Goal: Information Seeking & Learning: Learn about a topic

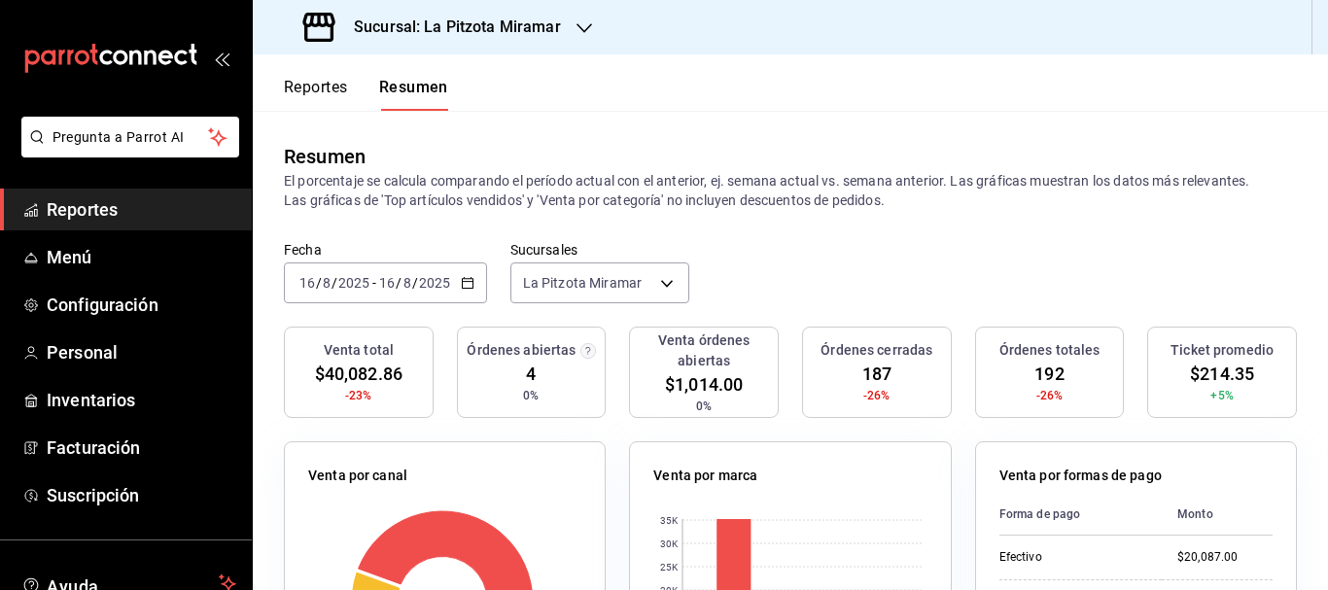
click at [559, 25] on div "Sucursal: La Pitzota Miramar" at bounding box center [433, 27] width 331 height 54
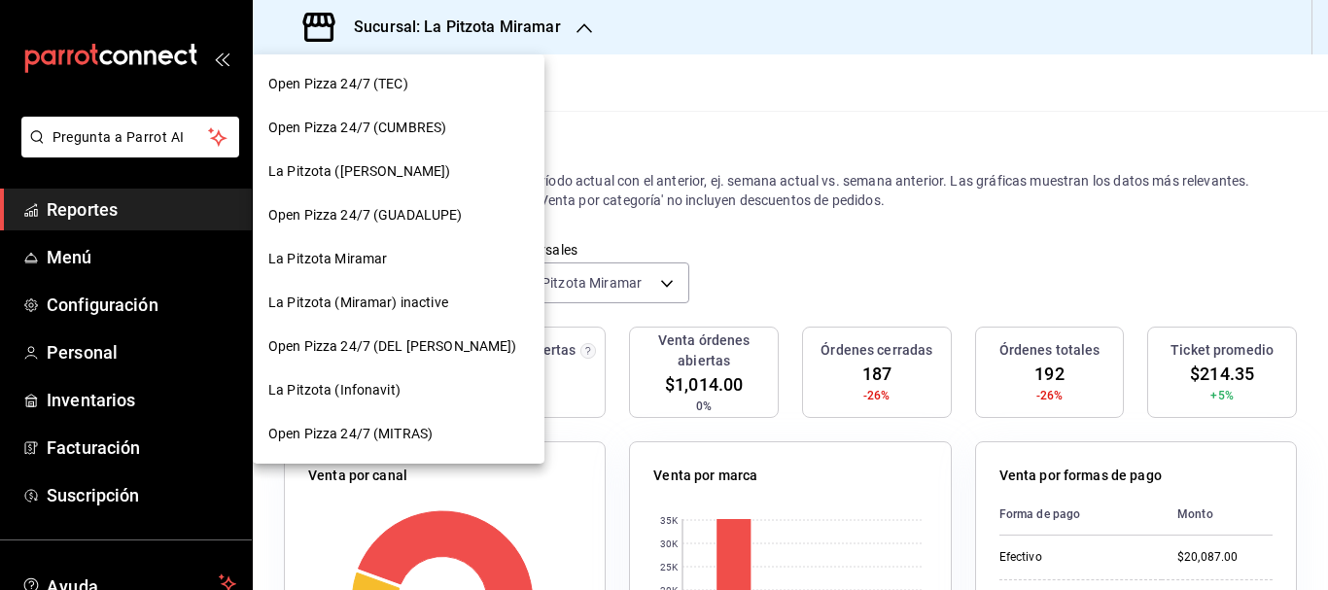
click at [382, 384] on span "La Pitzota (Infonavit)" at bounding box center [334, 390] width 132 height 20
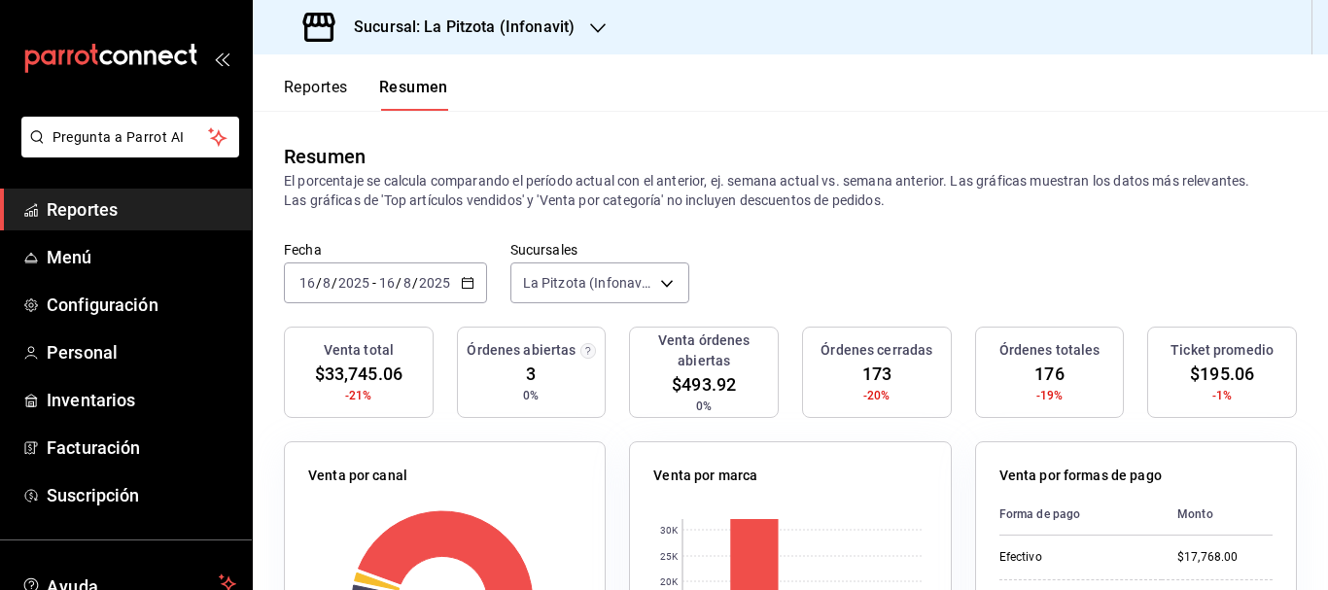
click at [532, 24] on h3 "Sucursal: La Pitzota (Infonavit)" at bounding box center [456, 27] width 236 height 23
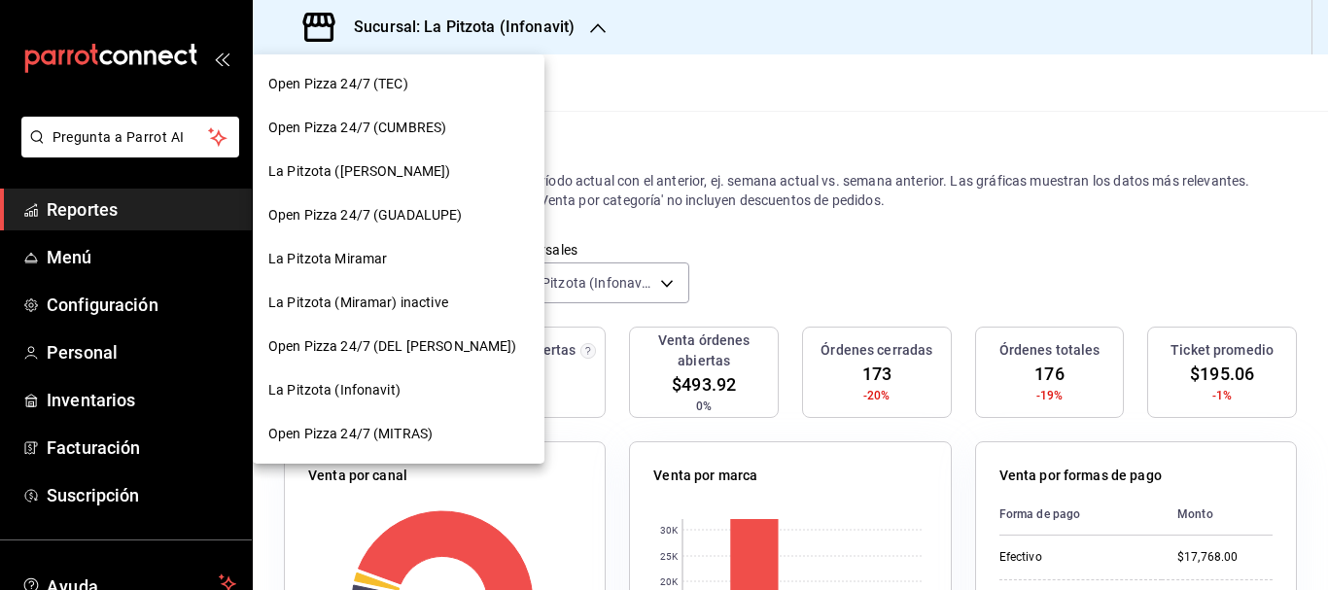
click at [384, 175] on span "La Pitzota ([PERSON_NAME])" at bounding box center [359, 171] width 182 height 20
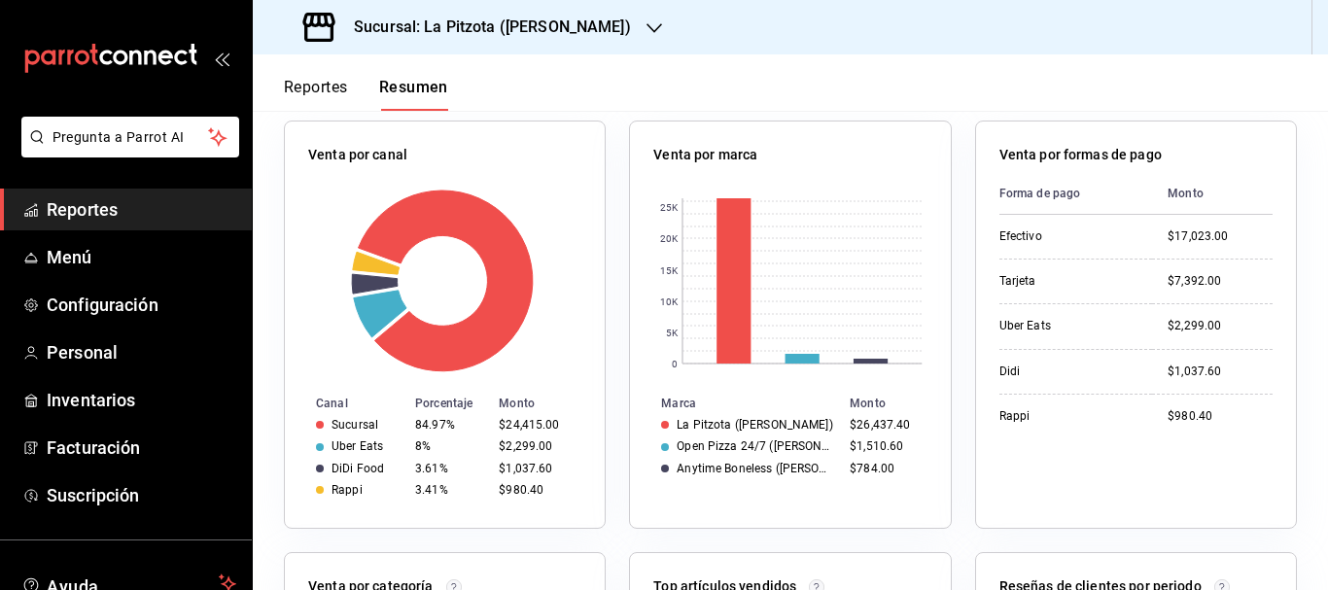
scroll to position [298, 0]
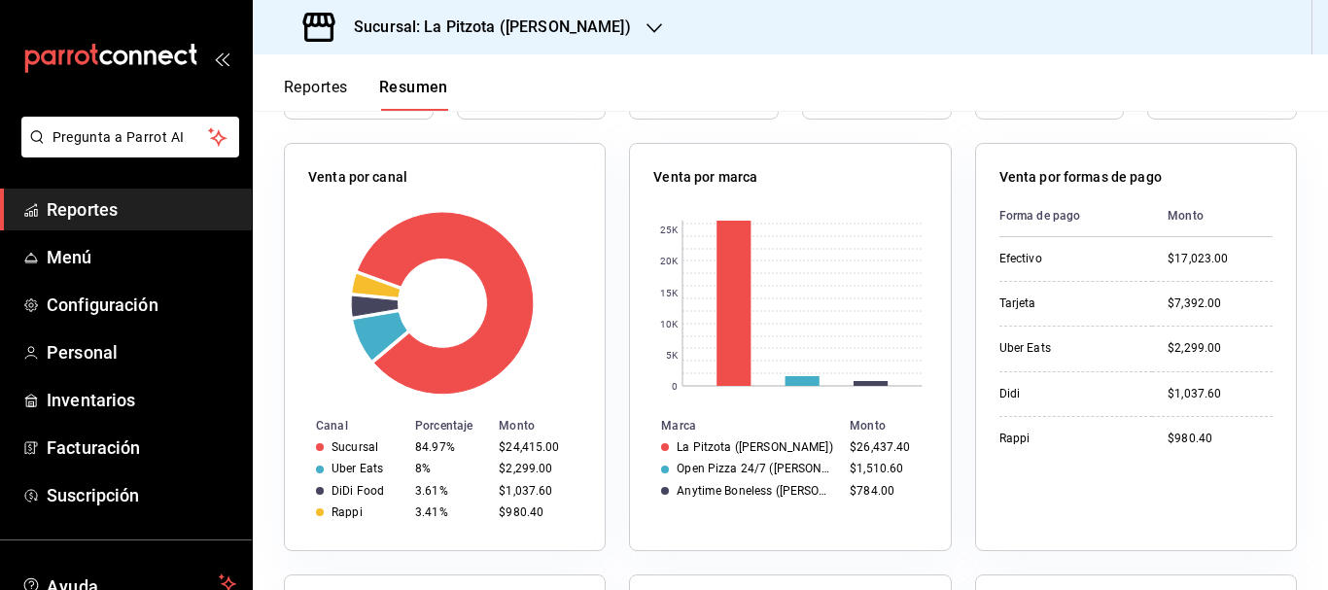
click at [574, 21] on div "Sucursal: La Pitzota ([PERSON_NAME])" at bounding box center [468, 27] width 401 height 54
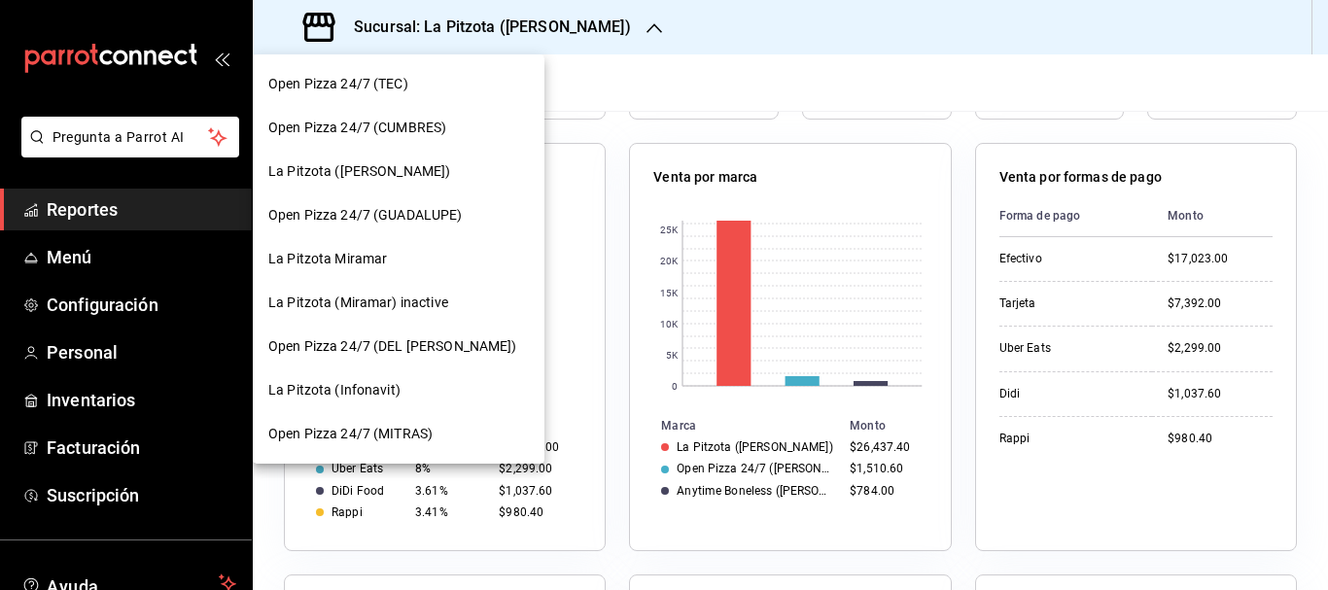
click at [387, 262] on div "La Pitzota Miramar" at bounding box center [398, 259] width 261 height 20
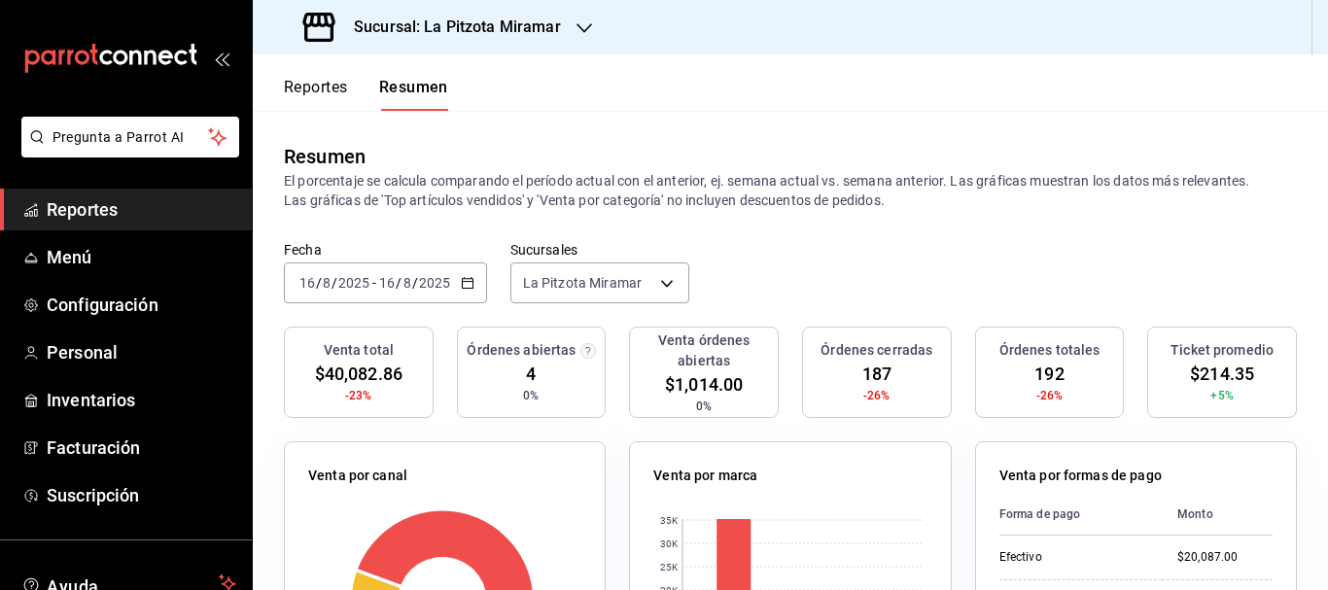
scroll to position [279, 0]
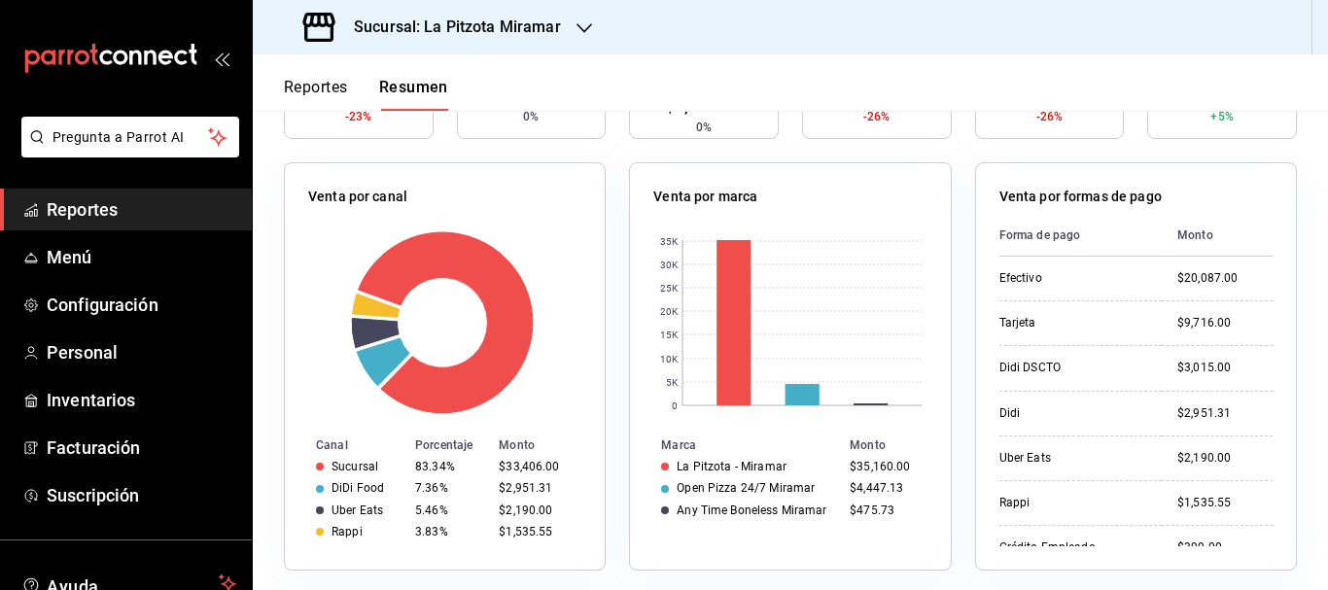
click at [506, 37] on h3 "Sucursal: La Pitzota Miramar" at bounding box center [449, 27] width 223 height 23
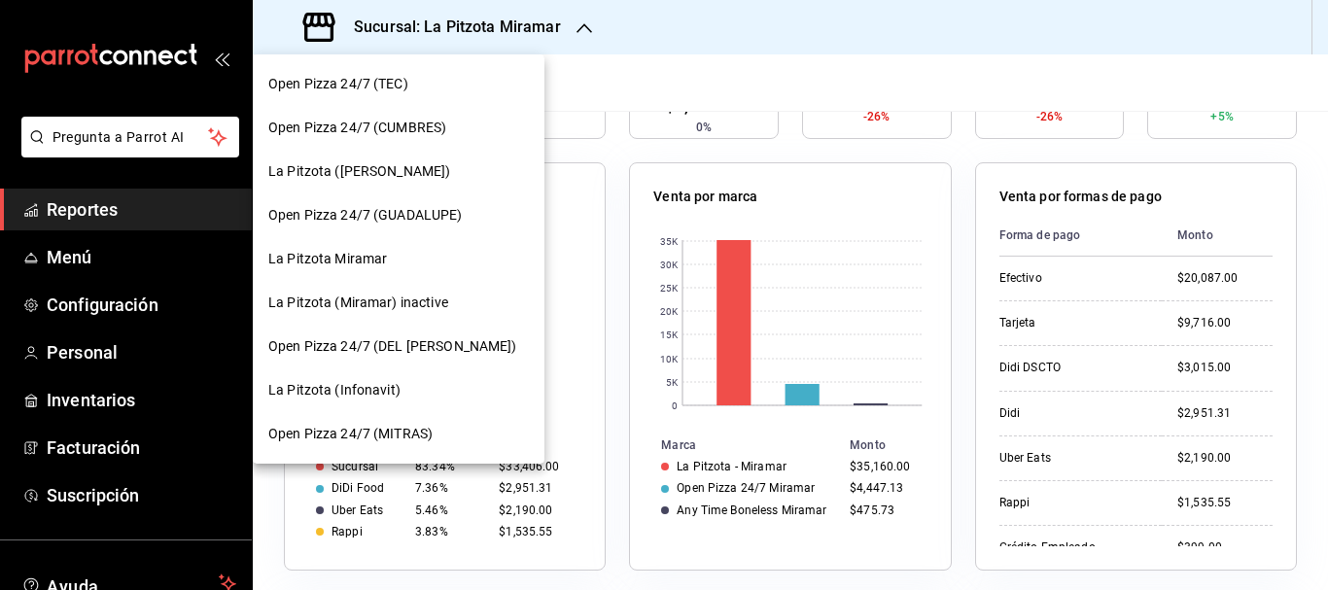
click at [394, 259] on div "La Pitzota Miramar" at bounding box center [398, 259] width 261 height 20
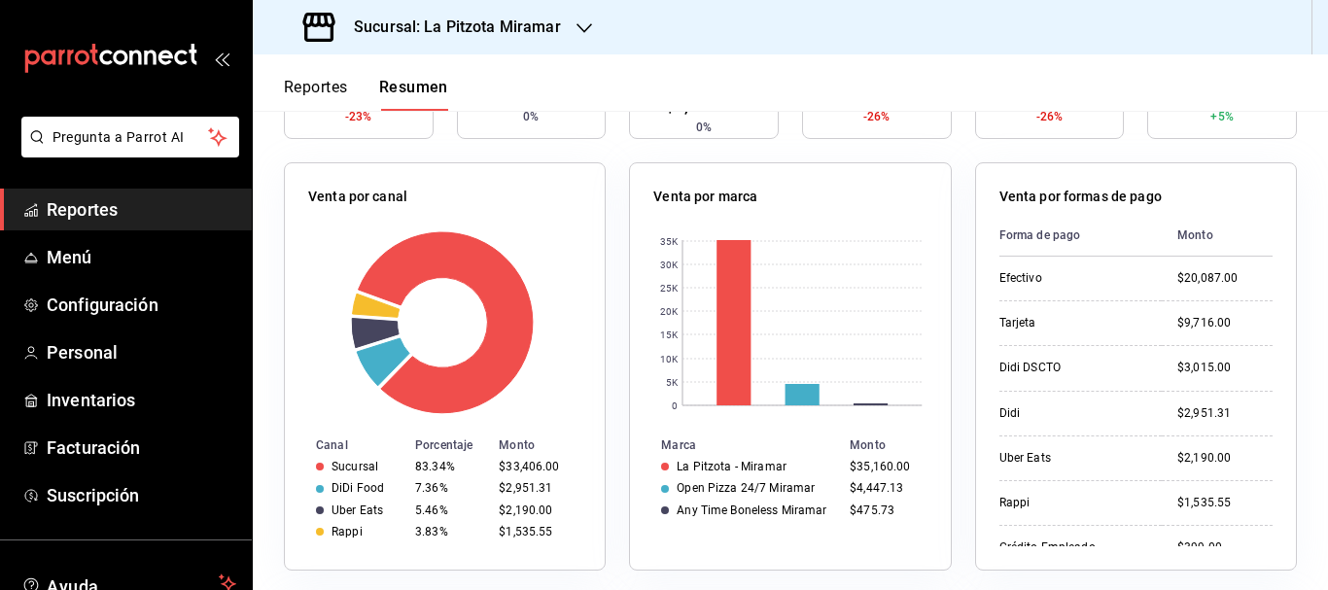
click at [499, 41] on div "Sucursal: La Pitzota Miramar" at bounding box center [433, 27] width 331 height 54
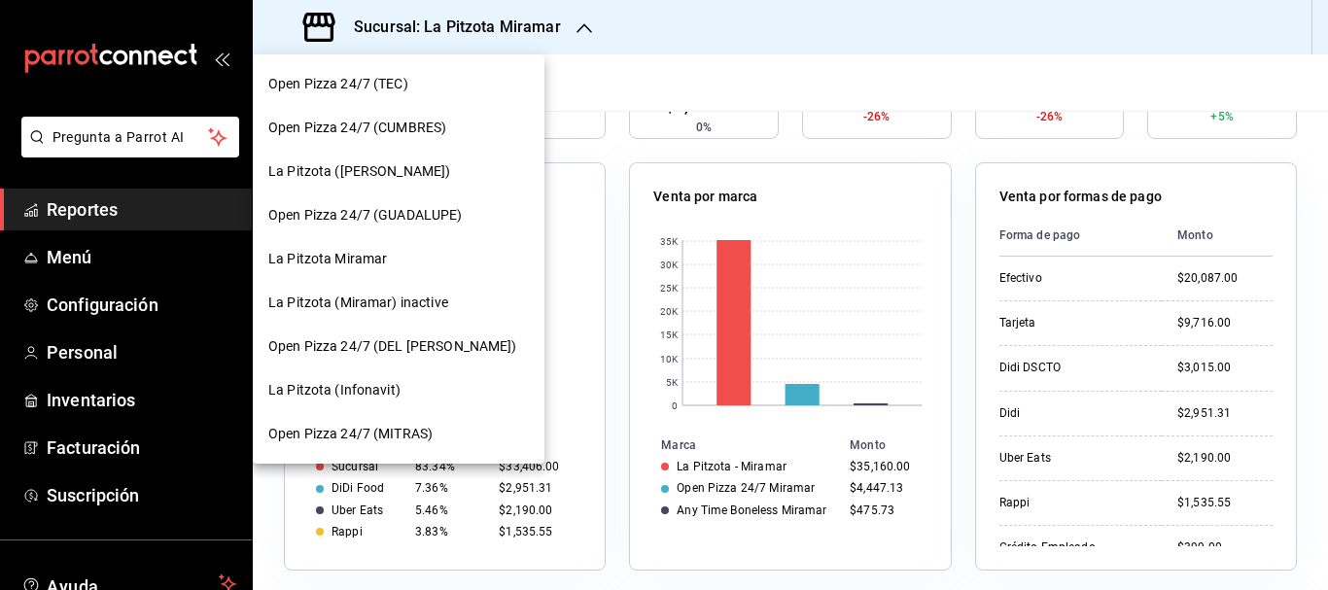
click at [388, 383] on span "La Pitzota (Infonavit)" at bounding box center [334, 390] width 132 height 20
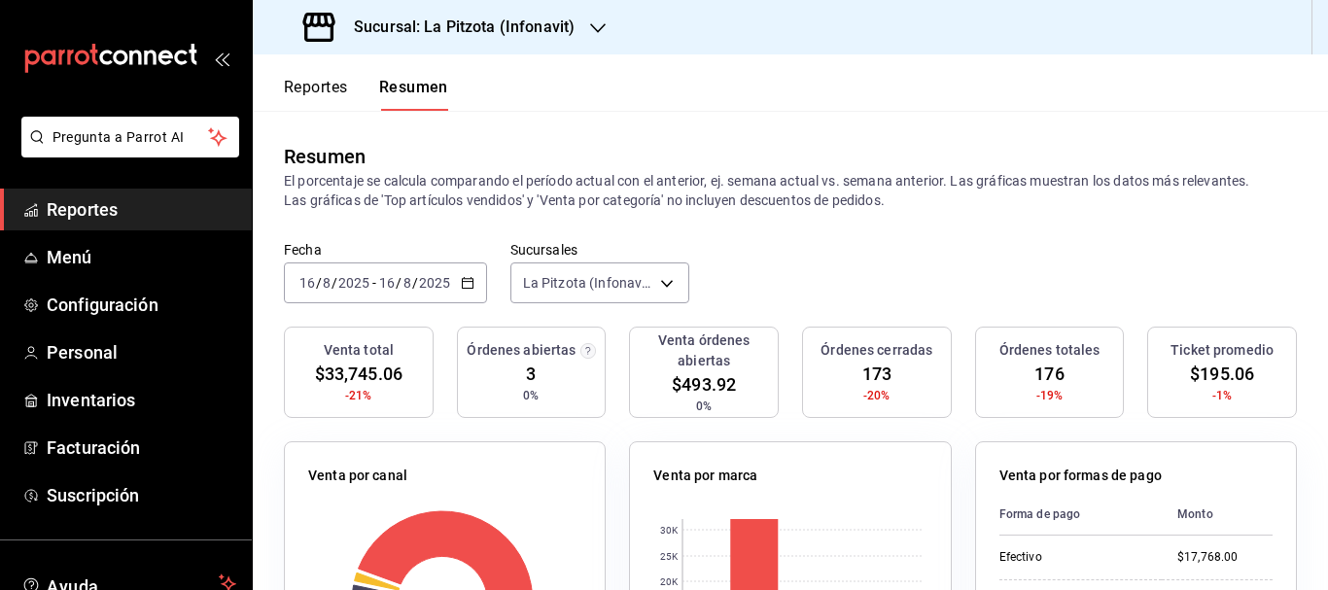
scroll to position [232, 0]
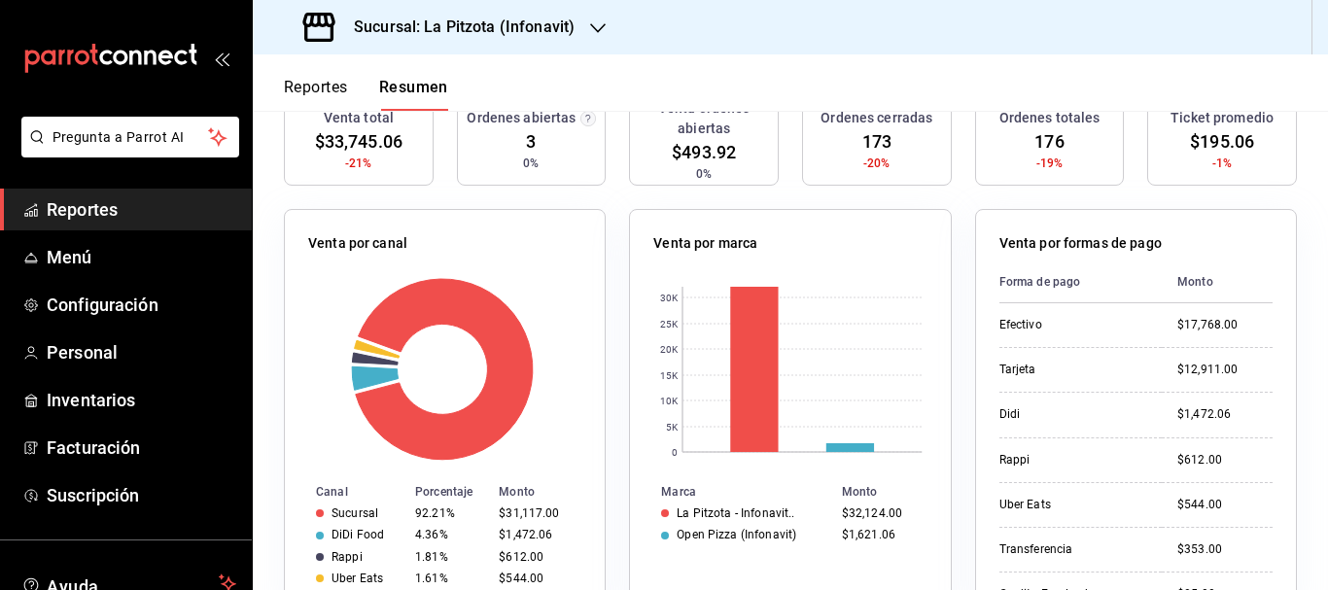
click at [552, 19] on h3 "Sucursal: La Pitzota (Infonavit)" at bounding box center [456, 27] width 236 height 23
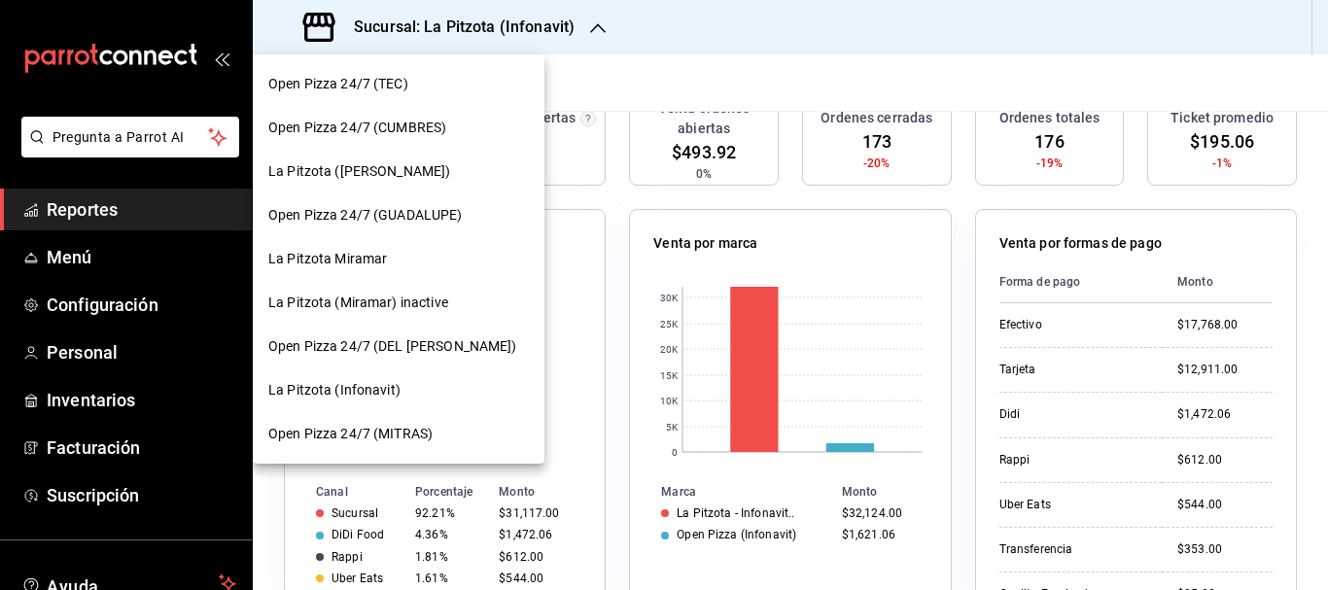
click at [337, 166] on span "La Pitzota ([PERSON_NAME])" at bounding box center [359, 171] width 182 height 20
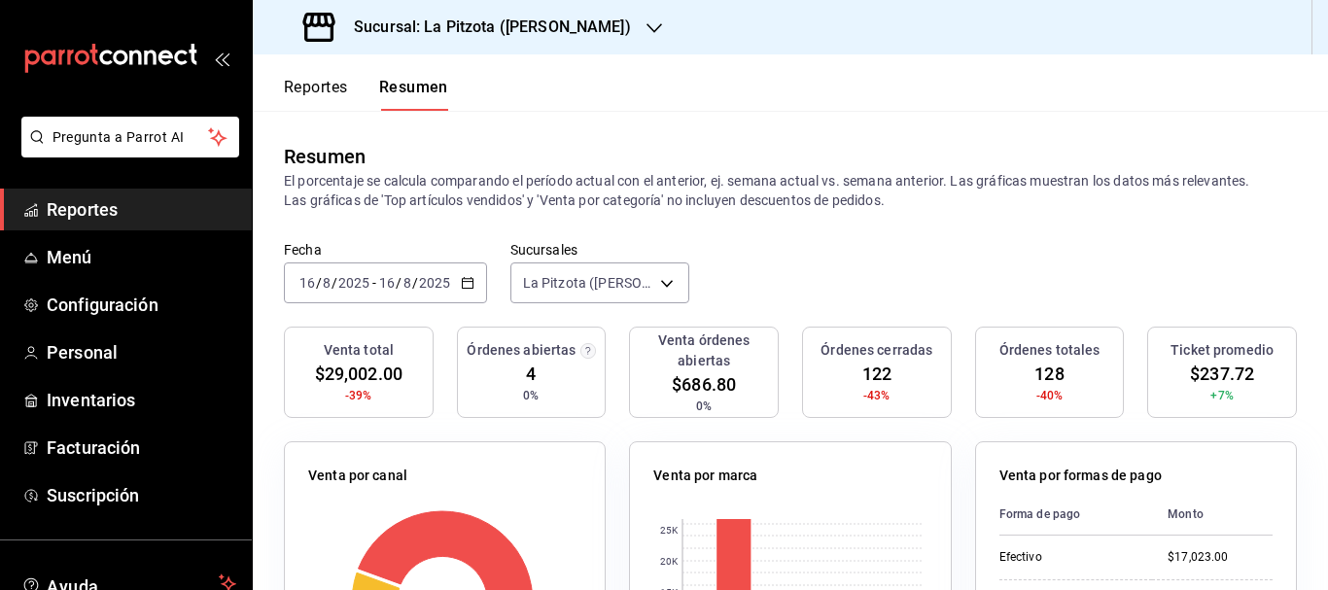
click at [331, 86] on button "Reportes" at bounding box center [316, 94] width 64 height 33
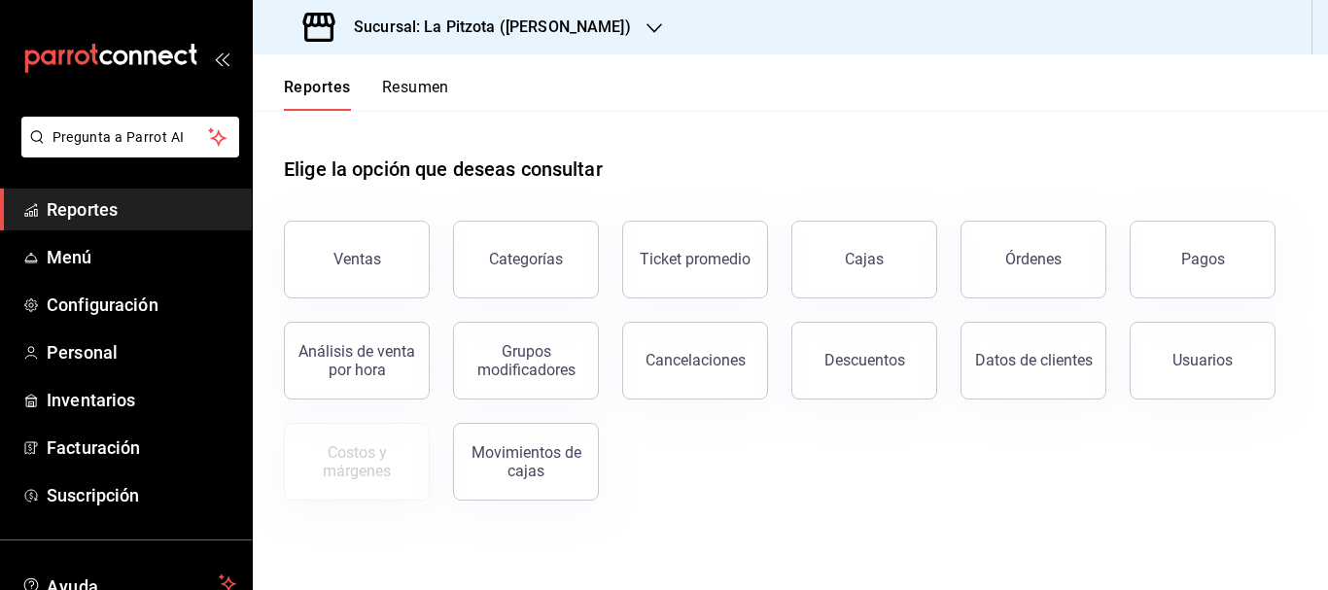
click at [432, 89] on button "Resumen" at bounding box center [415, 94] width 67 height 33
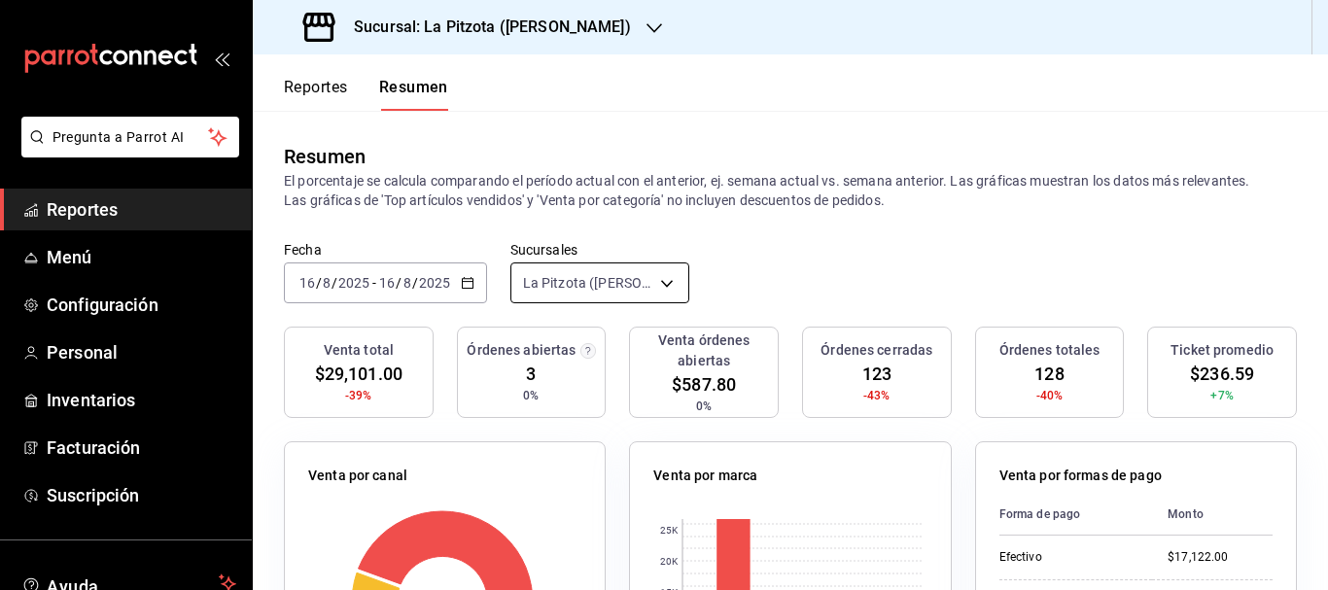
click at [659, 296] on body "Pregunta a Parrot AI Reportes Menú Configuración Personal Inventarios Facturaci…" at bounding box center [664, 295] width 1328 height 590
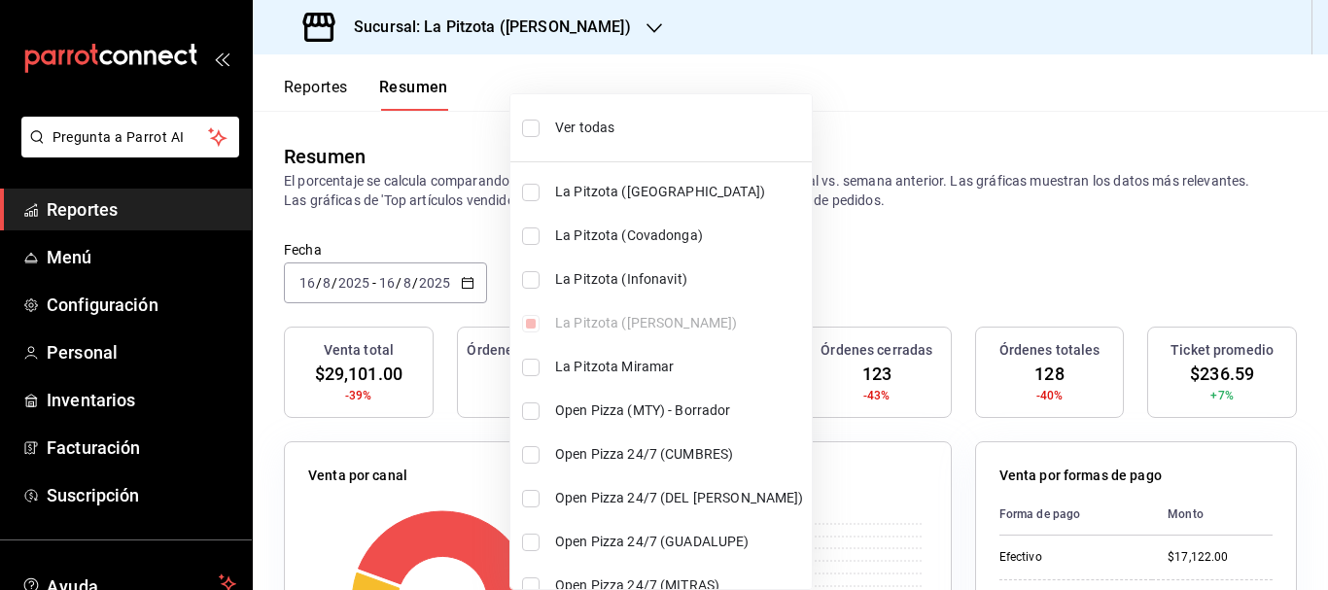
click at [659, 296] on li "La Pitzota (Infonavit)" at bounding box center [660, 280] width 301 height 44
type input "[object Object],[object Object]"
checkbox input "true"
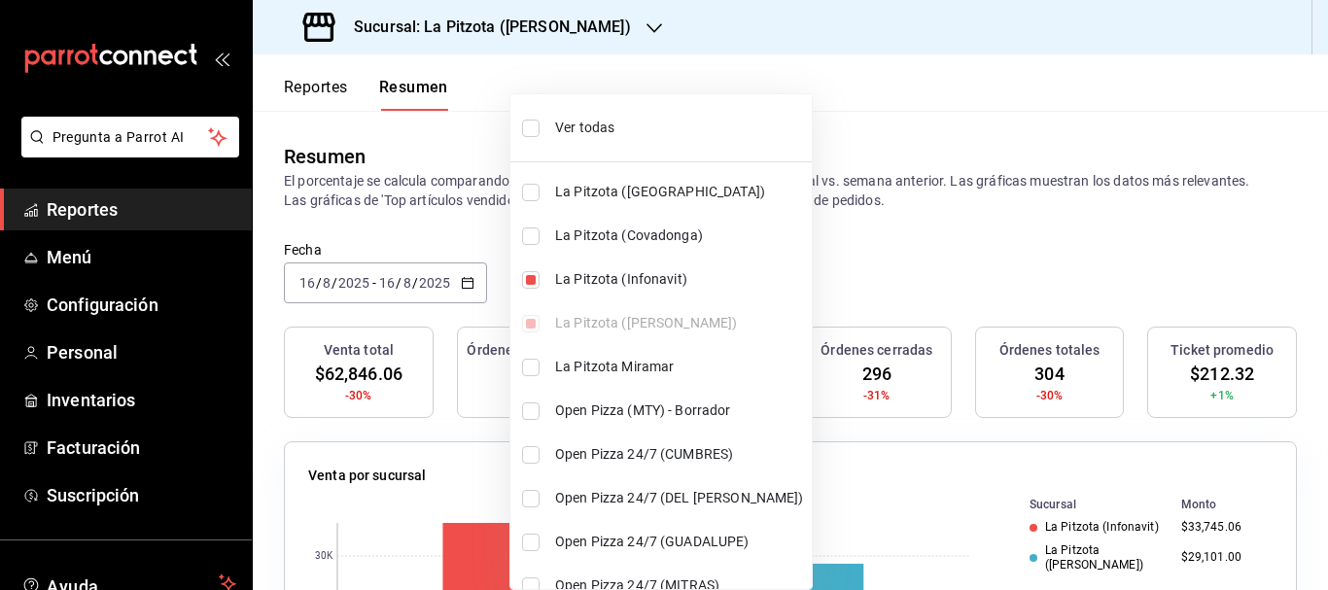
click at [531, 290] on li "La Pitzota (Infonavit)" at bounding box center [660, 280] width 301 height 44
type input "[object Object]"
checkbox input "false"
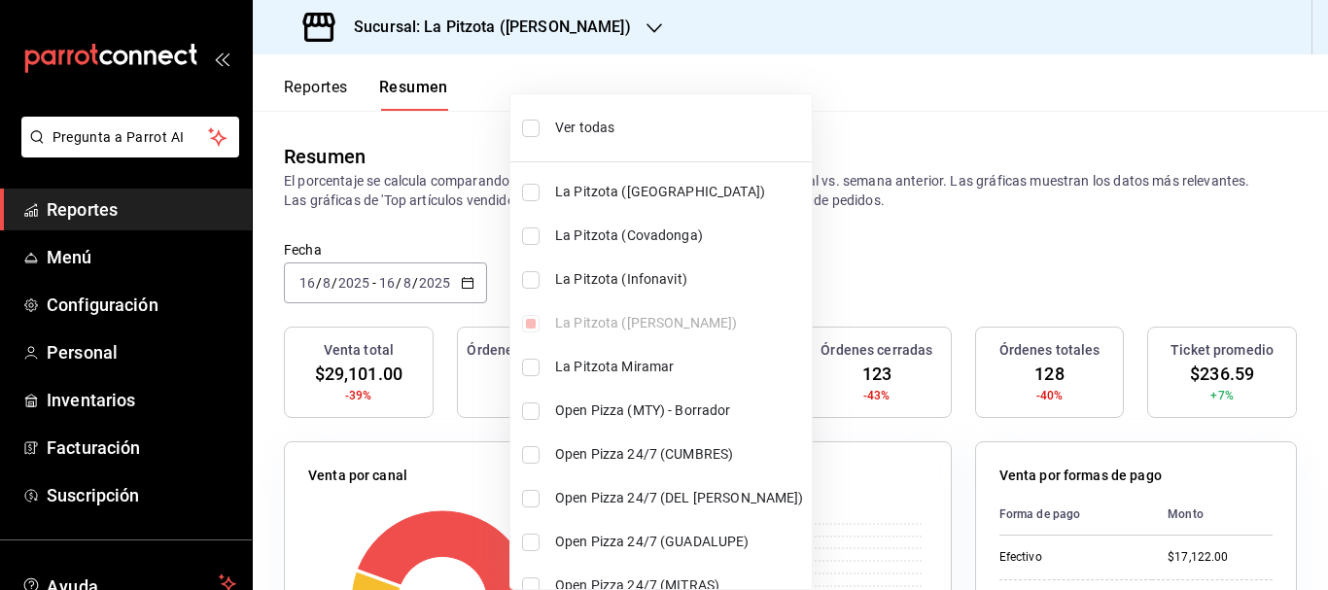
click at [1326, 208] on div at bounding box center [664, 295] width 1328 height 590
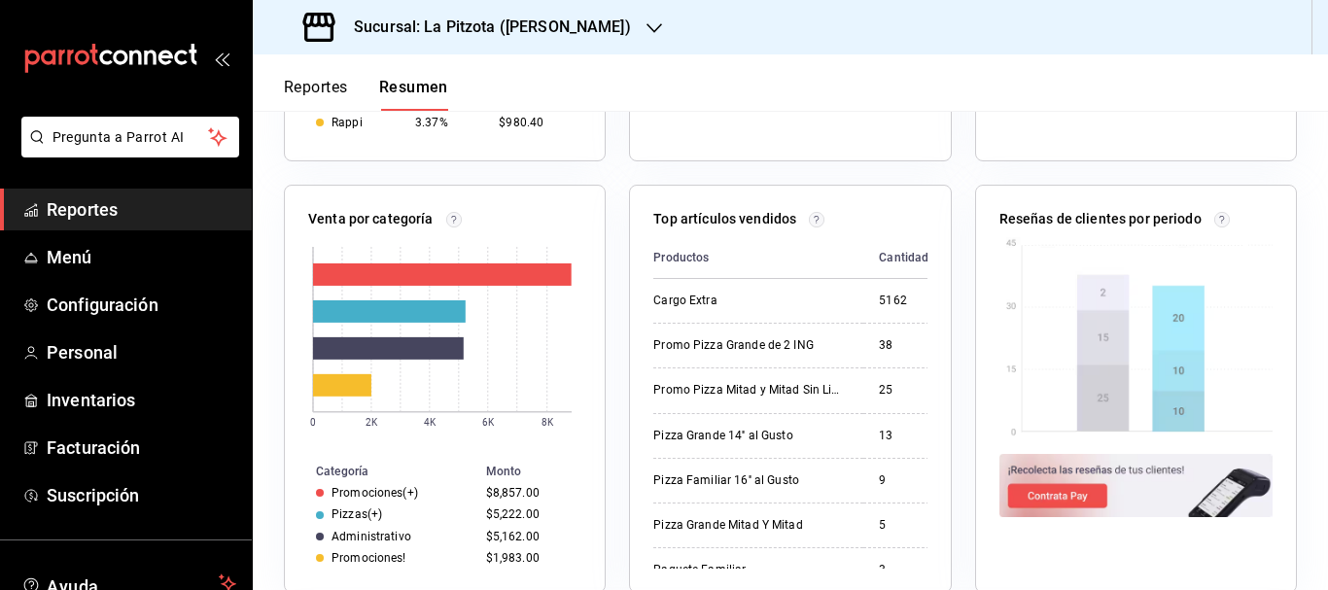
scroll to position [734, 0]
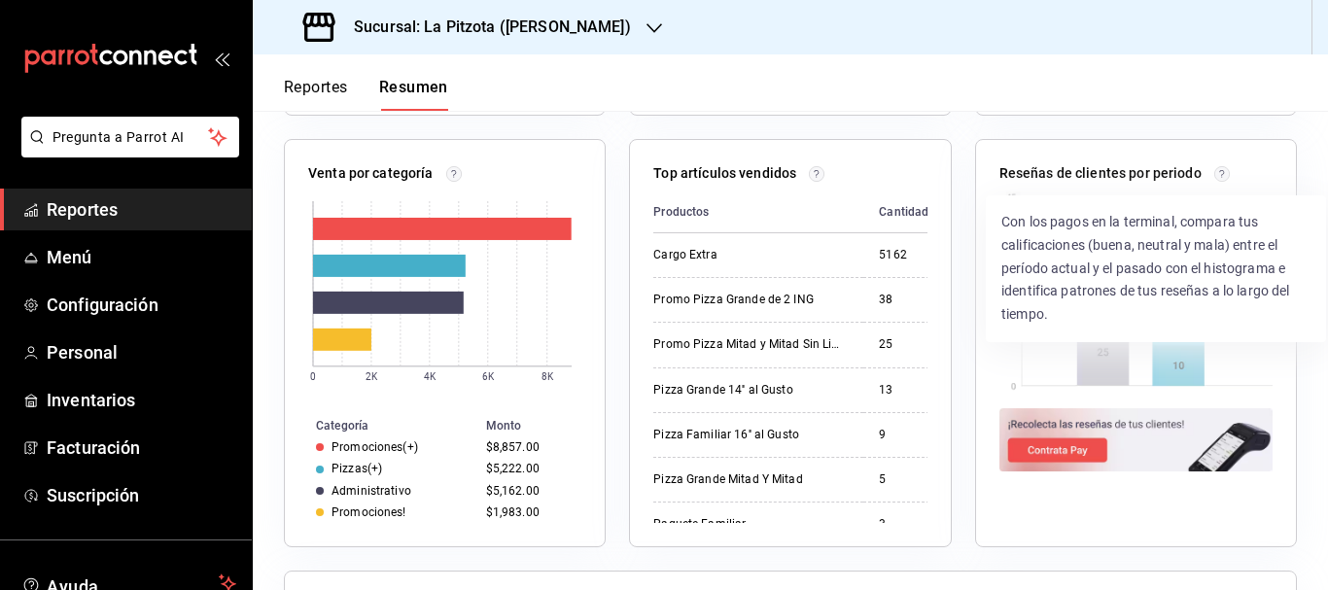
click at [1214, 176] on circle at bounding box center [1221, 173] width 15 height 15
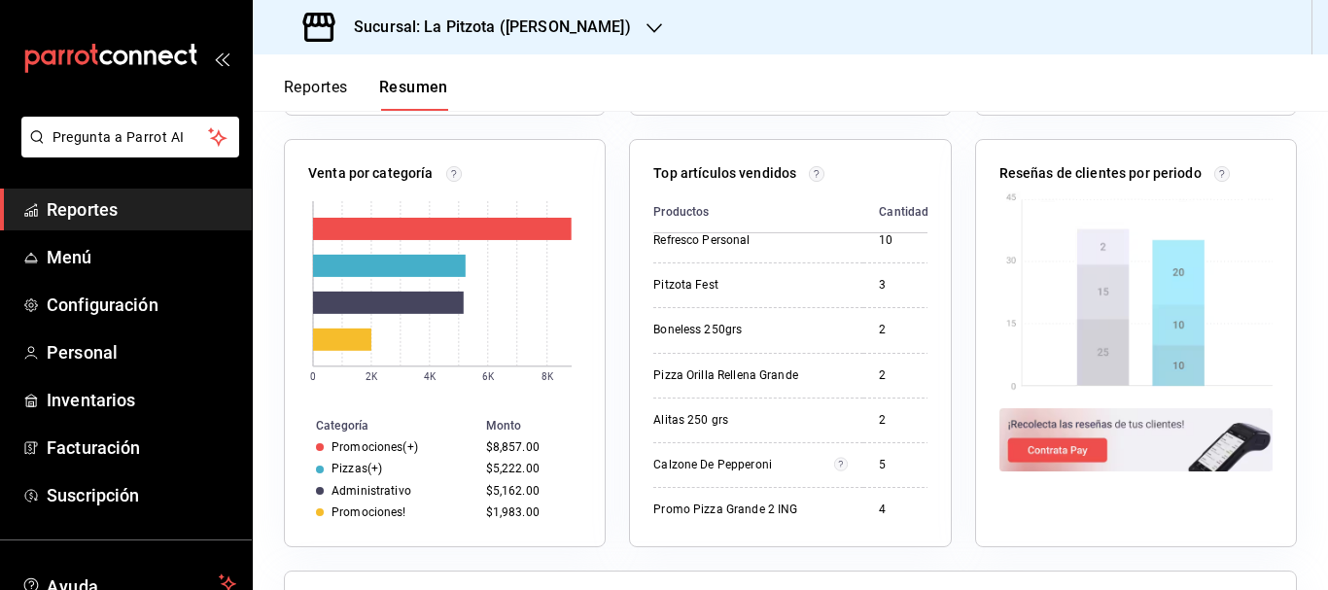
scroll to position [621, 0]
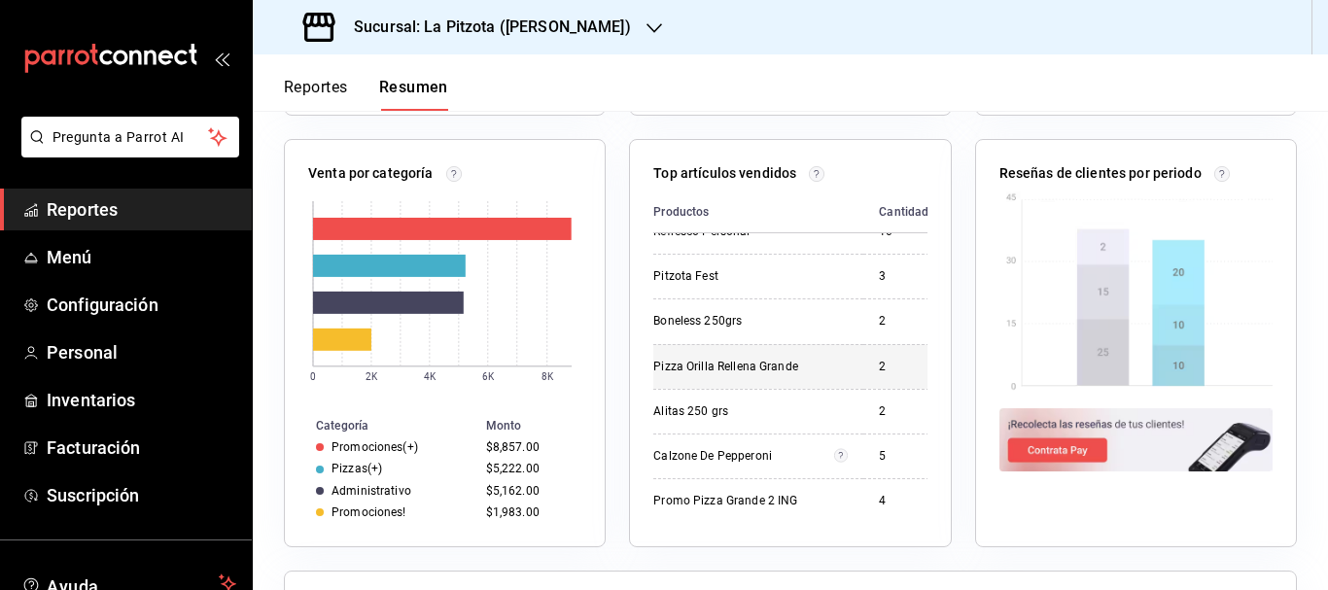
click at [886, 359] on div "2" at bounding box center [904, 367] width 50 height 17
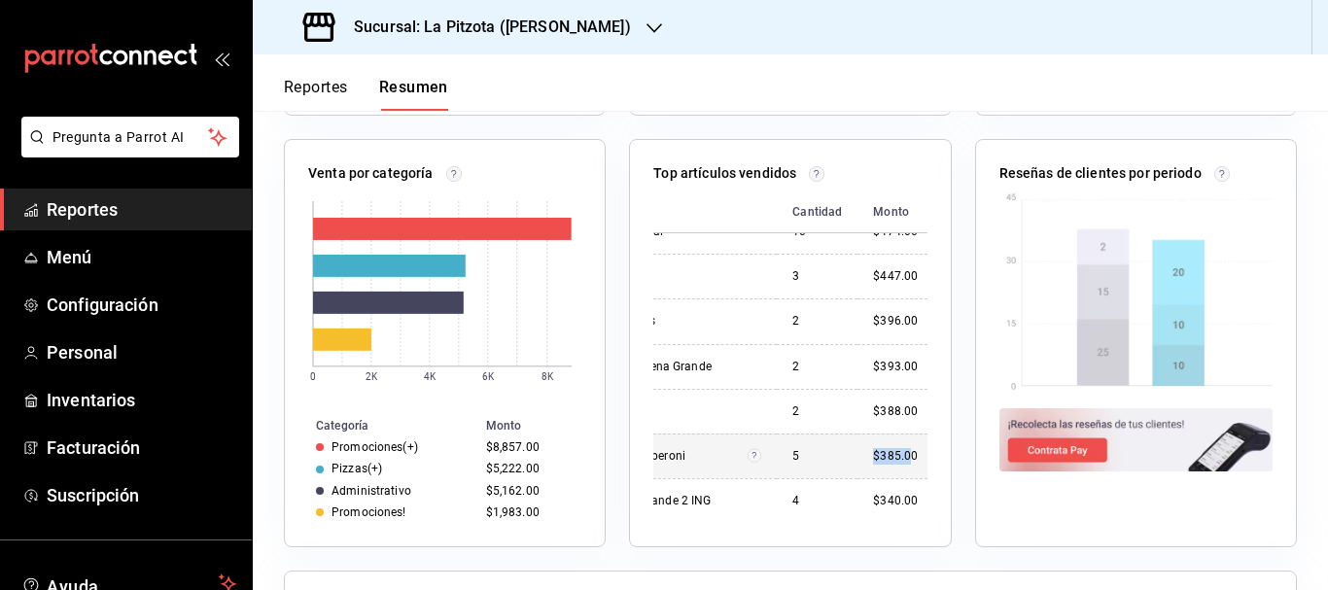
drag, startPoint x: 901, startPoint y: 435, endPoint x: 889, endPoint y: 444, distance: 15.2
click at [889, 444] on tr "Calzone De Pepperoni 5 $385.00" at bounding box center [747, 456] width 360 height 45
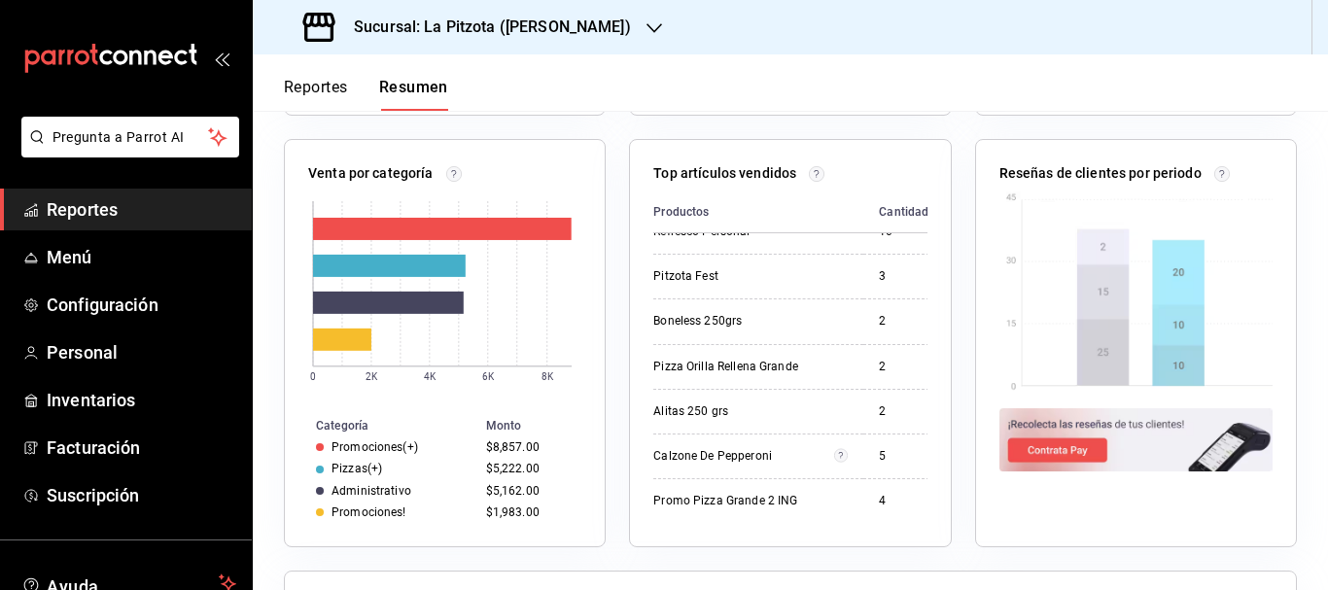
click at [308, 80] on button "Reportes" at bounding box center [316, 94] width 64 height 33
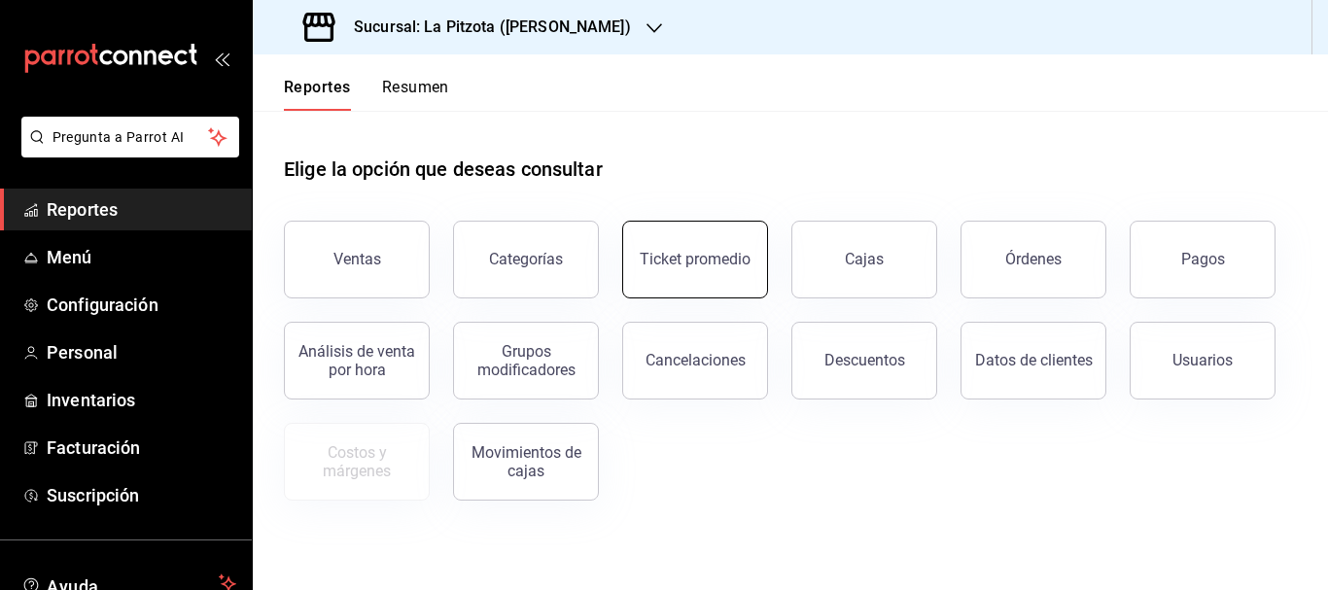
click at [697, 249] on button "Ticket promedio" at bounding box center [695, 260] width 146 height 78
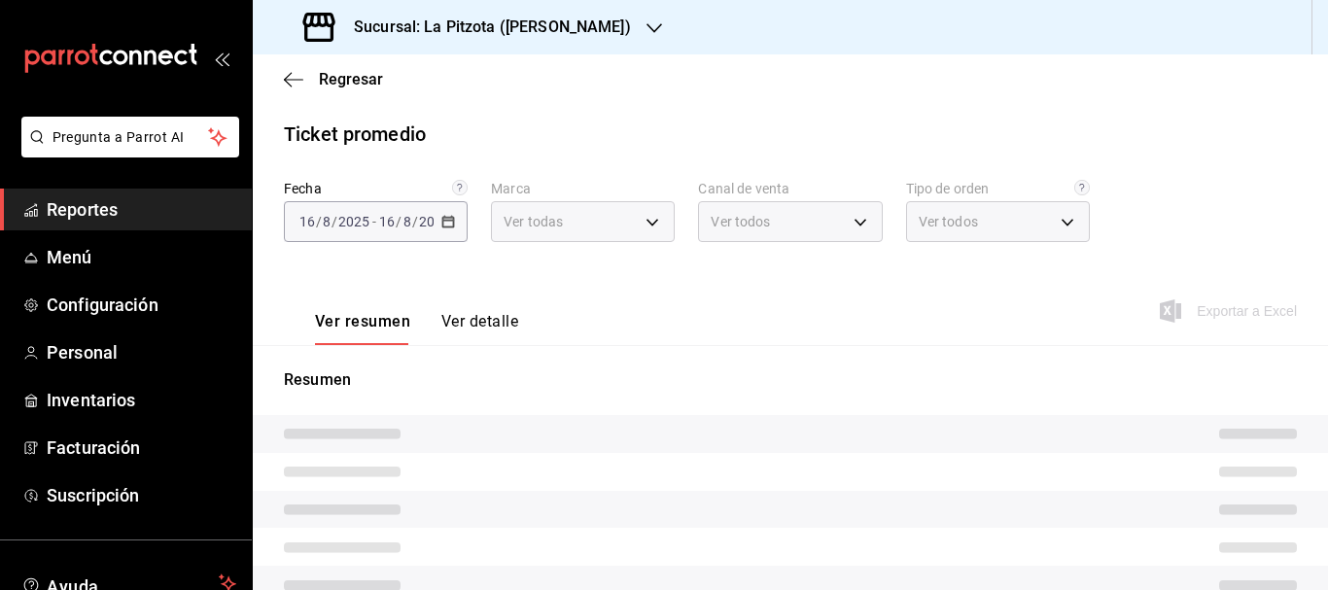
type input "3722eccf-6cf2-48cd-b838-7de1340e0a71,d0b15645-4641-49bc-8be3-6a792ed6583e,8f97d…"
type input "PARROT,UBER_EATS,RAPPI,DIDI_FOOD,ONLINE"
type input "81f4041d-3278-4299-a7e5-e35226ebcd02,fd0c4c9f-9f4b-4d1e-81ac-d5bece1566f2,e4915…"
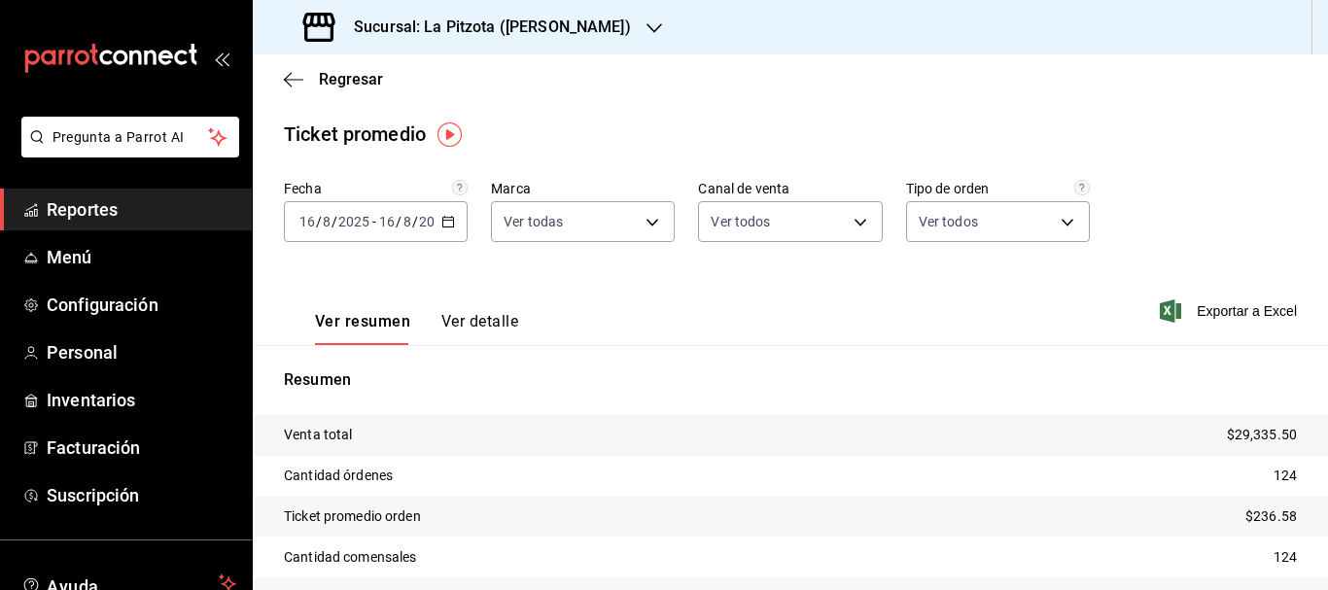
click at [344, 88] on div "Regresar" at bounding box center [790, 79] width 1075 height 50
click at [344, 84] on span "Regresar" at bounding box center [351, 79] width 64 height 18
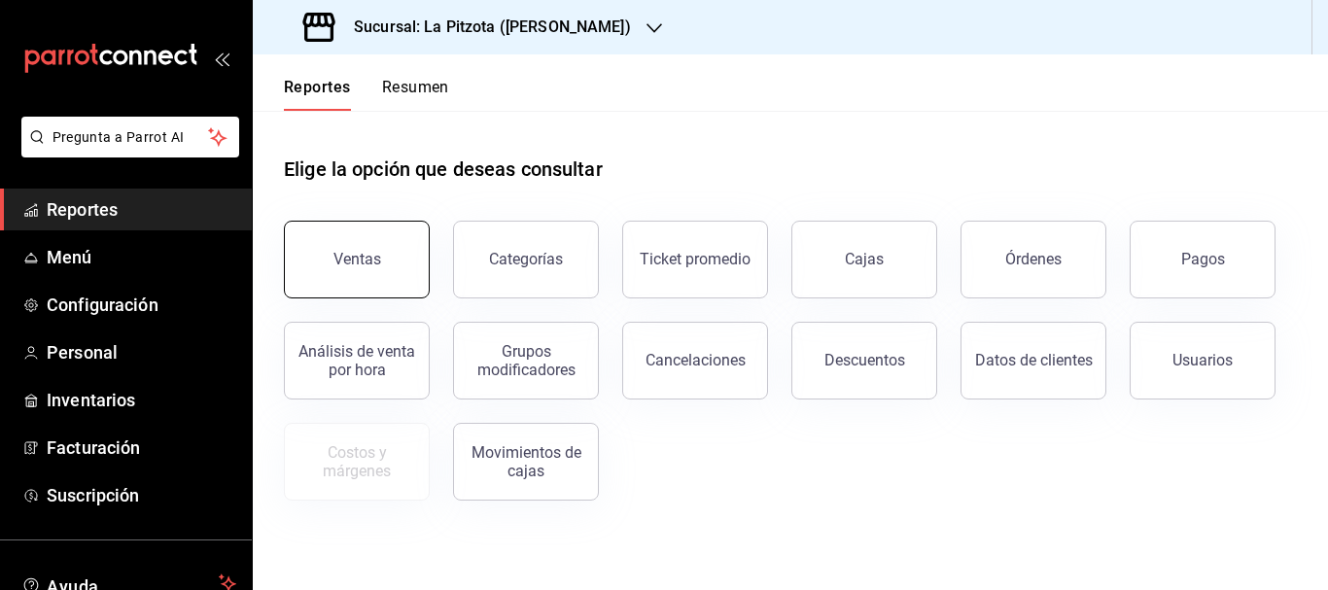
click at [346, 274] on button "Ventas" at bounding box center [357, 260] width 146 height 78
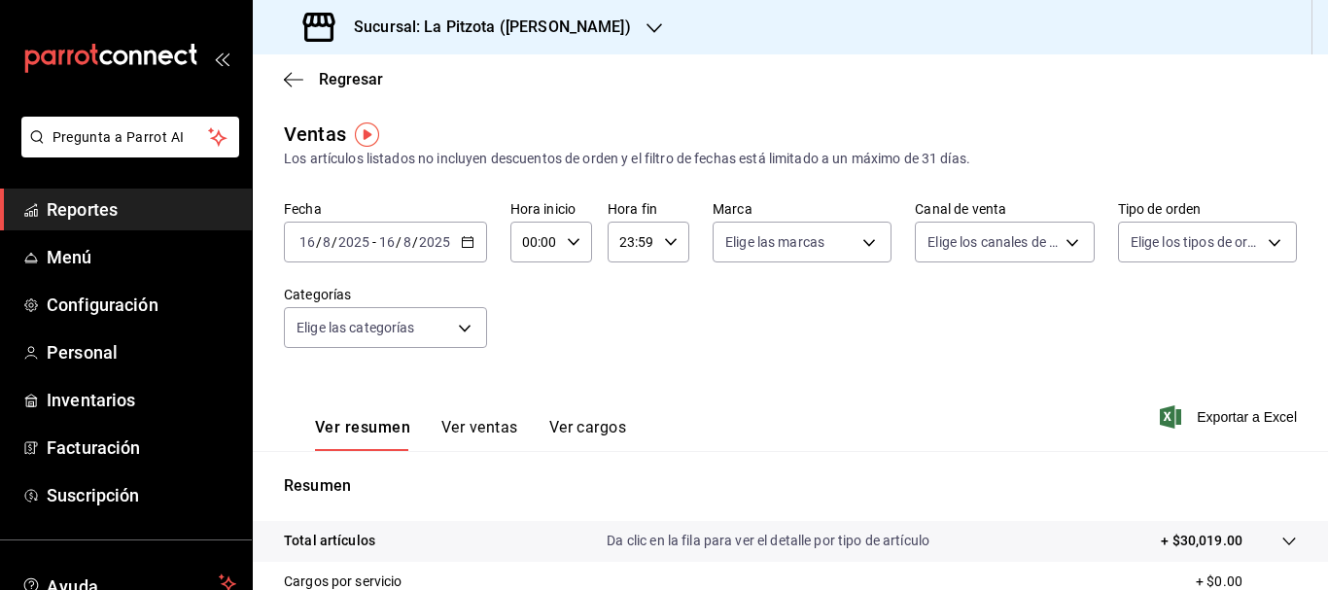
click at [491, 428] on button "Ver ventas" at bounding box center [479, 434] width 77 height 33
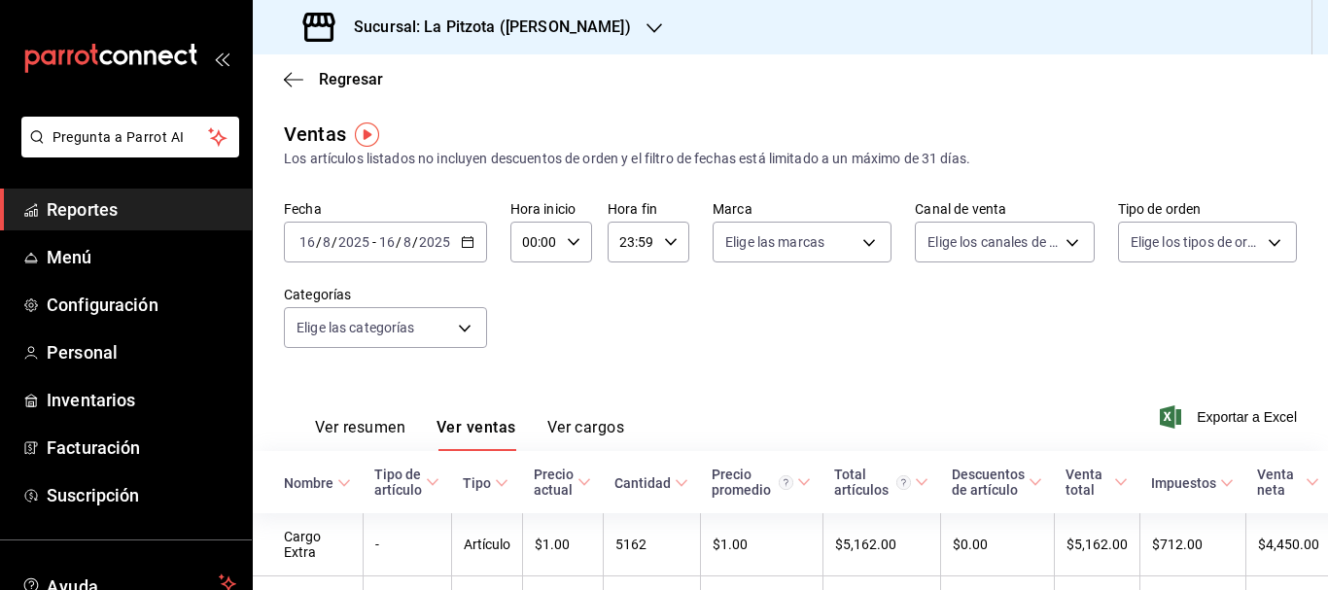
click at [437, 352] on div "Fecha [DATE] [DATE] - [DATE] [DATE] Hora inicio 00:00 Hora inicio Hora fin 23:5…" at bounding box center [790, 285] width 1013 height 171
click at [477, 336] on body "Pregunta a Parrot AI Reportes Menú Configuración Personal Inventarios Facturaci…" at bounding box center [664, 295] width 1328 height 590
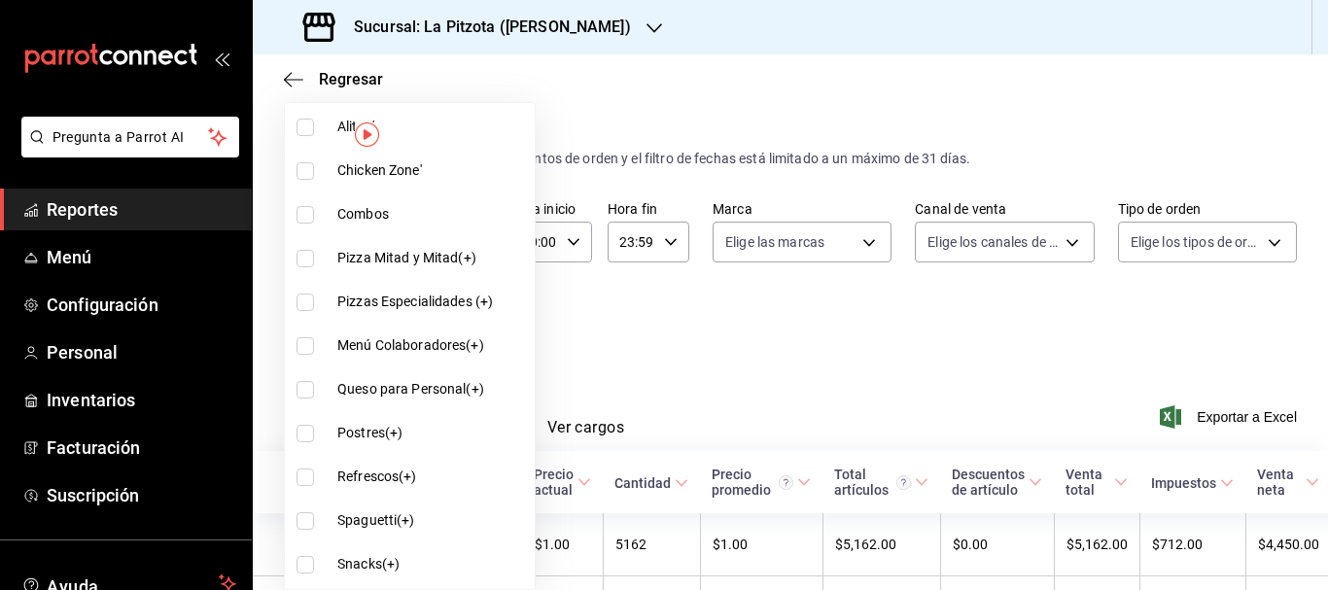
scroll to position [471, 0]
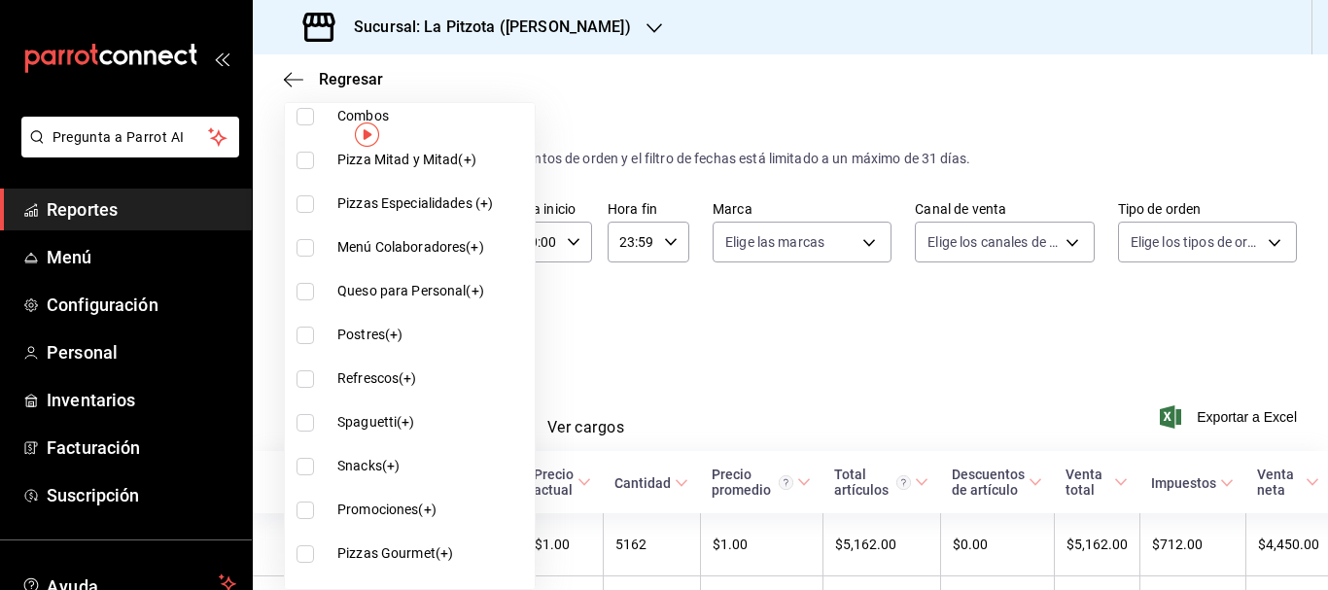
click at [306, 162] on input "checkbox" at bounding box center [304, 160] width 17 height 17
checkbox input "true"
type input "35bea395-c978-4d08-af19-e6051aadb2e0"
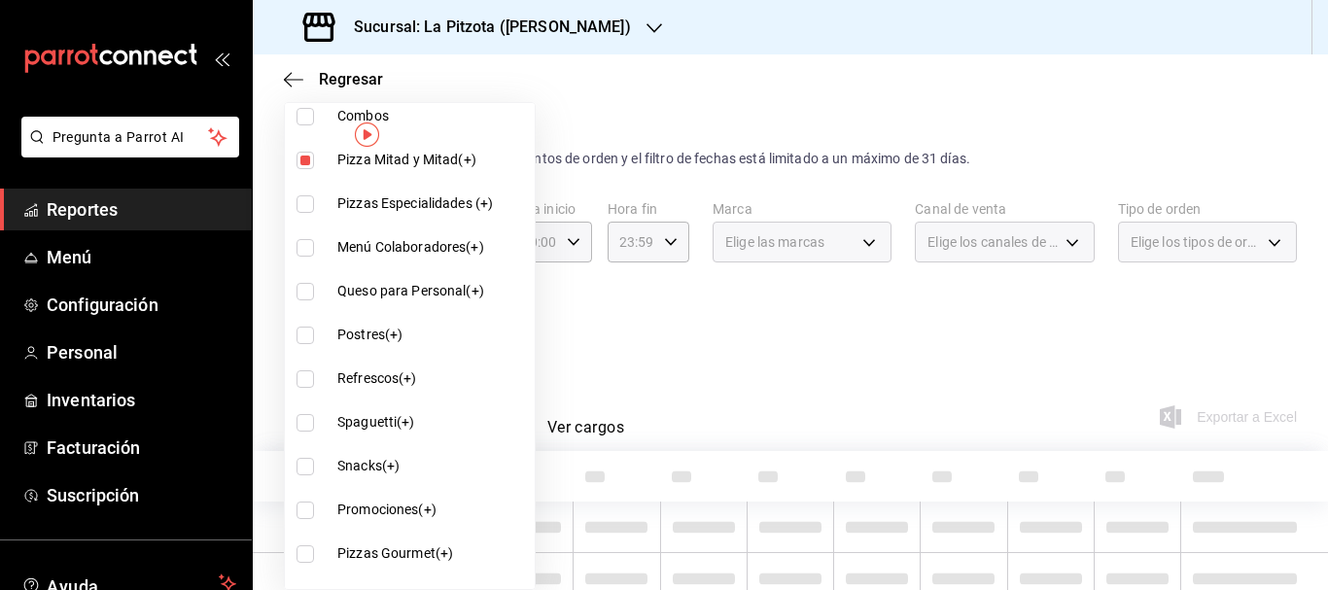
click at [311, 203] on input "checkbox" at bounding box center [304, 203] width 17 height 17
checkbox input "true"
type input "35bea395-c978-4d08-af19-e6051aadb2e0,629f2032-137e-4192-9b12-a836f0bc3228"
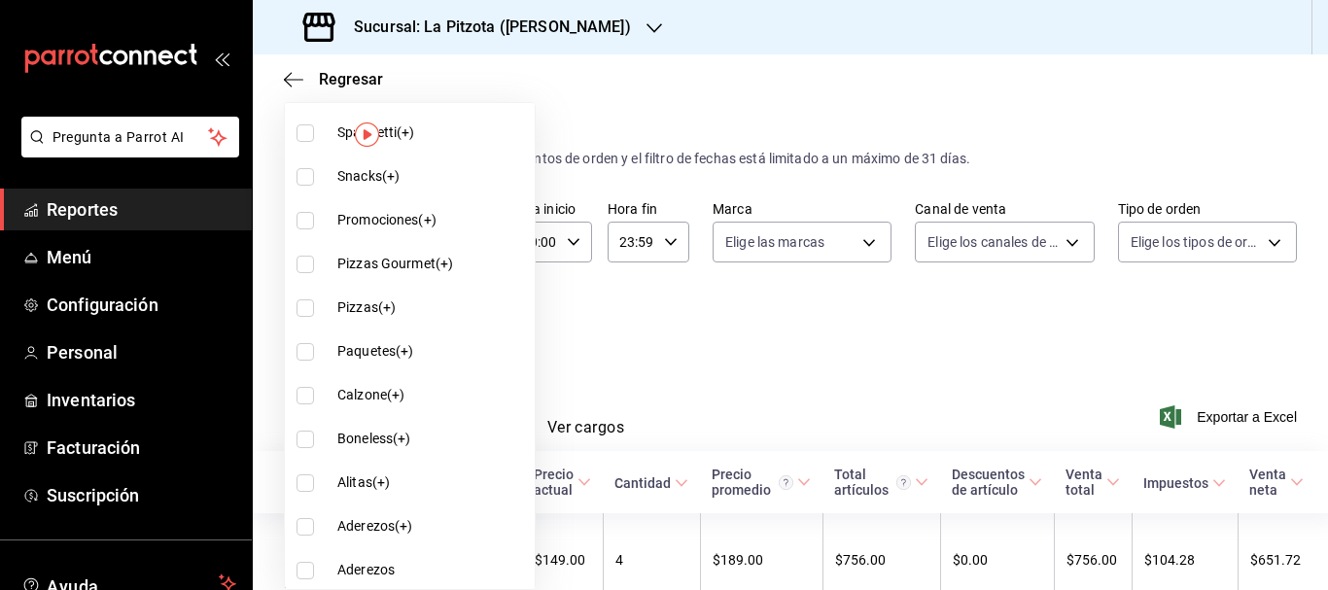
scroll to position [761, 0]
click at [303, 261] on input "checkbox" at bounding box center [304, 263] width 17 height 17
checkbox input "true"
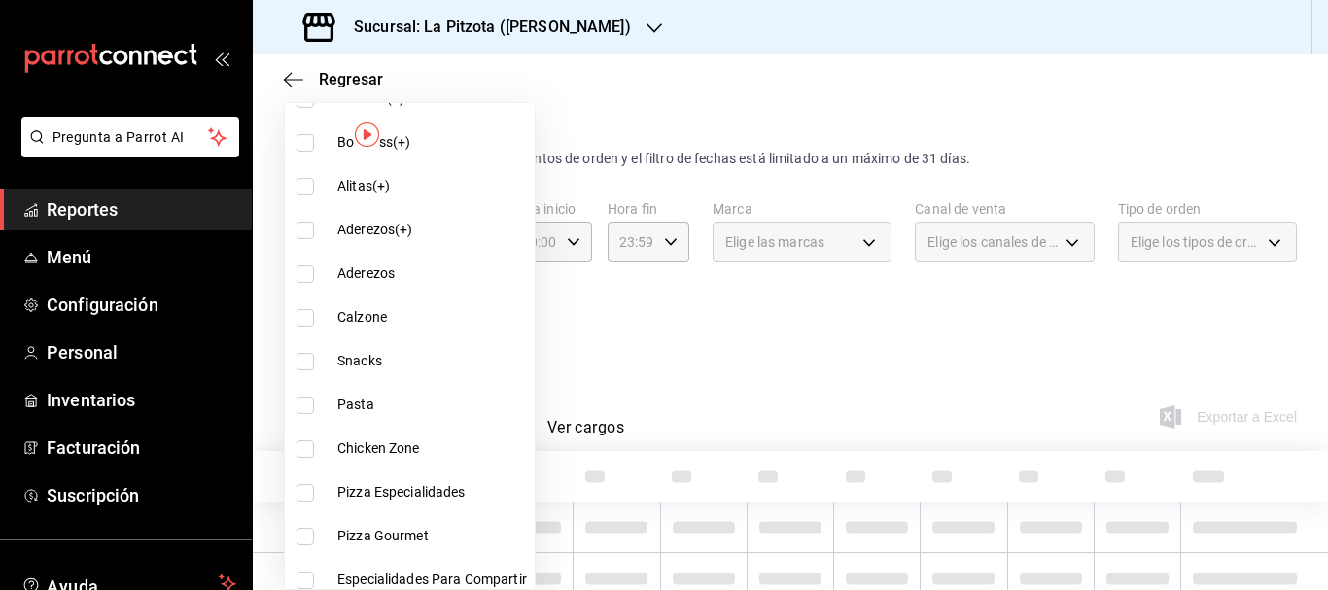
scroll to position [1080, 0]
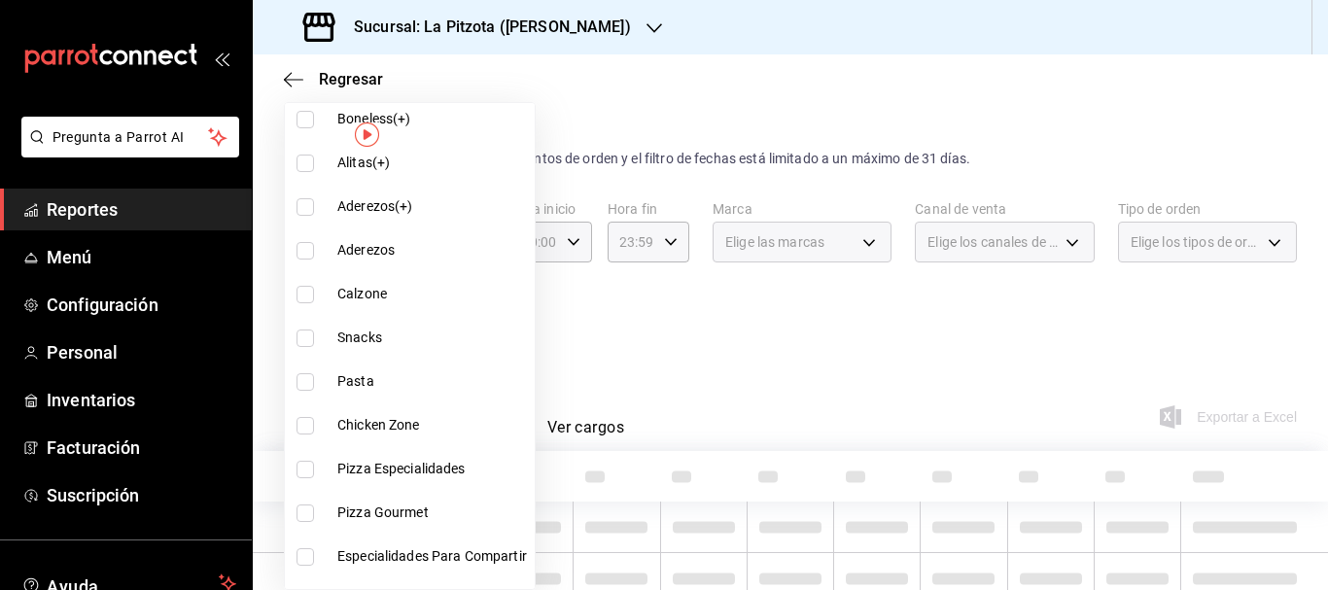
click at [290, 468] on li "Pizza Especialidades" at bounding box center [410, 469] width 250 height 44
type input "35bea395-c978-4d08-af19-e6051aadb2e0,629f2032-137e-4192-9b12-a836f0bc3228,5885d…"
checkbox input "true"
click at [305, 518] on input "checkbox" at bounding box center [304, 513] width 17 height 17
checkbox input "true"
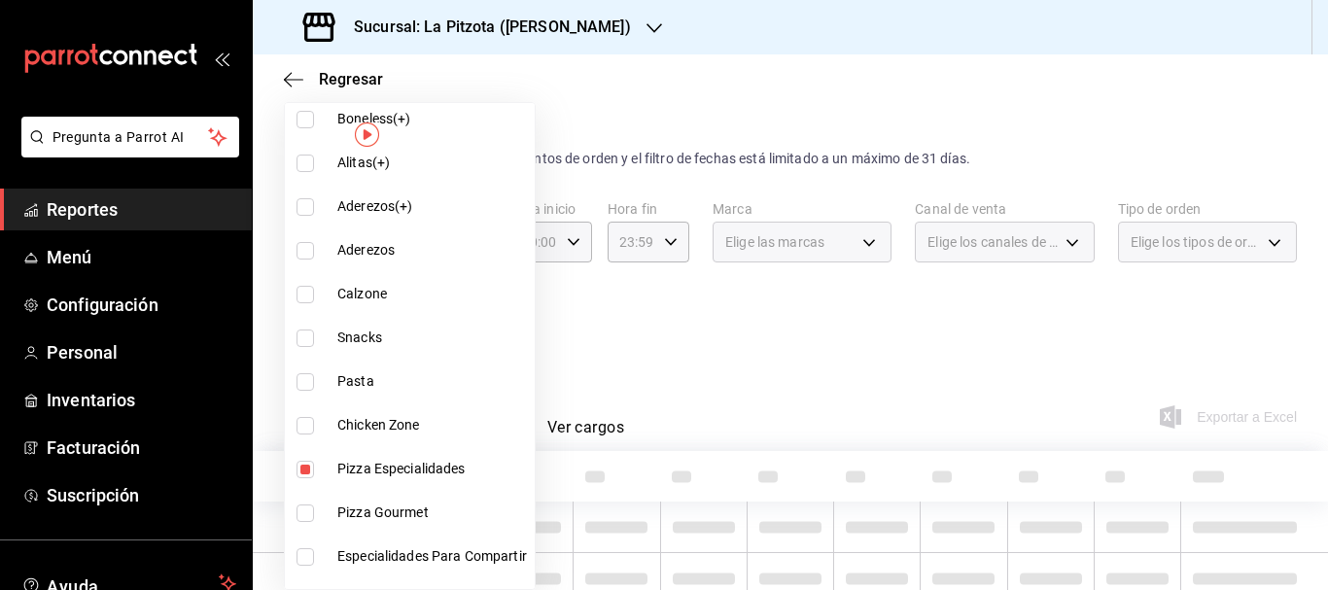
type input "35bea395-c978-4d08-af19-e6051aadb2e0,629f2032-137e-4192-9b12-a836f0bc3228,5885d…"
click at [676, 381] on div at bounding box center [664, 295] width 1328 height 590
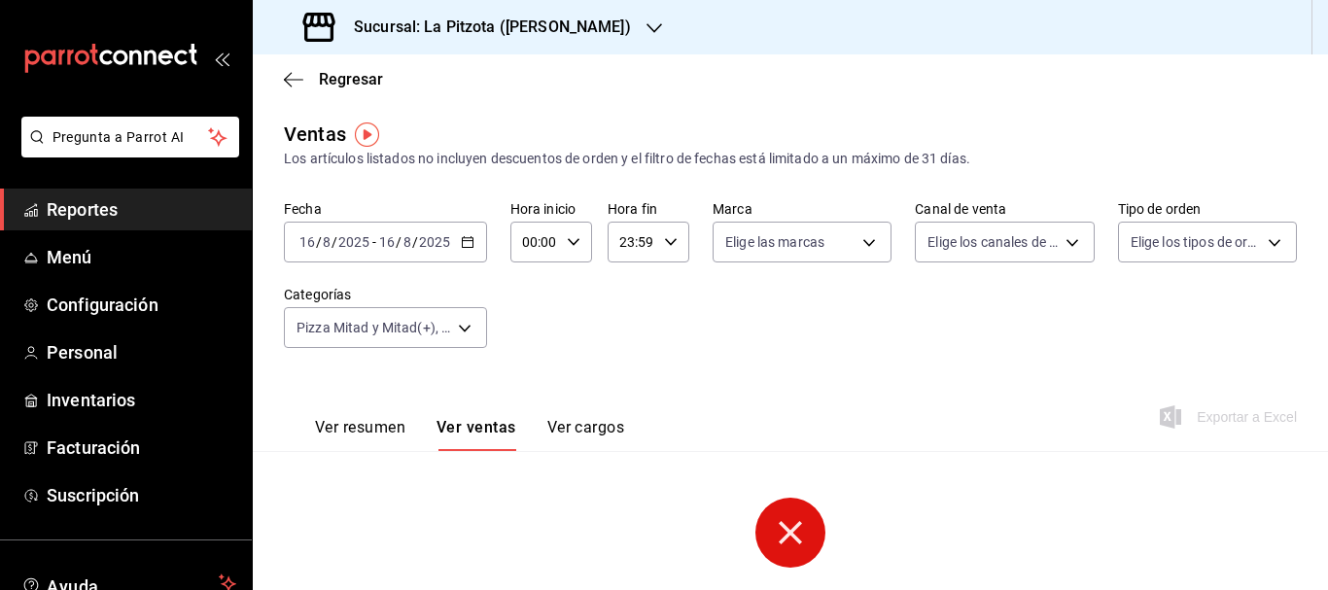
scroll to position [163, 0]
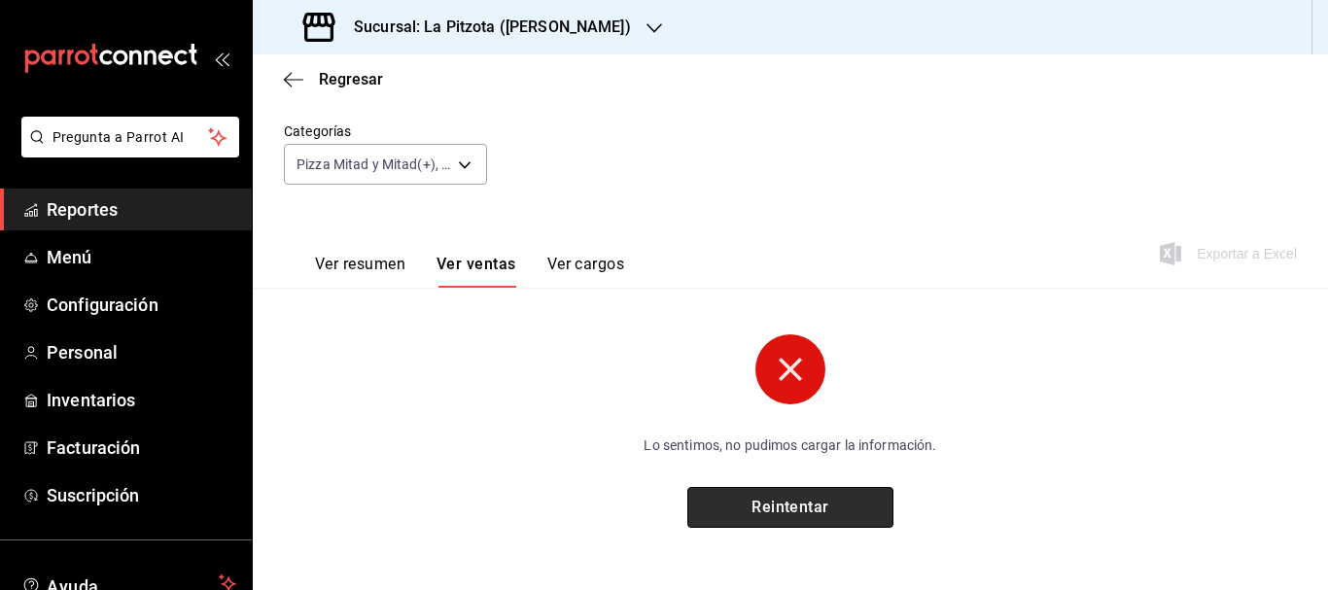
click at [724, 494] on button "Reintentar" at bounding box center [790, 507] width 206 height 41
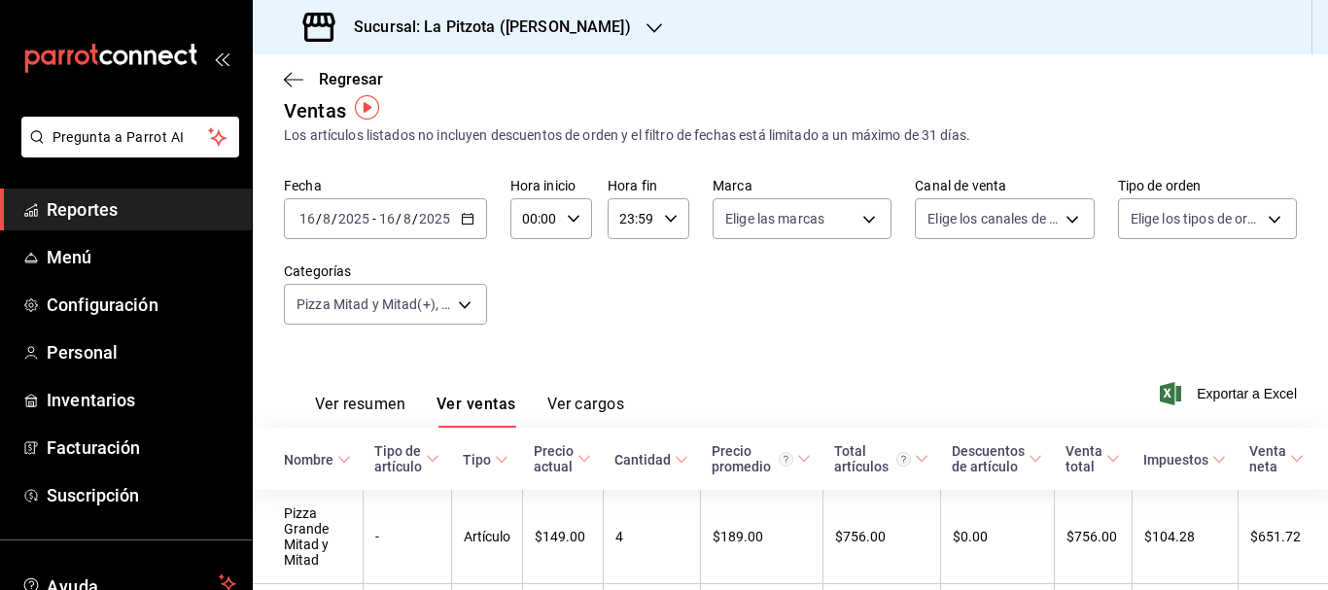
scroll to position [20, 0]
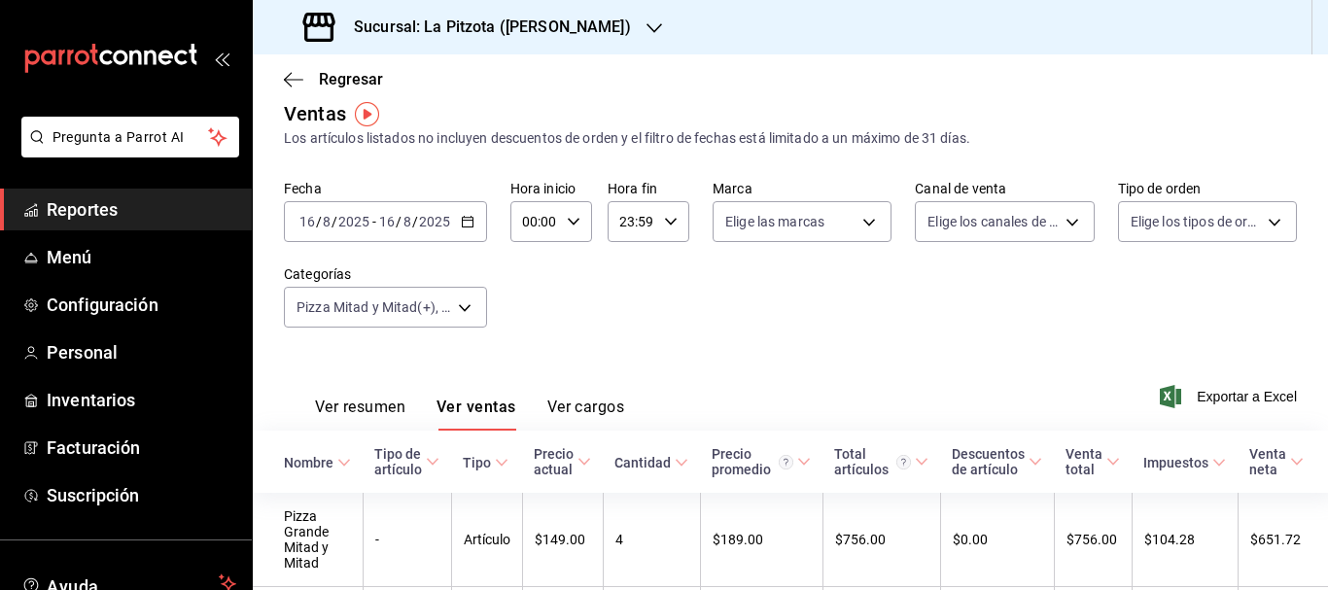
click at [319, 227] on span "/" at bounding box center [319, 222] width 6 height 16
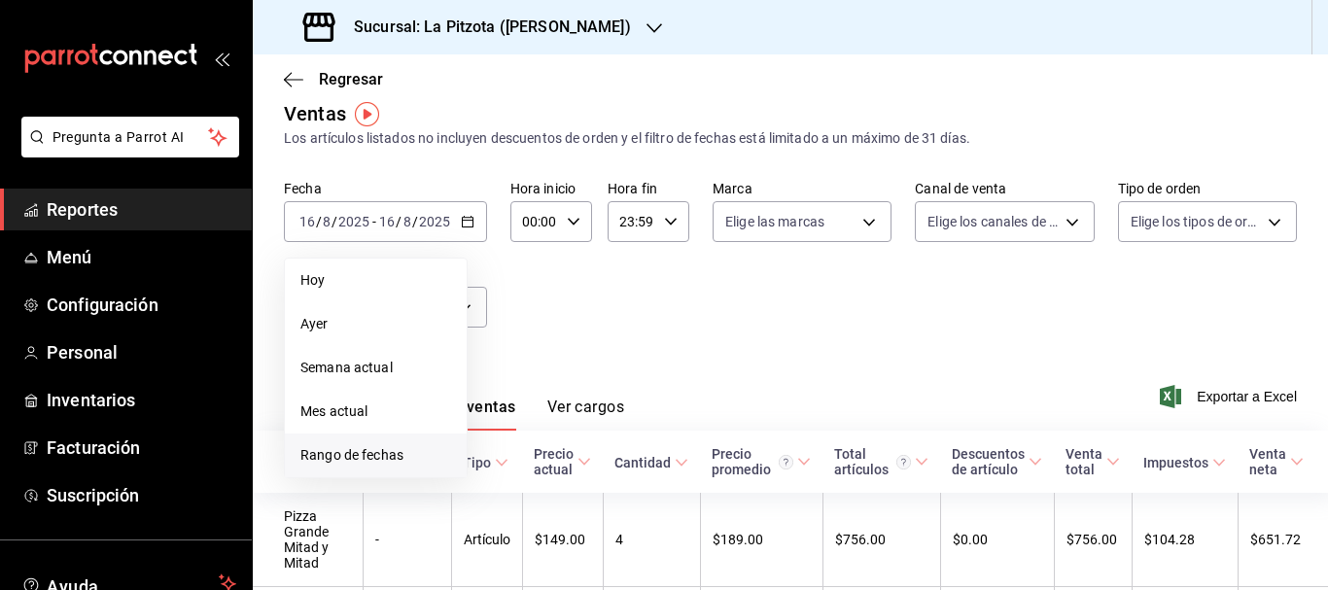
click at [357, 457] on span "Rango de fechas" at bounding box center [375, 455] width 151 height 20
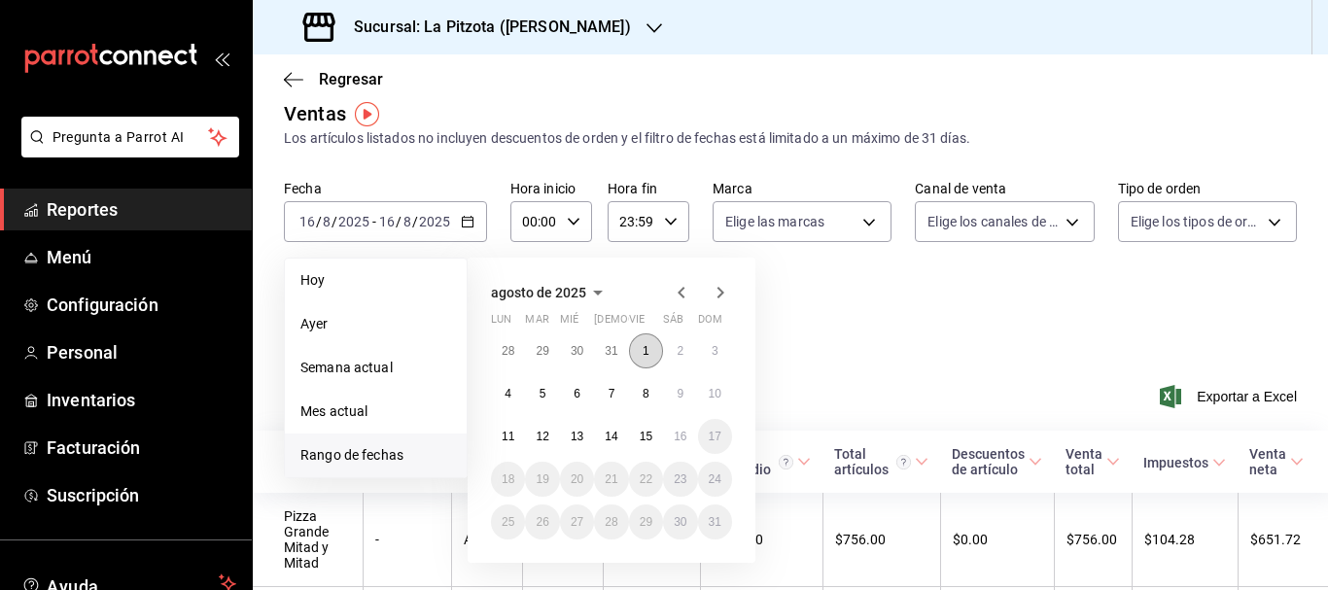
click at [634, 344] on button "1" at bounding box center [646, 350] width 34 height 35
click at [651, 435] on abbr "15" at bounding box center [646, 437] width 13 height 14
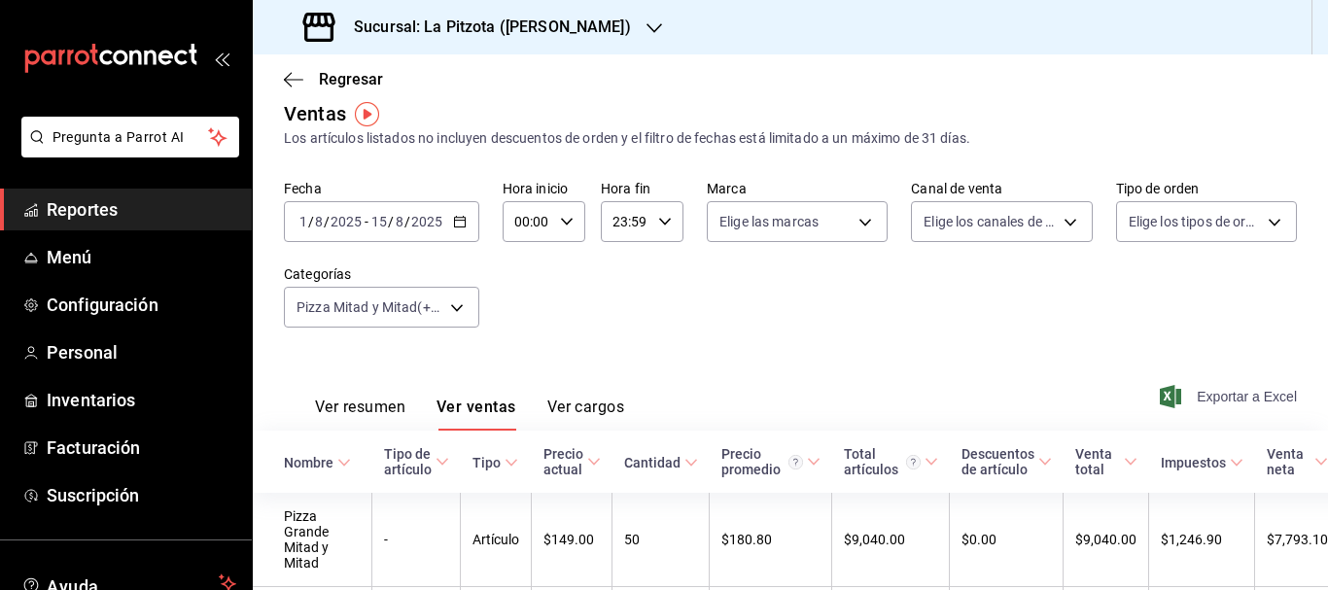
click at [1220, 393] on span "Exportar a Excel" at bounding box center [1230, 396] width 133 height 23
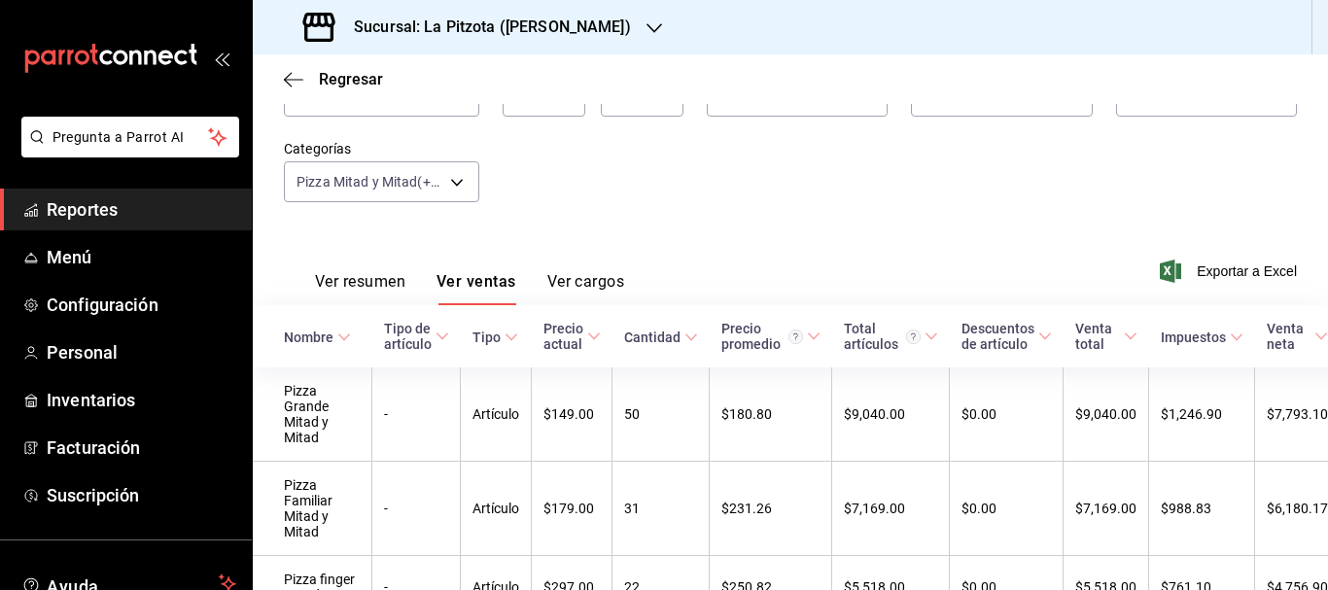
scroll to position [107, 0]
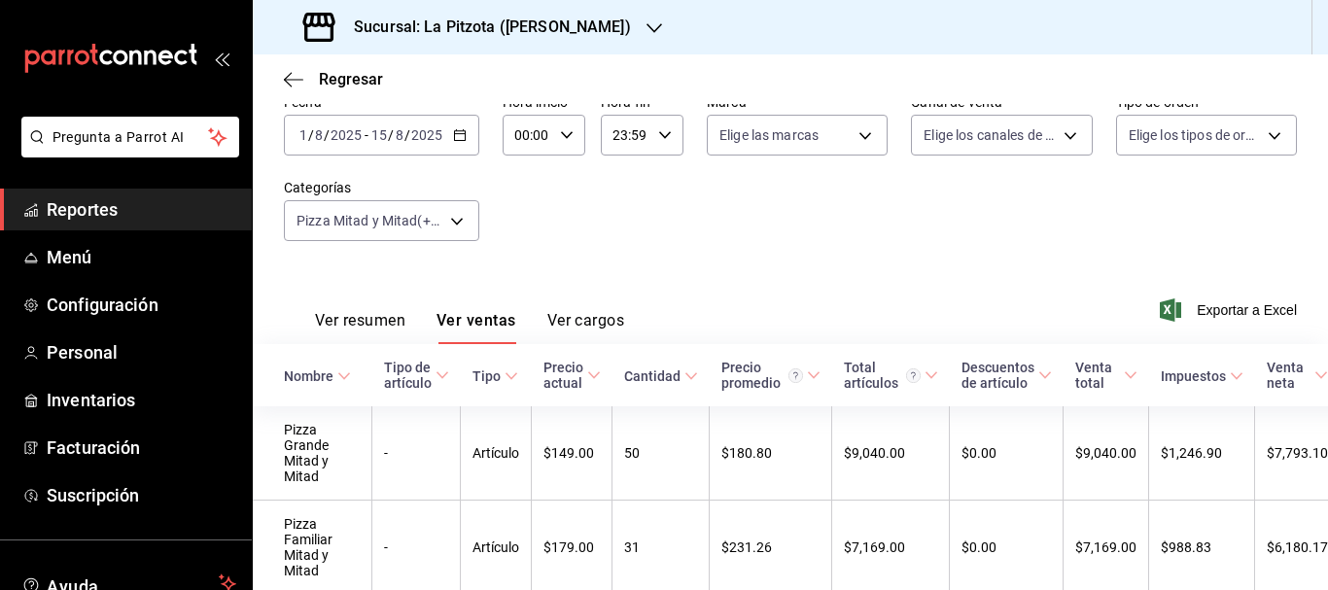
click at [346, 316] on button "Ver resumen" at bounding box center [360, 327] width 90 height 33
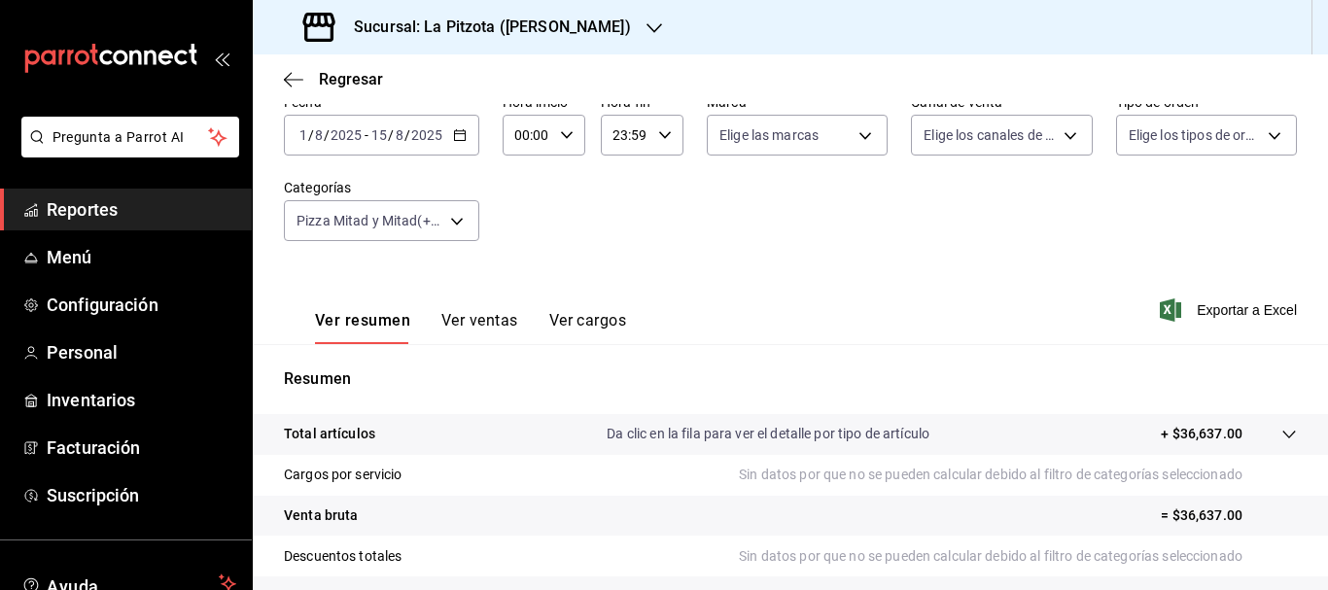
click at [469, 311] on button "Ver ventas" at bounding box center [479, 327] width 77 height 33
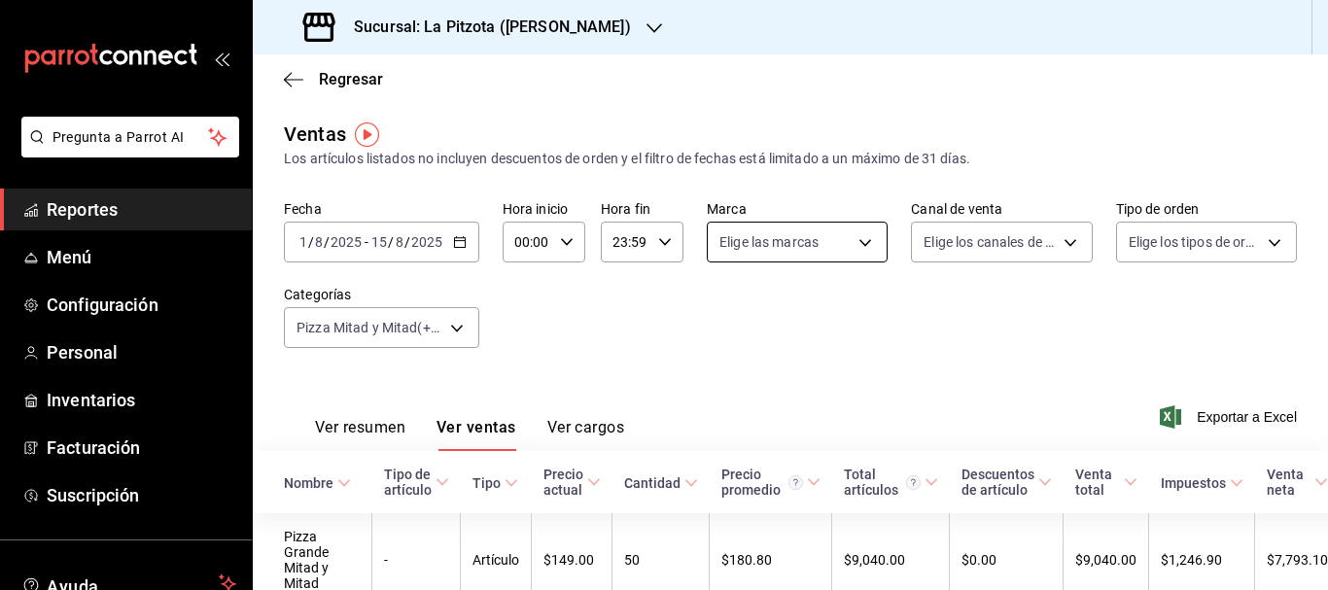
click at [761, 250] on body "Pregunta a Parrot AI Reportes Menú Configuración Personal Inventarios Facturaci…" at bounding box center [664, 295] width 1328 height 590
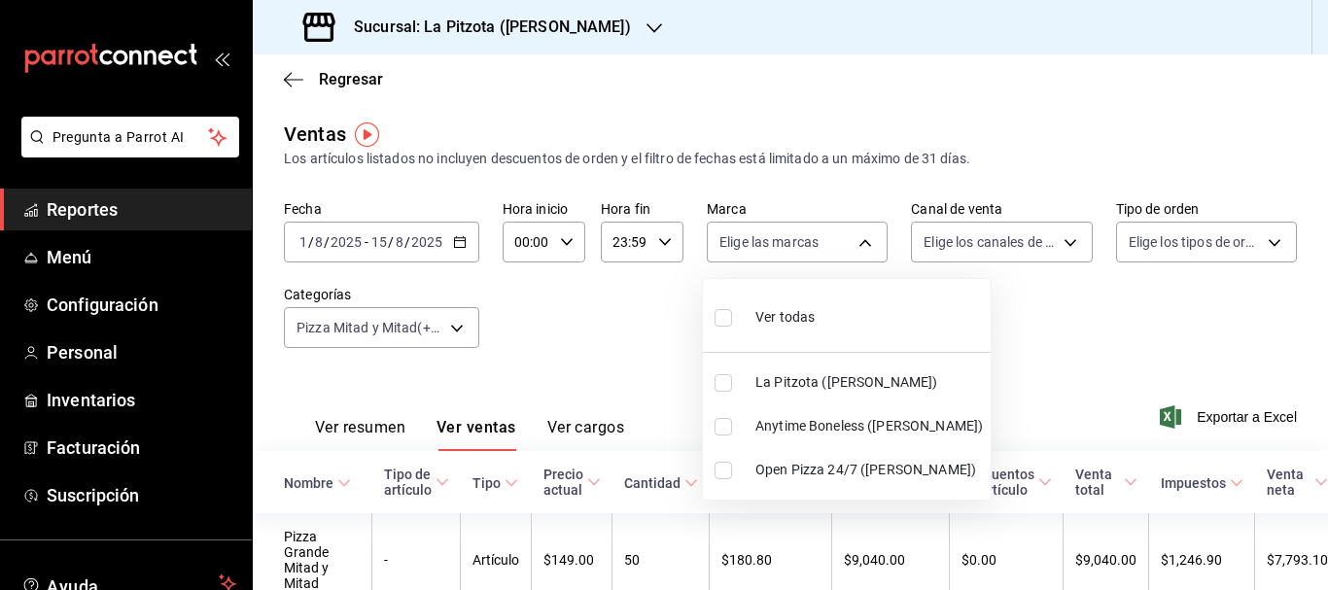
click at [724, 391] on input "checkbox" at bounding box center [723, 382] width 17 height 17
checkbox input "true"
type input "3722eccf-6cf2-48cd-b838-7de1340e0a71"
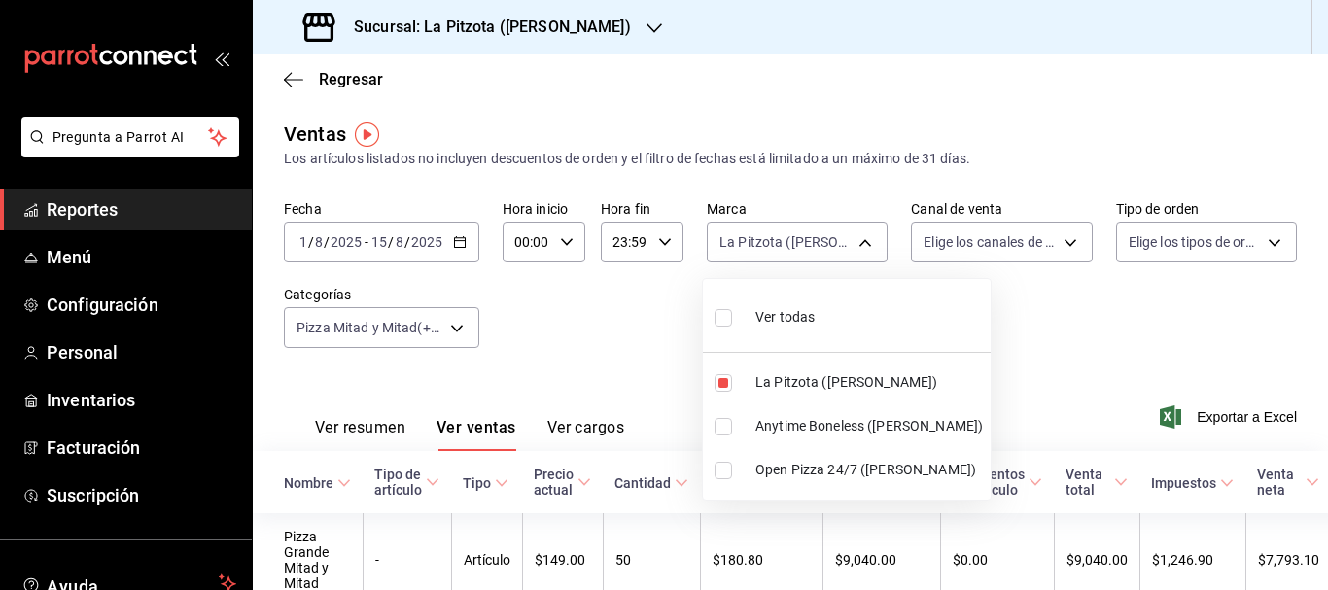
click at [983, 239] on div at bounding box center [664, 295] width 1328 height 590
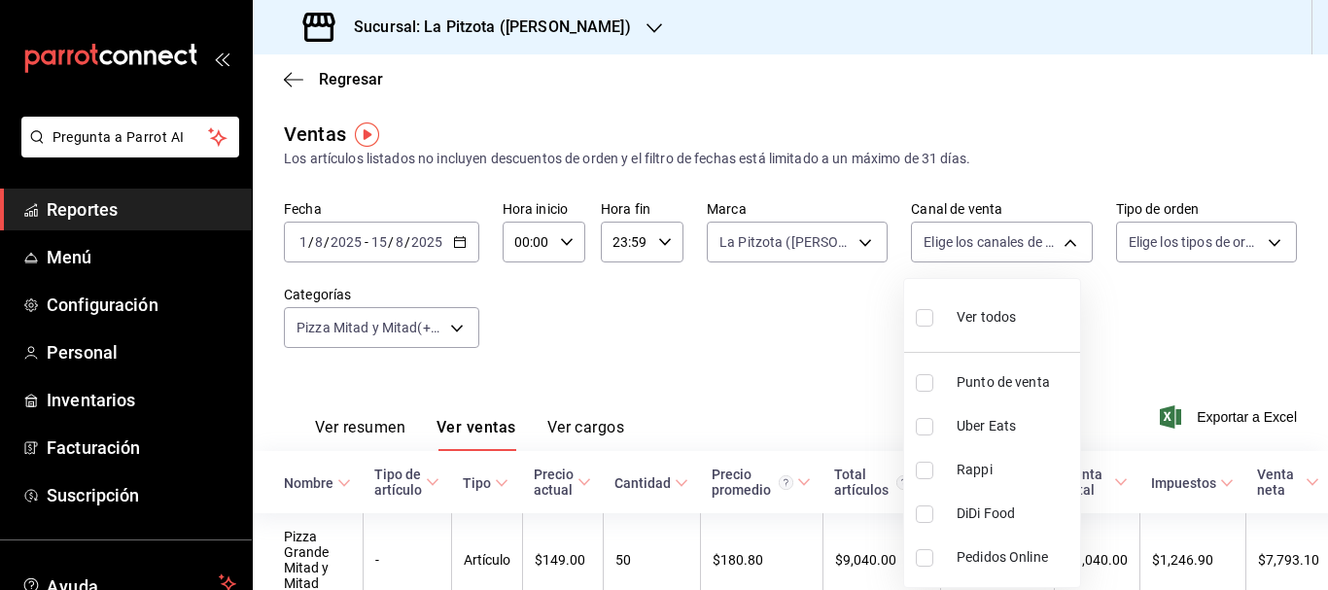
click at [983, 239] on body "Pregunta a Parrot AI Reportes Menú Configuración Personal Inventarios Facturaci…" at bounding box center [664, 295] width 1328 height 590
click at [917, 379] on input "checkbox" at bounding box center [924, 382] width 17 height 17
checkbox input "true"
type input "PARROT"
click at [903, 240] on div at bounding box center [664, 295] width 1328 height 590
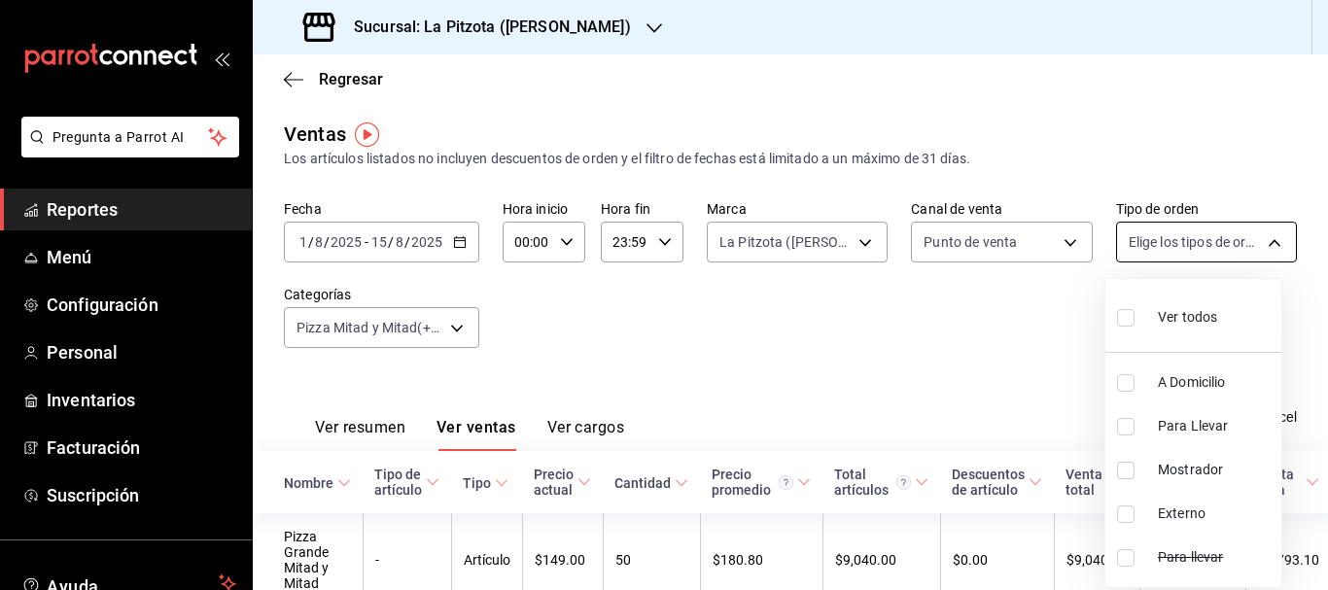
click at [1132, 257] on body "Pregunta a Parrot AI Reportes Menú Configuración Personal Inventarios Facturaci…" at bounding box center [664, 295] width 1328 height 590
click at [1051, 287] on div at bounding box center [664, 295] width 1328 height 590
click at [1126, 253] on body "Pregunta a Parrot AI Reportes Menú Configuración Personal Inventarios Facturaci…" at bounding box center [664, 295] width 1328 height 590
click at [1120, 319] on input "checkbox" at bounding box center [1125, 317] width 17 height 17
checkbox input "true"
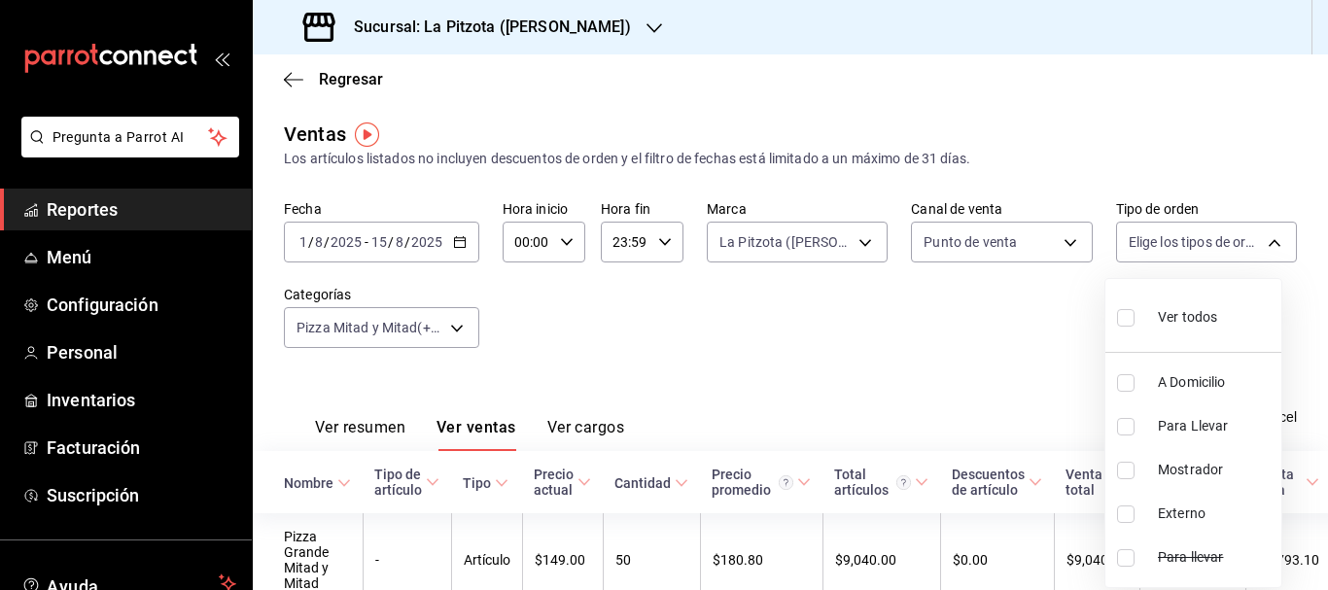
type input "81f4041d-3278-4299-a7e5-e35226ebcd02,fd0c4c9f-9f4b-4d1e-81ac-d5bece1566f2,e4915…"
checkbox input "true"
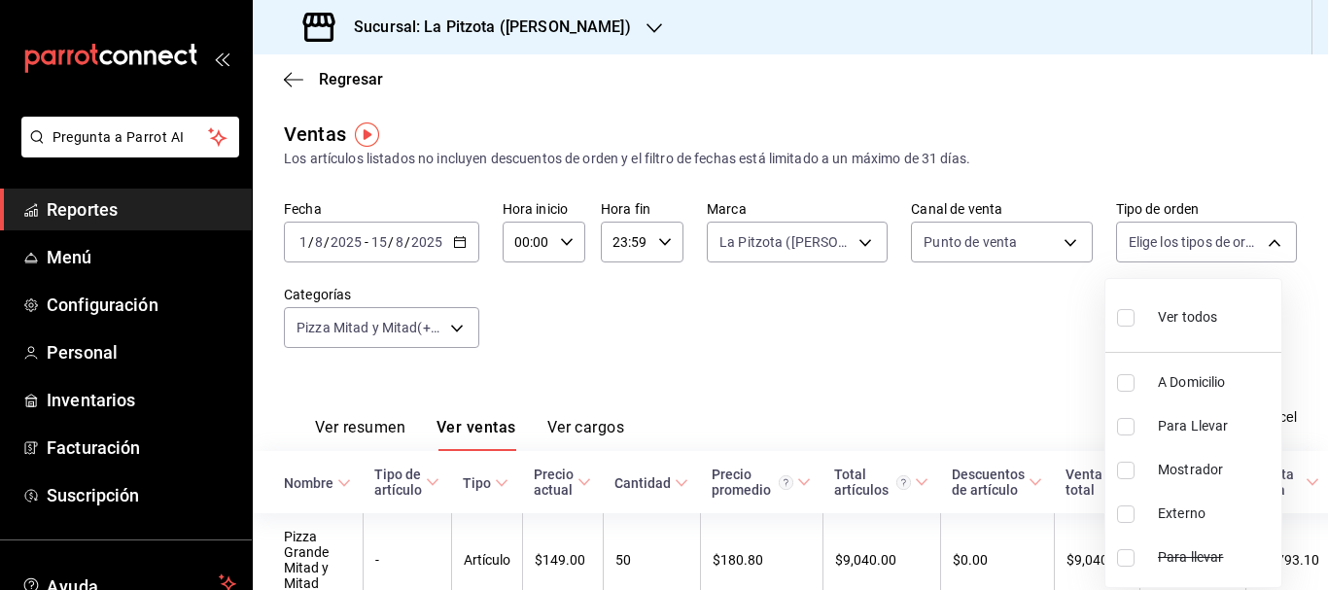
checkbox input "true"
click at [989, 340] on div at bounding box center [664, 295] width 1328 height 590
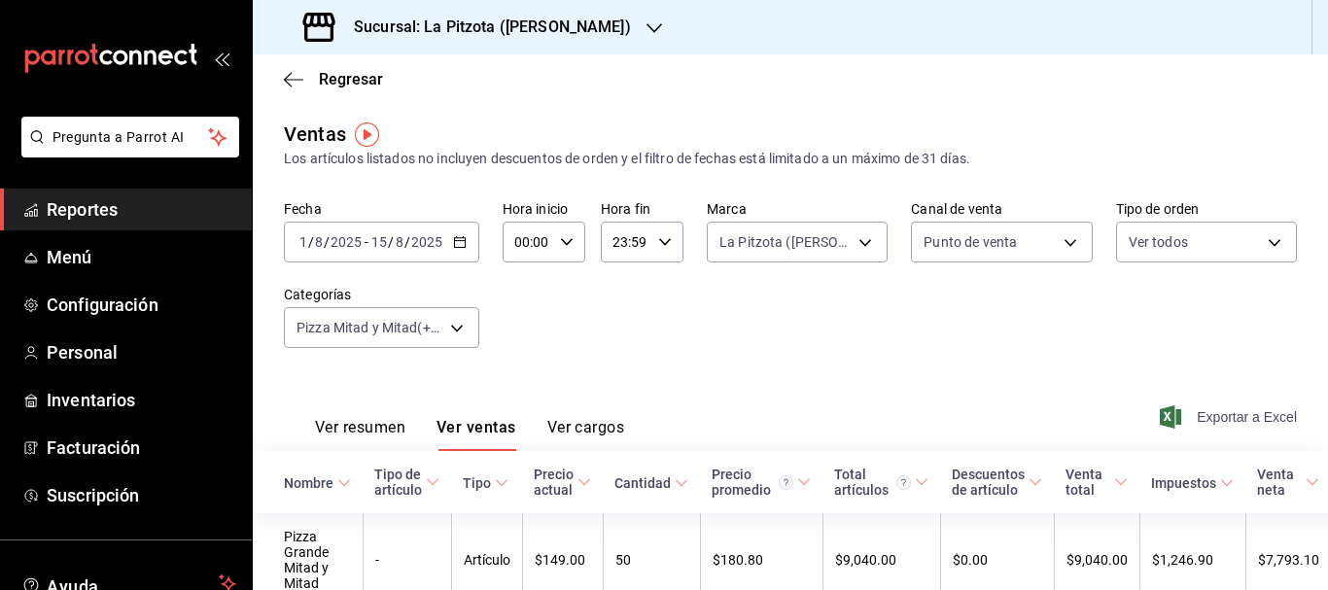
click at [1229, 422] on span "Exportar a Excel" at bounding box center [1230, 416] width 133 height 23
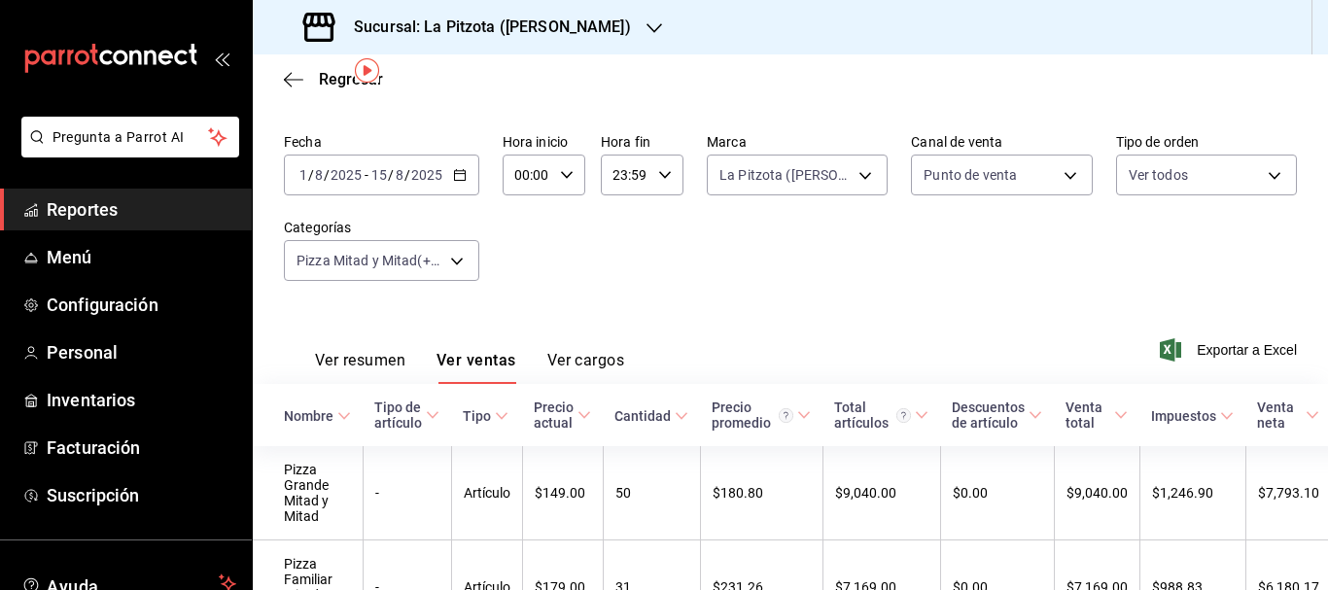
scroll to position [17, 0]
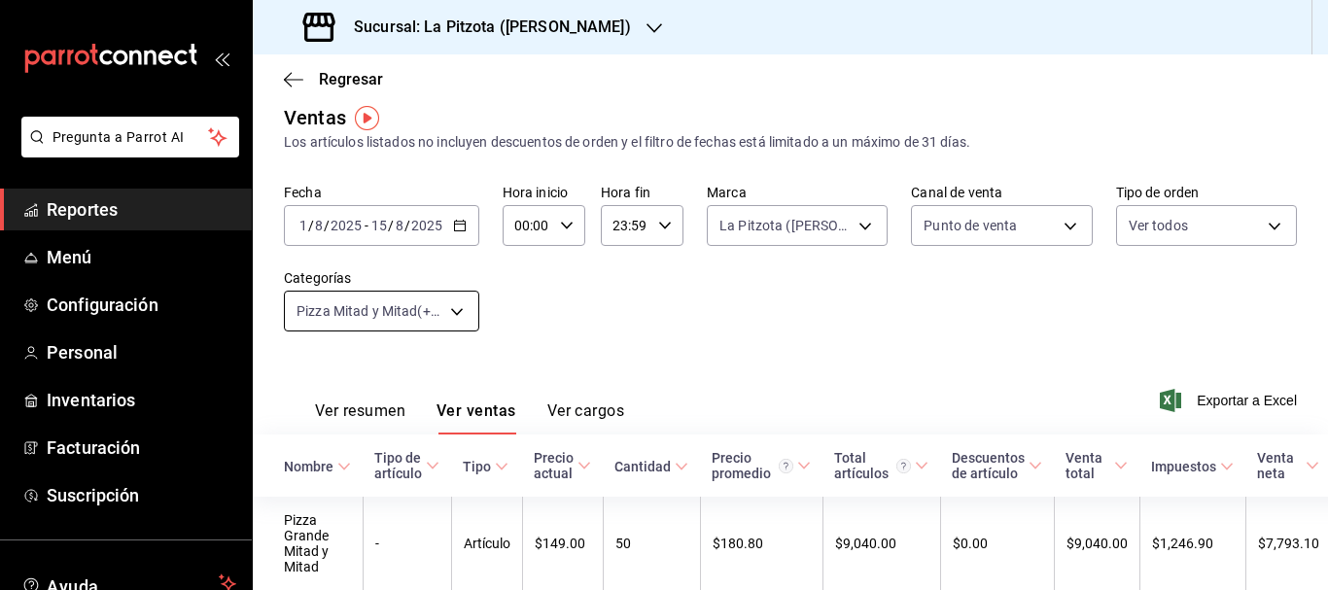
click at [449, 309] on body "Pregunta a Parrot AI Reportes Menú Configuración Personal Inventarios Facturaci…" at bounding box center [664, 295] width 1328 height 590
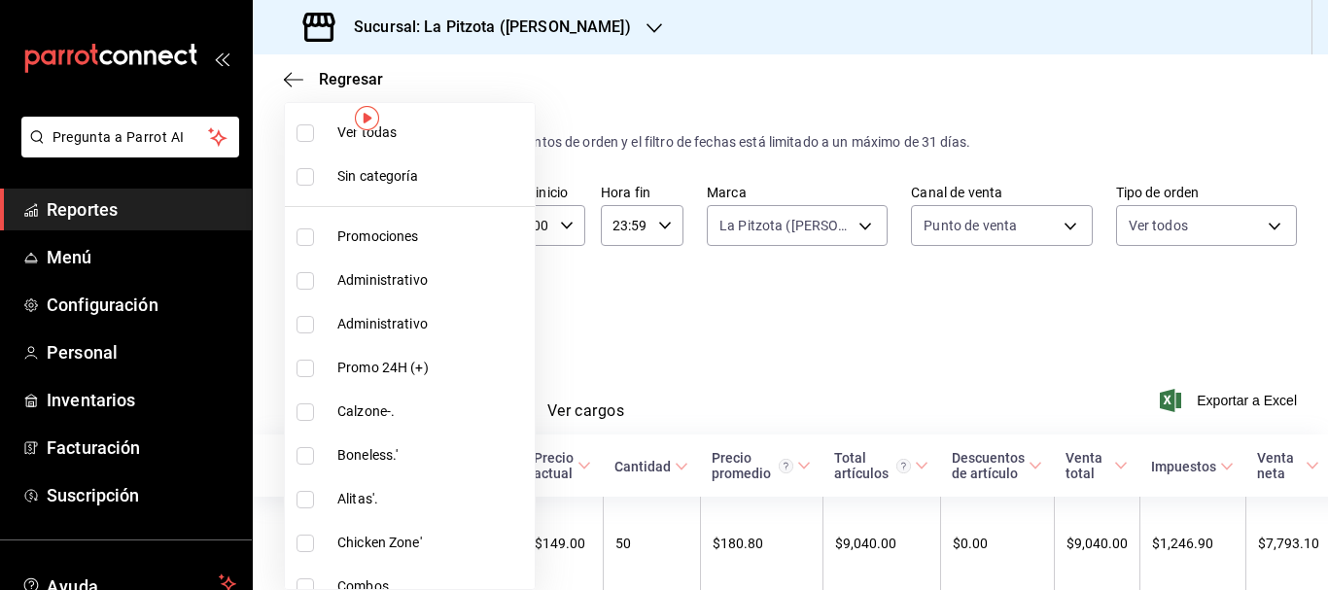
click at [300, 176] on input "checkbox" at bounding box center [304, 176] width 17 height 17
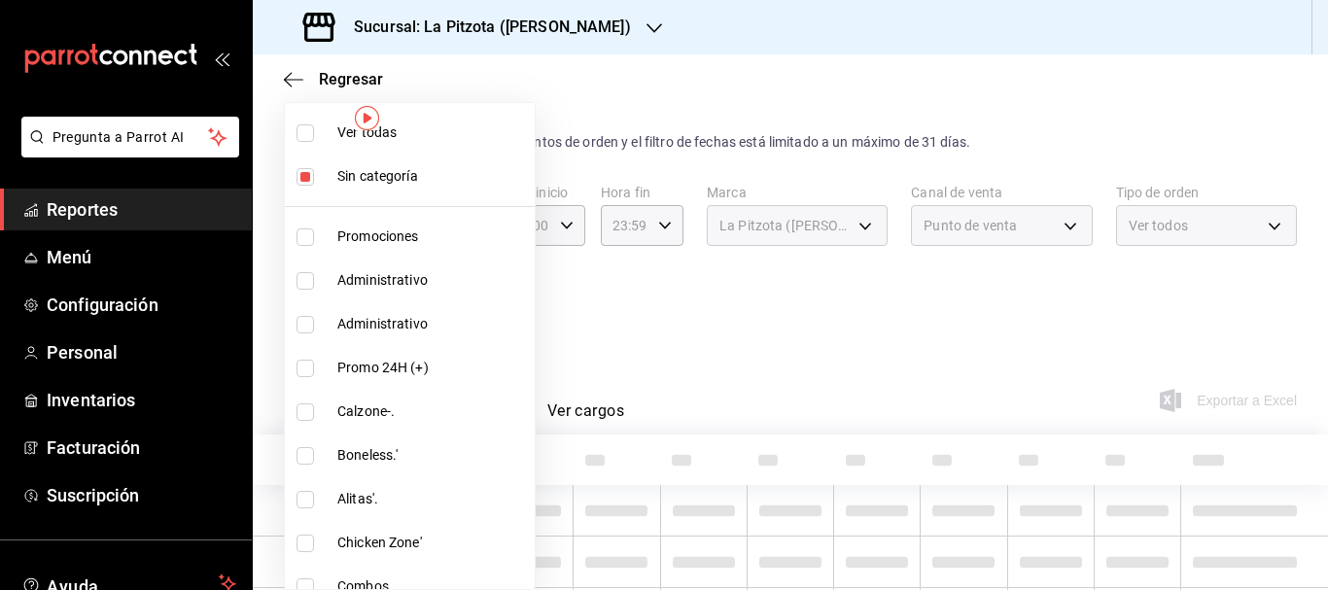
click at [307, 176] on input "checkbox" at bounding box center [304, 176] width 17 height 17
checkbox input "false"
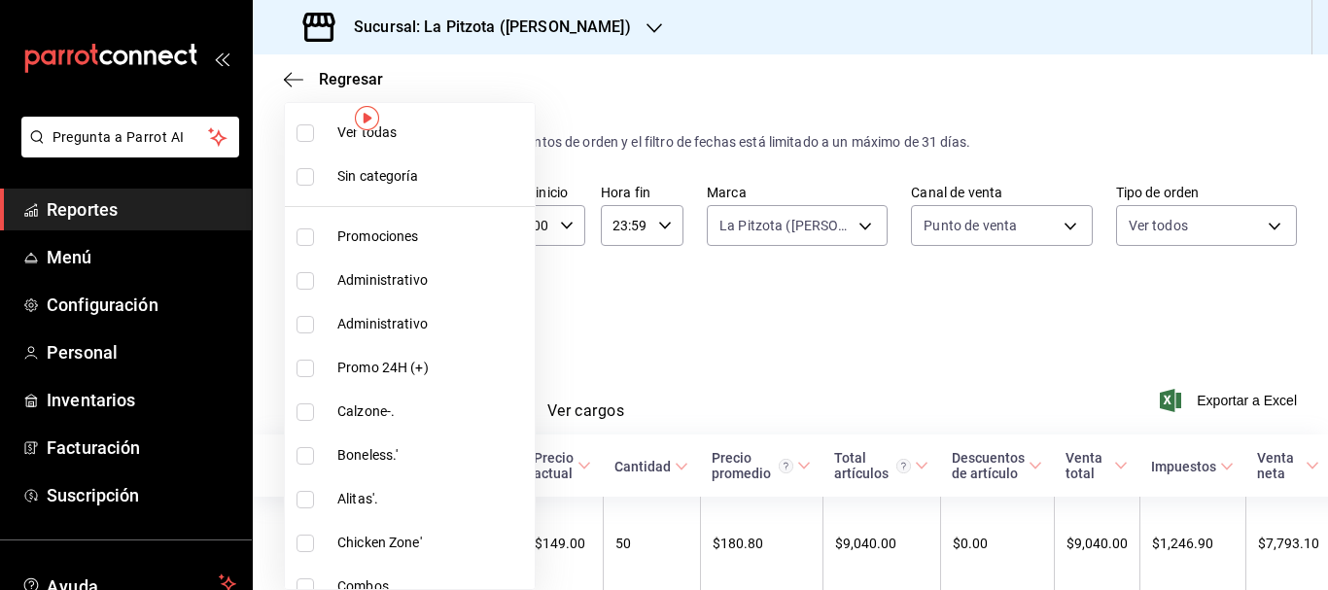
scroll to position [215, 0]
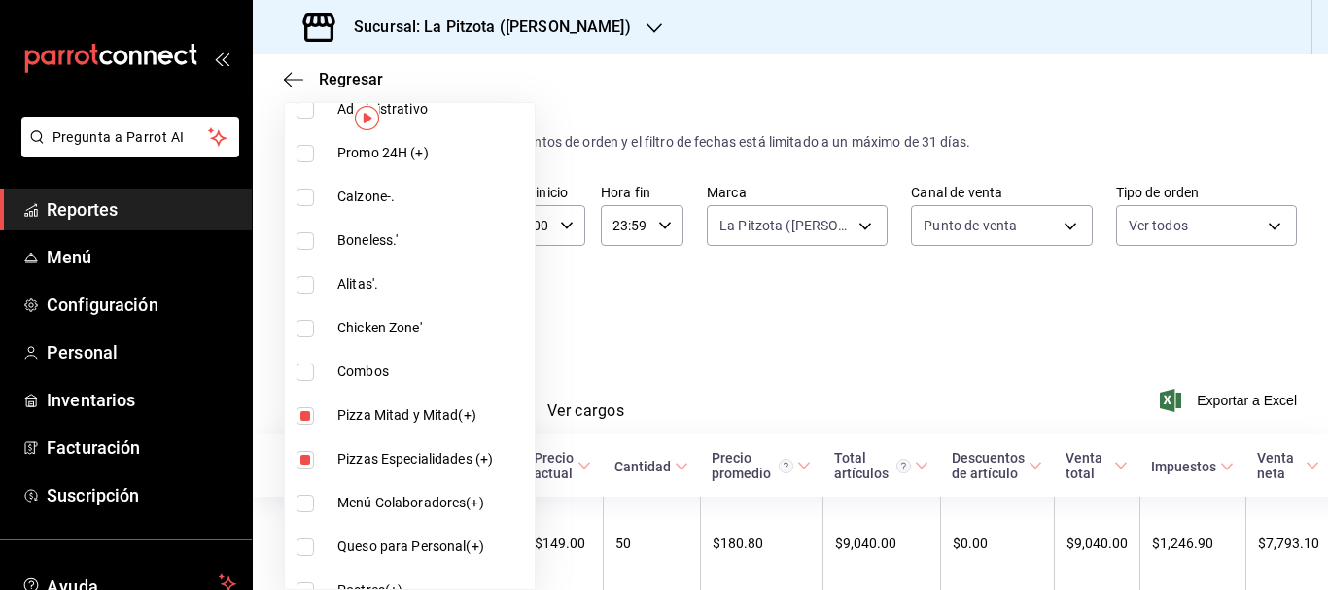
click at [302, 419] on input "checkbox" at bounding box center [304, 415] width 17 height 17
checkbox input "false"
type input "629f2032-137e-4192-9b12-a836f0bc3228,5885d9f1-425a-423c-8316-8d92661915da,fc6f3…"
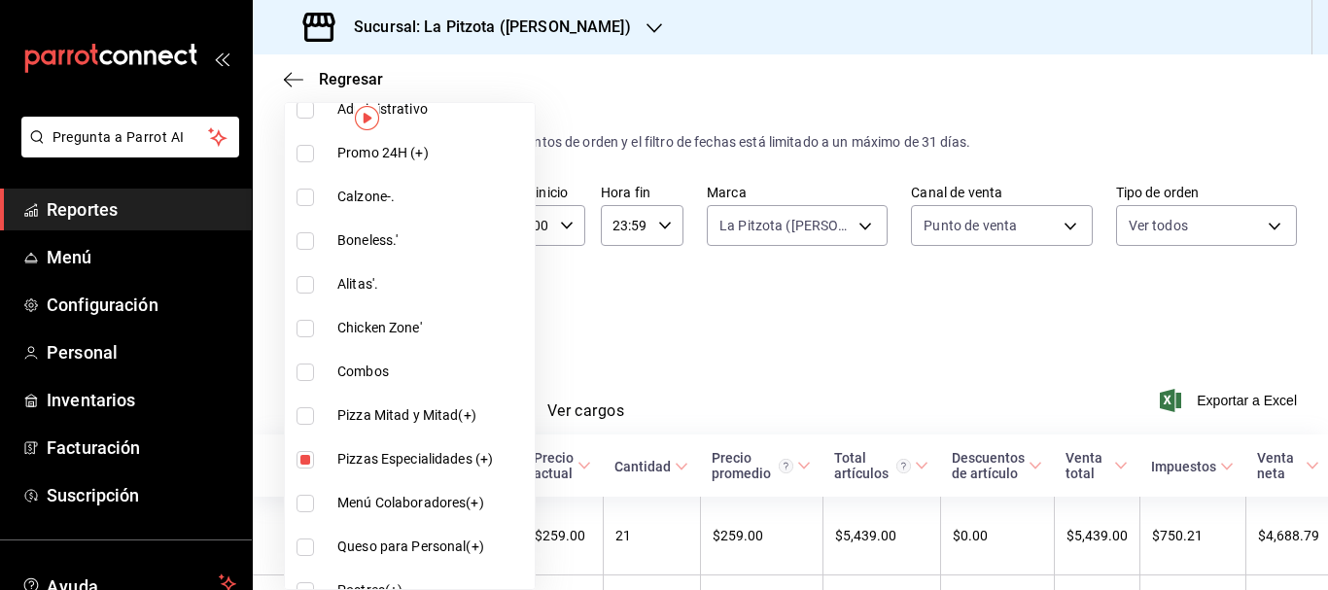
click at [302, 460] on input "checkbox" at bounding box center [304, 459] width 17 height 17
checkbox input "false"
type input "5885d9f1-425a-423c-8316-8d92661915da,fc6f3d95-aaa3-4b58-9267-4055f9c1c15d,4b9d3…"
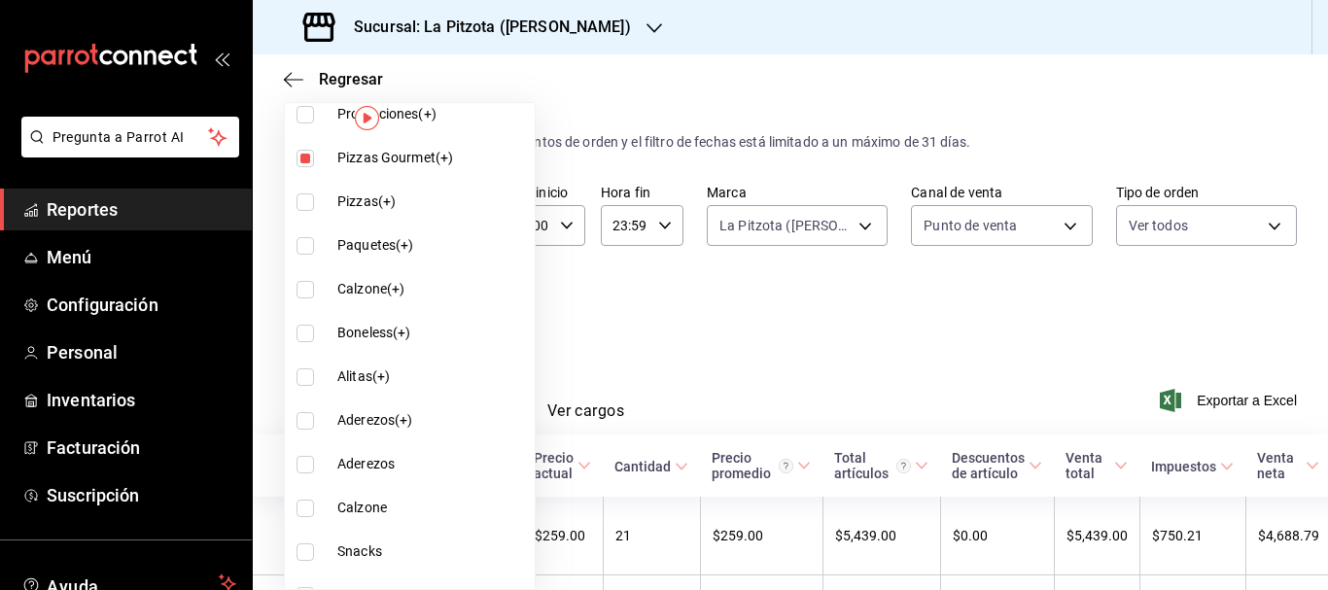
scroll to position [859, 0]
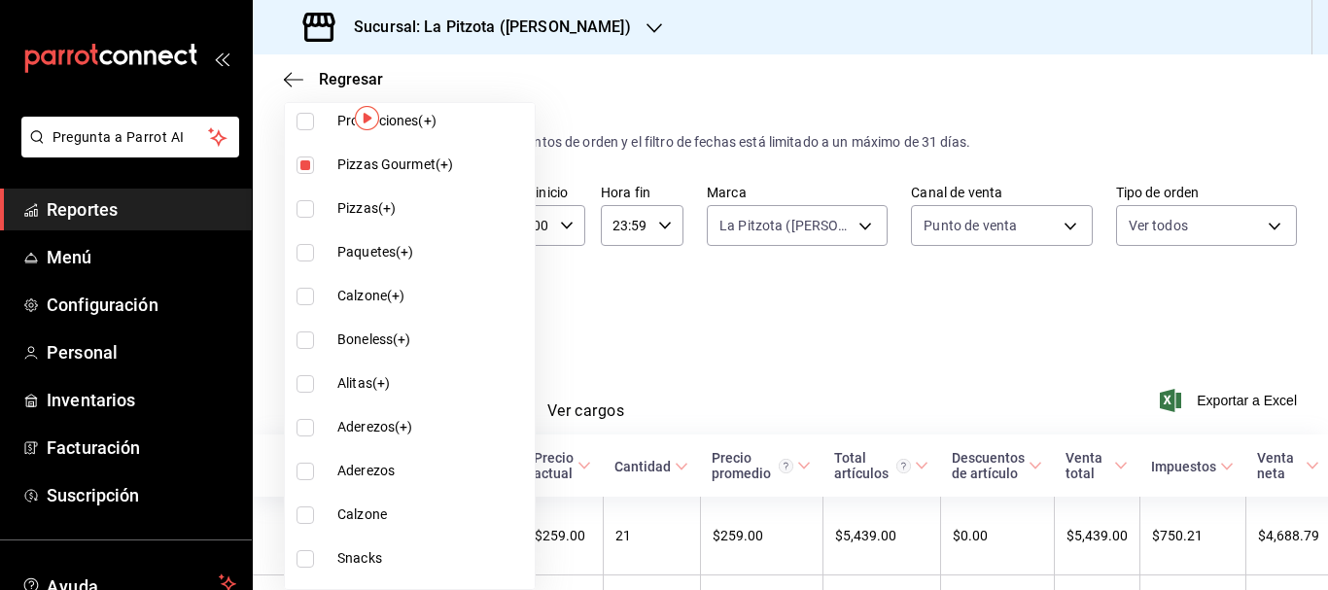
click at [306, 169] on input "checkbox" at bounding box center [304, 165] width 17 height 17
checkbox input "false"
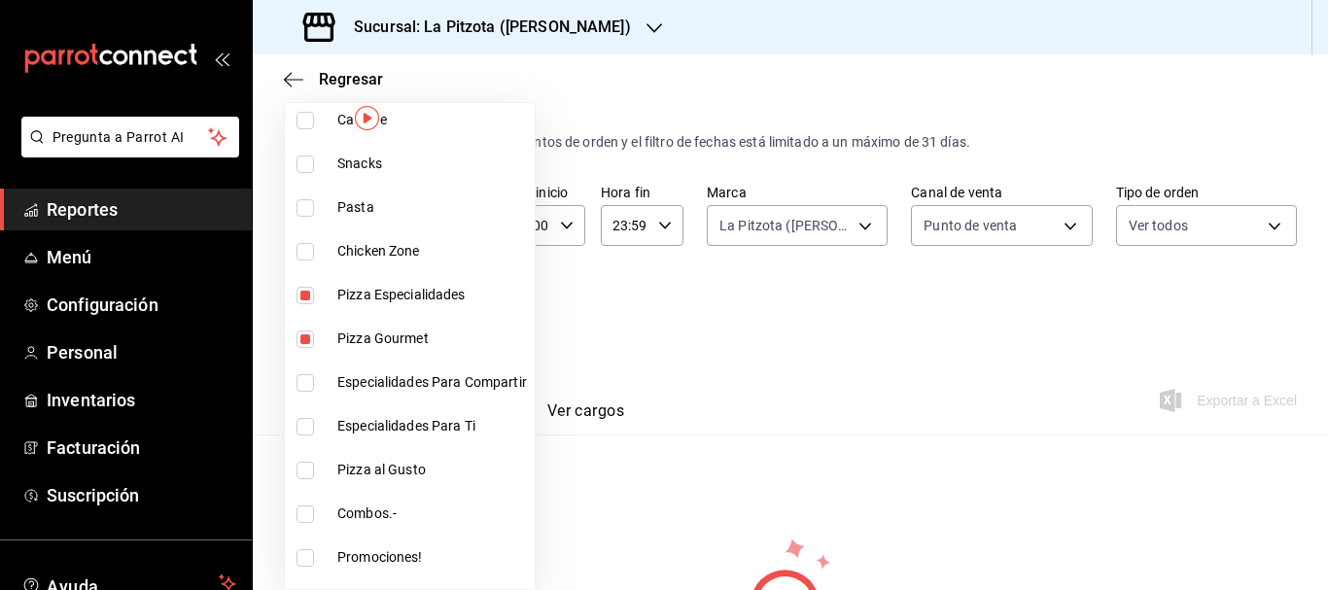
scroll to position [1347, 0]
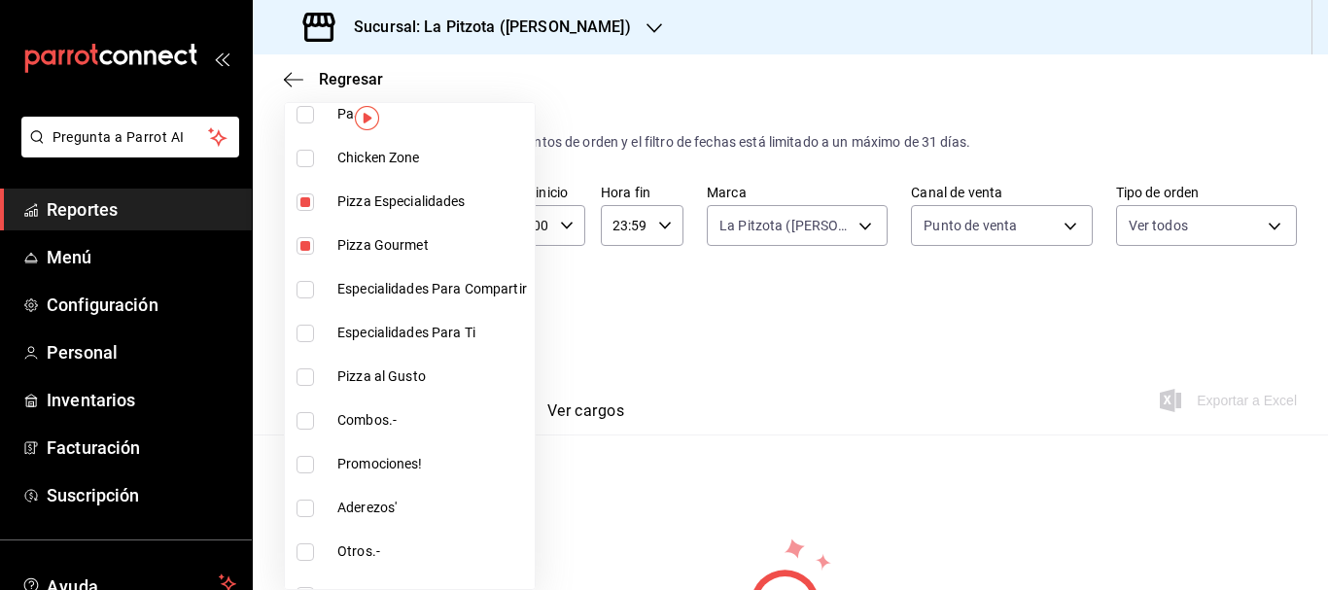
click at [305, 191] on li "Pizza Especialidades" at bounding box center [410, 202] width 250 height 44
type input "4b9d3360-bb06-4ac0-bae2-6c11ea5b615a"
checkbox input "false"
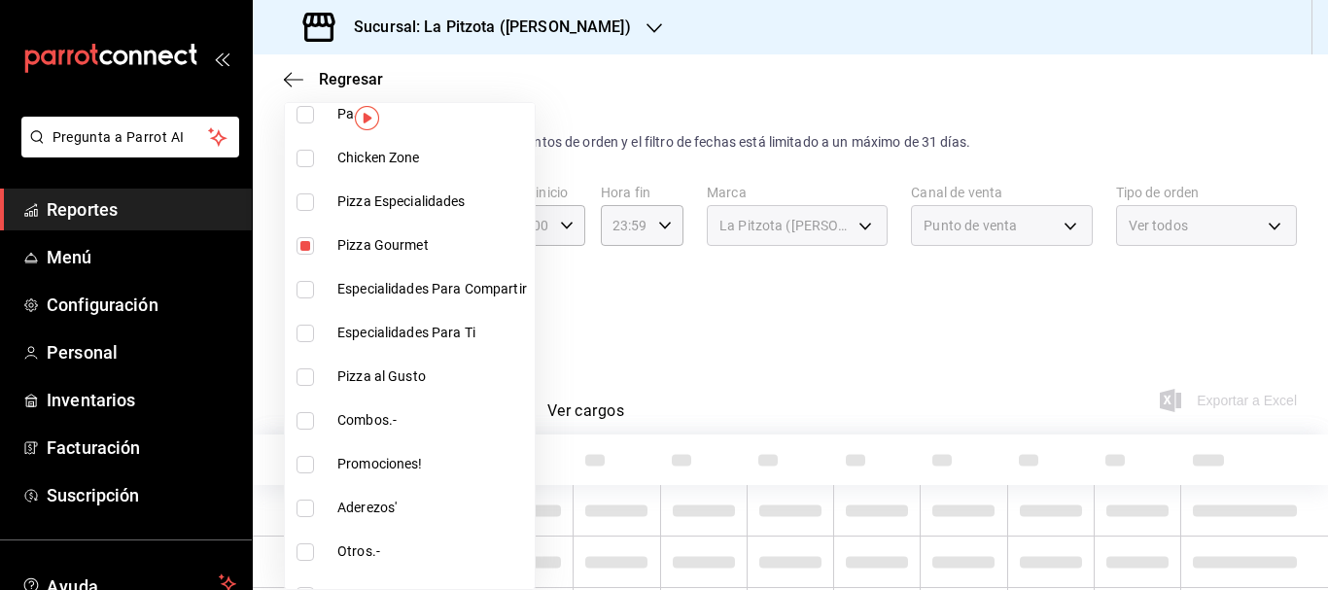
click at [305, 239] on input "checkbox" at bounding box center [304, 245] width 17 height 17
checkbox input "false"
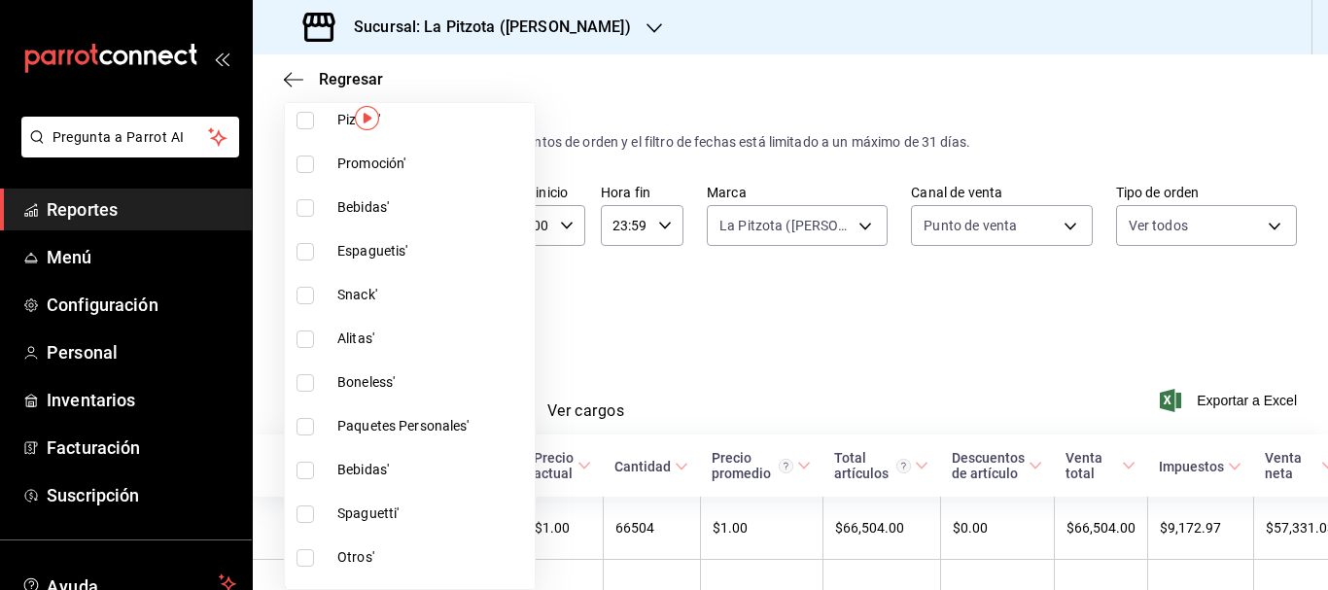
scroll to position [2015, 0]
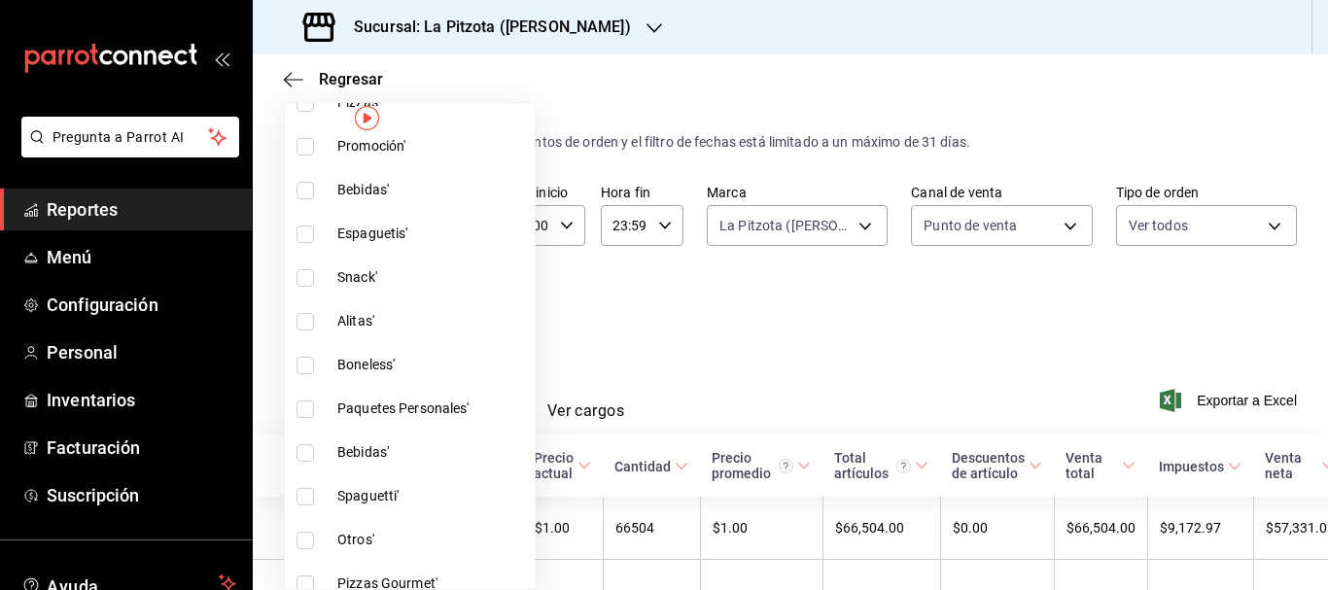
click at [774, 370] on div at bounding box center [664, 295] width 1328 height 590
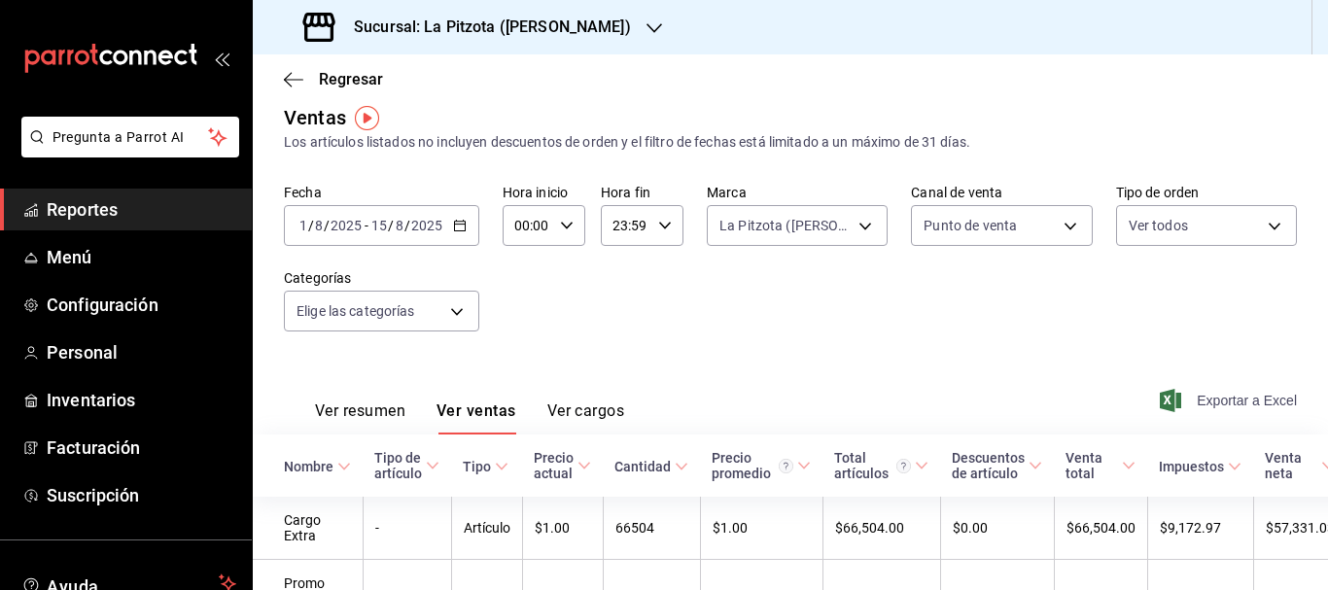
click at [1203, 395] on span "Exportar a Excel" at bounding box center [1230, 400] width 133 height 23
click at [342, 82] on span "Regresar" at bounding box center [351, 79] width 64 height 18
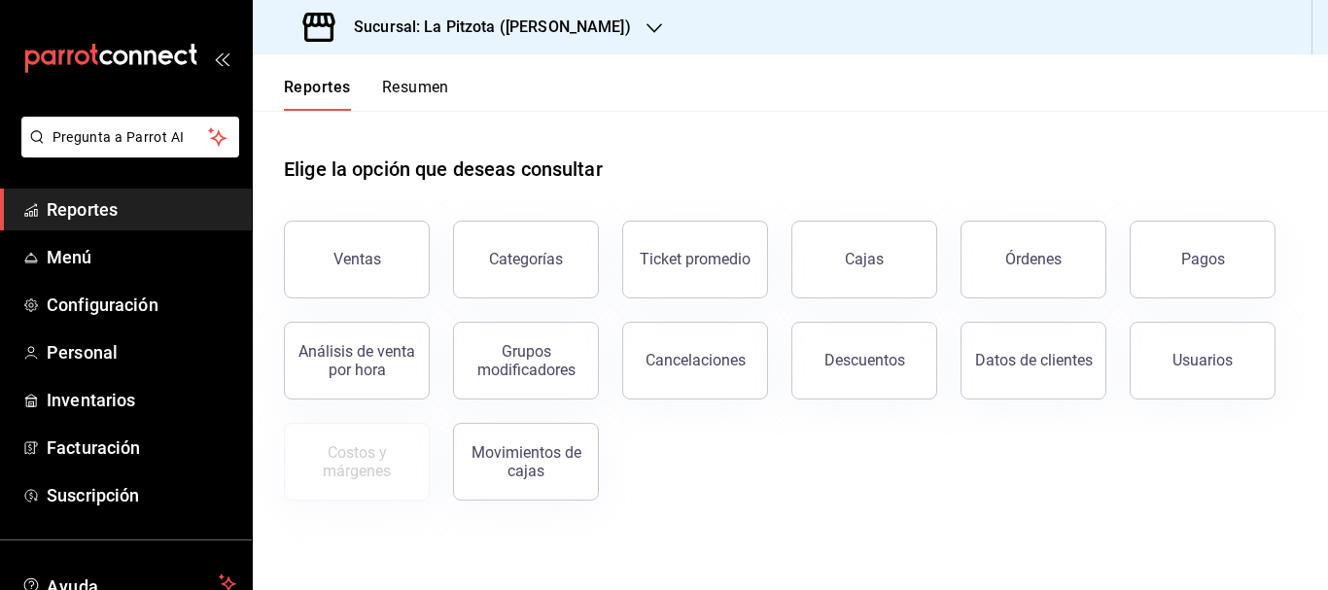
click at [427, 98] on button "Resumen" at bounding box center [415, 94] width 67 height 33
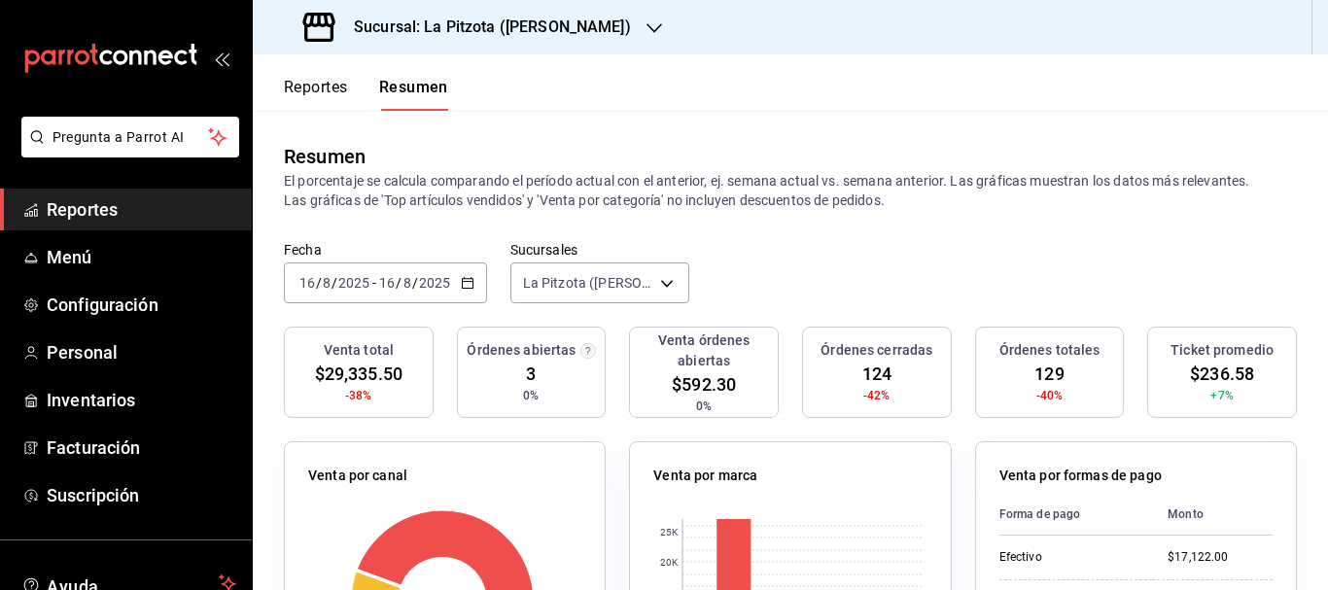
click at [315, 90] on button "Reportes" at bounding box center [316, 94] width 64 height 33
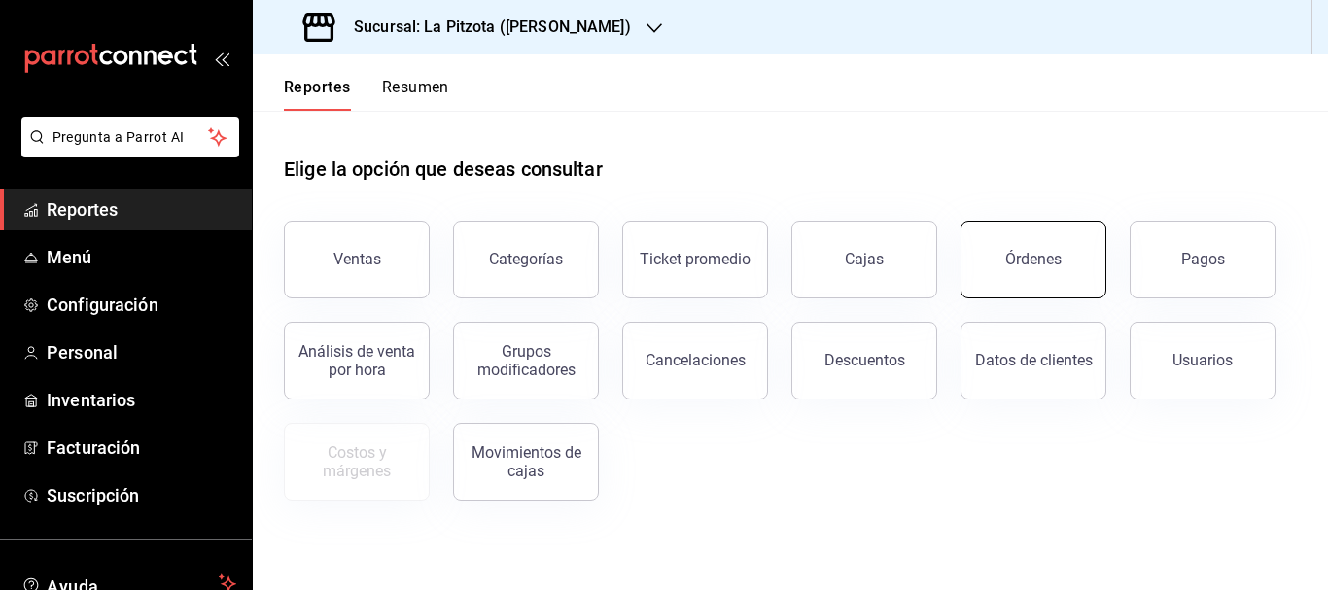
click at [1029, 273] on button "Órdenes" at bounding box center [1033, 260] width 146 height 78
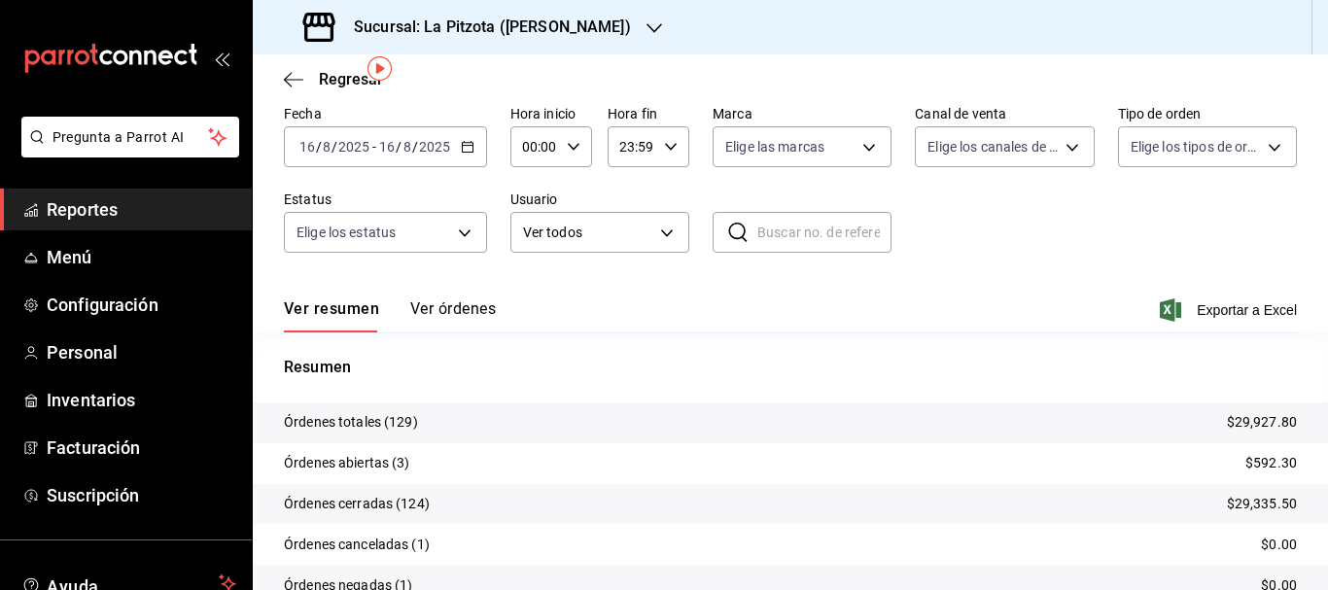
scroll to position [87, 0]
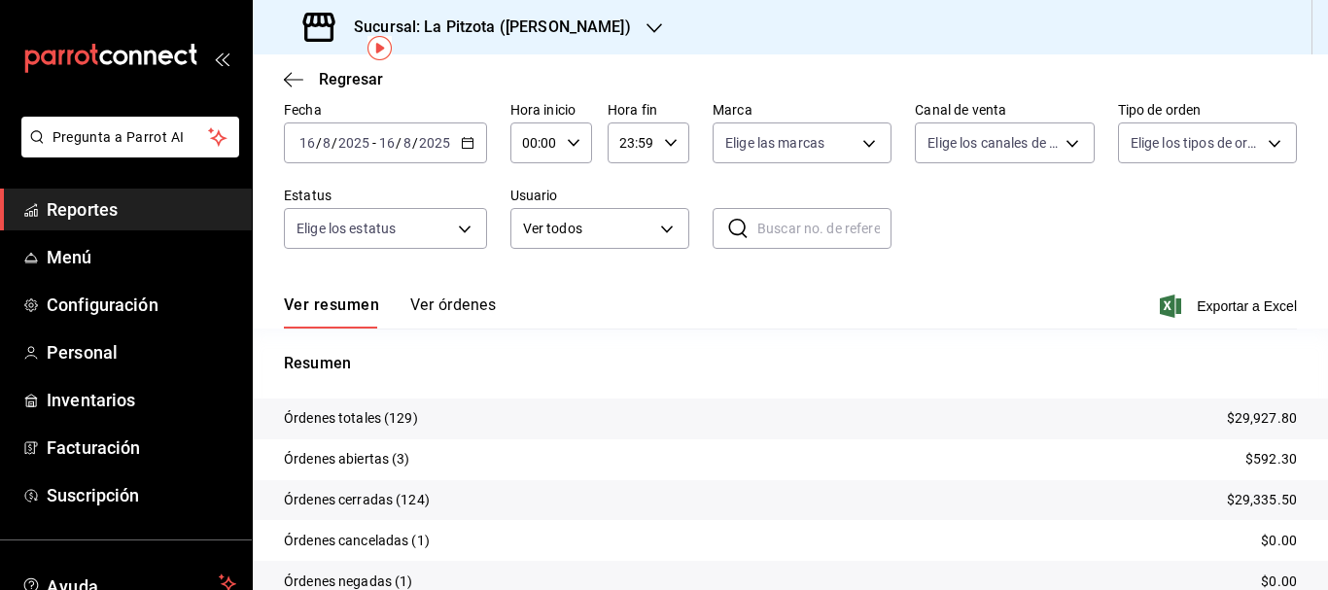
click at [461, 323] on button "Ver órdenes" at bounding box center [453, 312] width 86 height 33
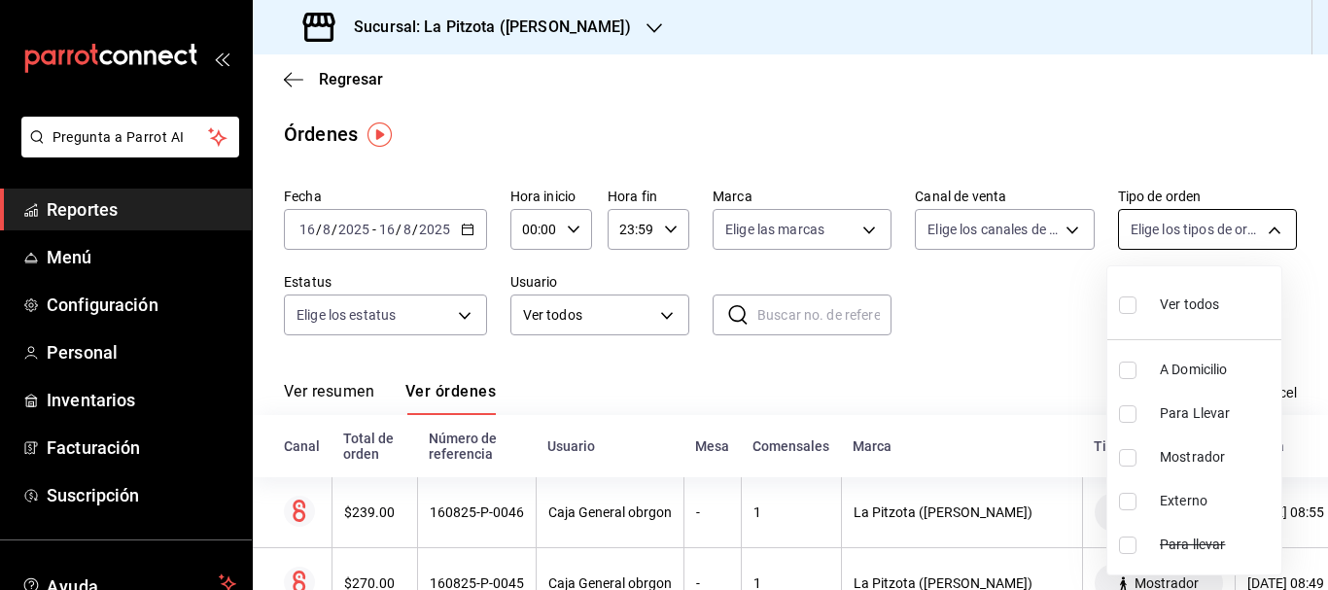
click at [1136, 231] on body "Pregunta a Parrot AI Reportes Menú Configuración Personal Inventarios Facturaci…" at bounding box center [664, 295] width 1328 height 590
click at [1058, 231] on div at bounding box center [664, 295] width 1328 height 590
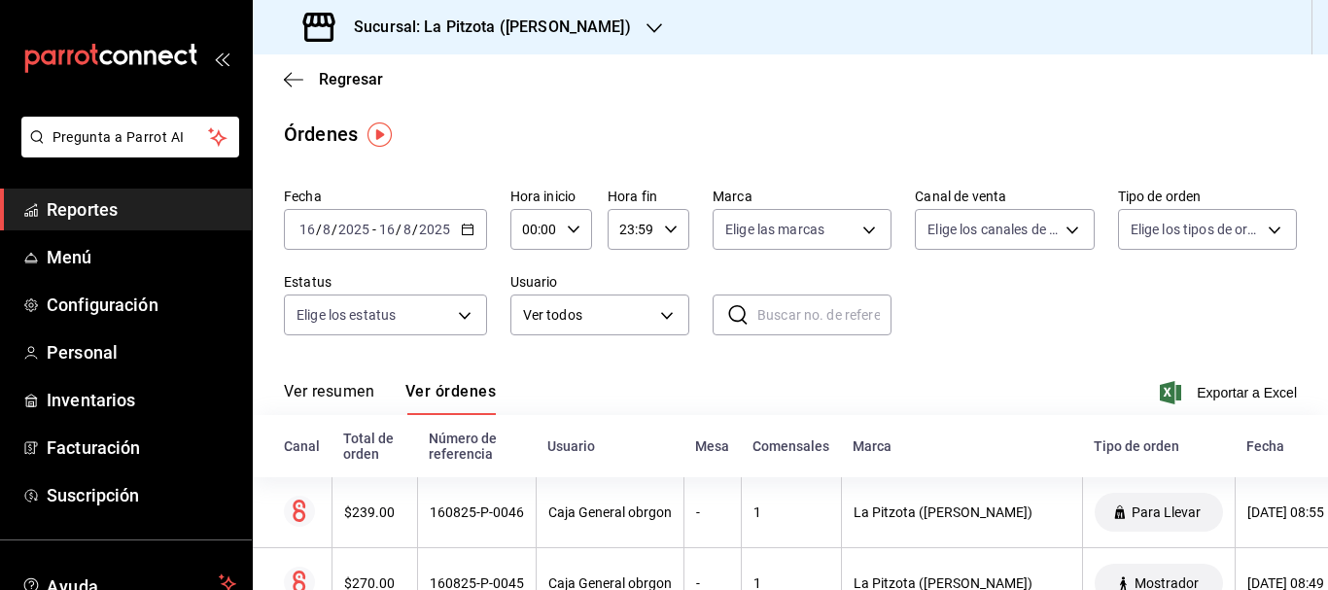
click at [1058, 231] on body "Pregunta a Parrot AI Reportes Menú Configuración Personal Inventarios Facturaci…" at bounding box center [664, 295] width 1328 height 590
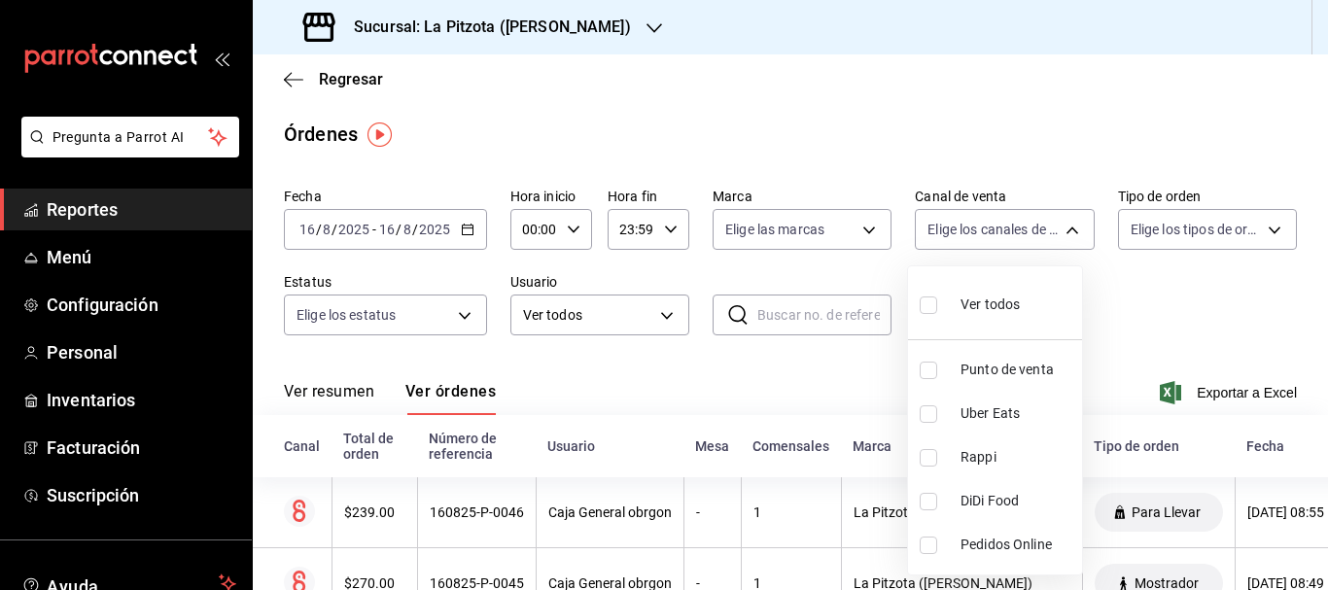
click at [926, 363] on input "checkbox" at bounding box center [928, 370] width 17 height 17
checkbox input "true"
type input "PARROT"
click at [798, 396] on div at bounding box center [664, 295] width 1328 height 590
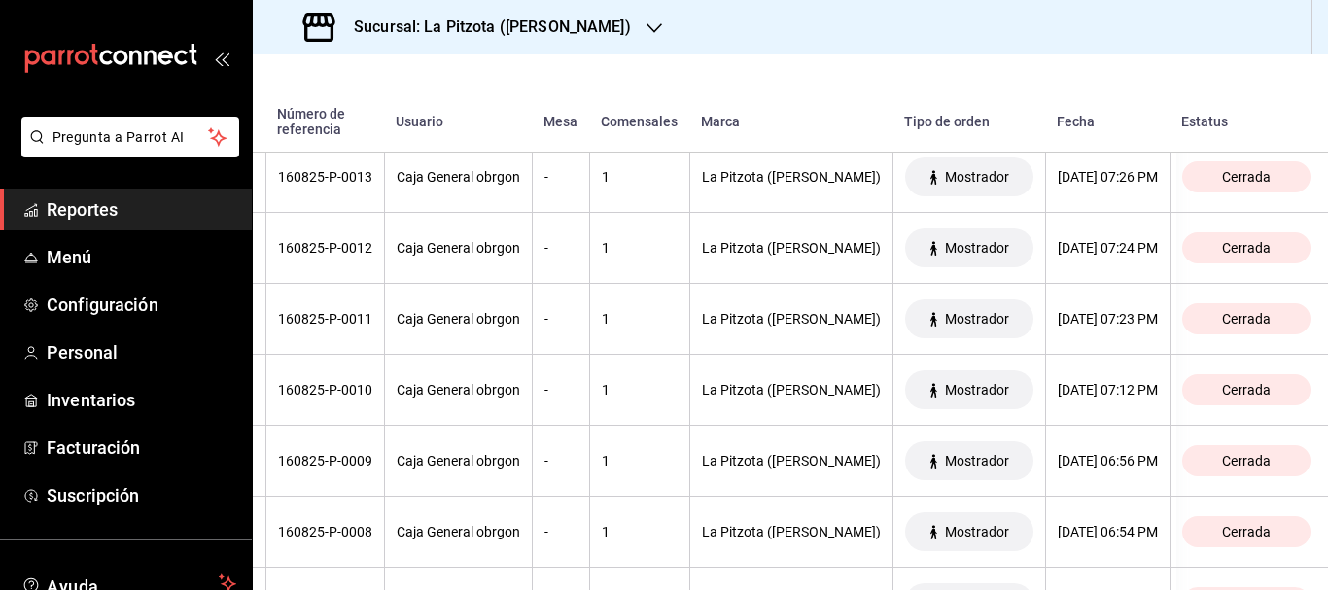
scroll to position [2784, 0]
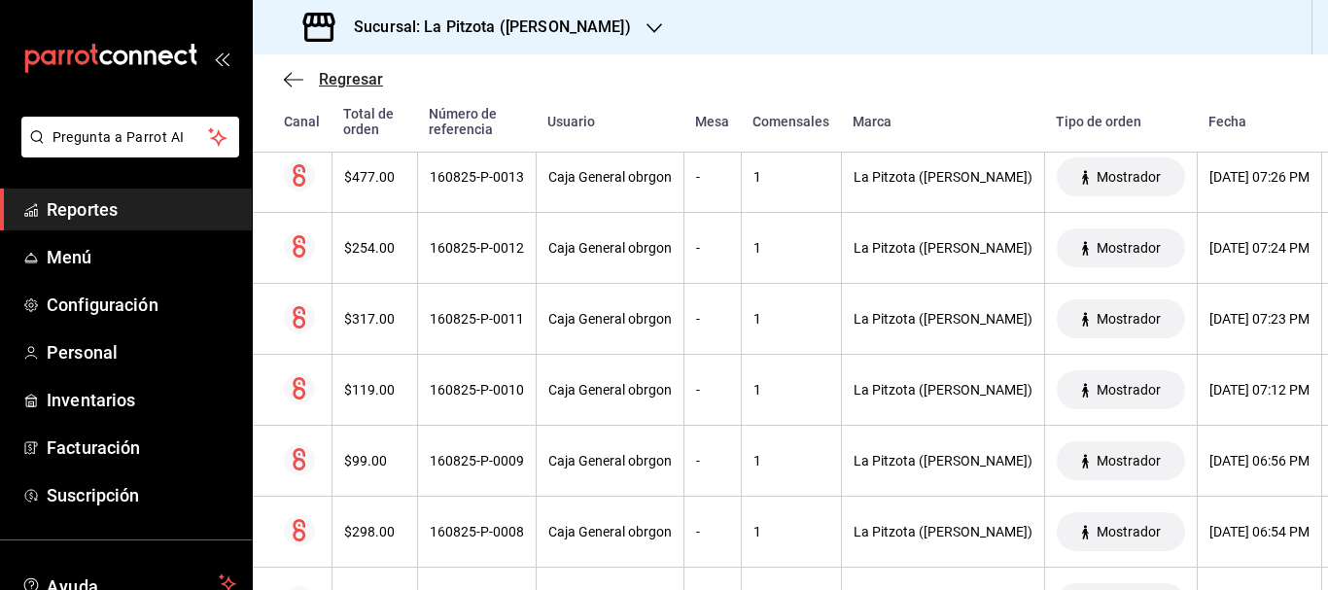
click at [333, 75] on span "Regresar" at bounding box center [351, 79] width 64 height 18
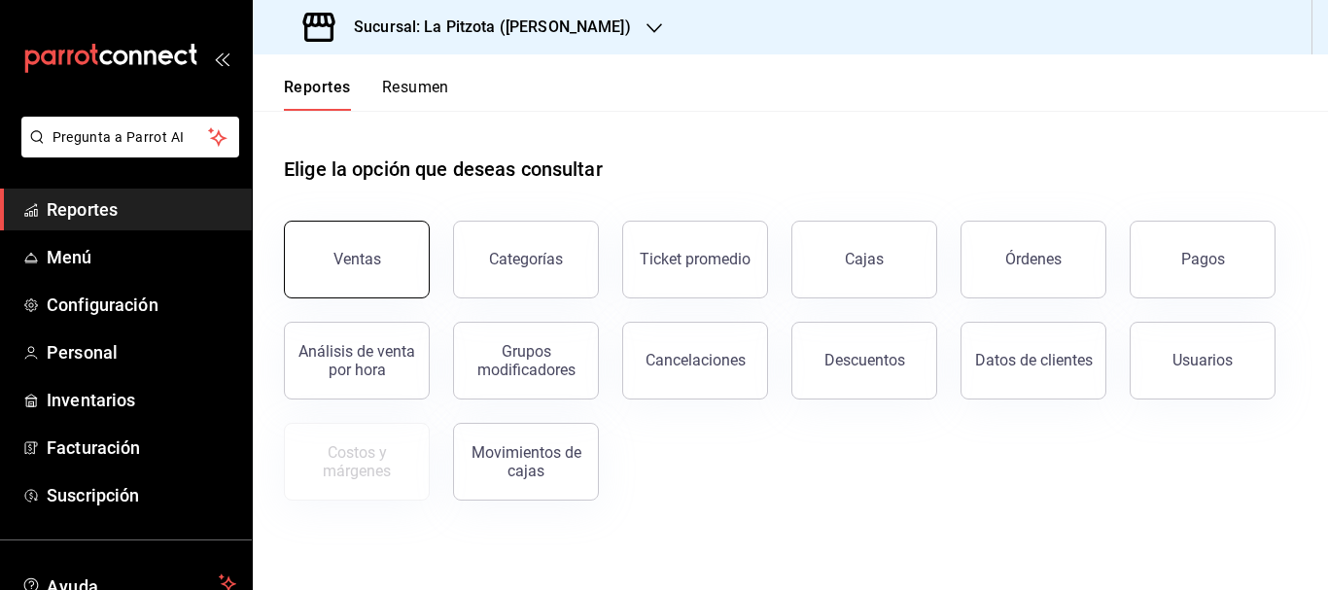
click at [381, 228] on button "Ventas" at bounding box center [357, 260] width 146 height 78
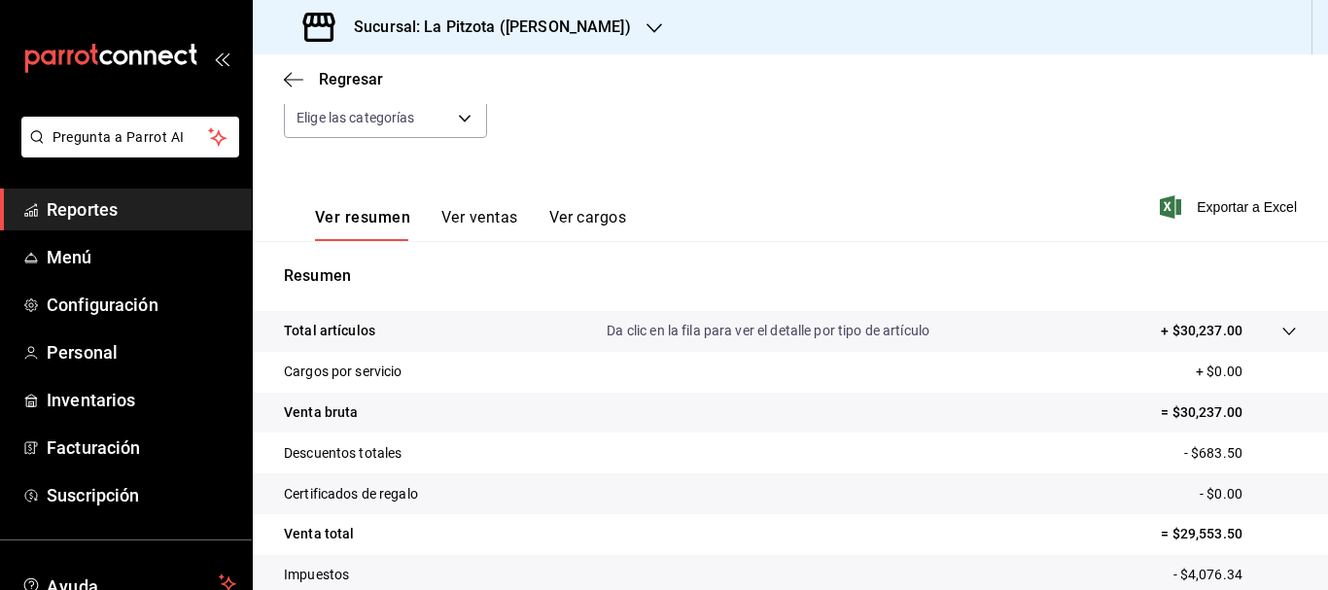
scroll to position [220, 0]
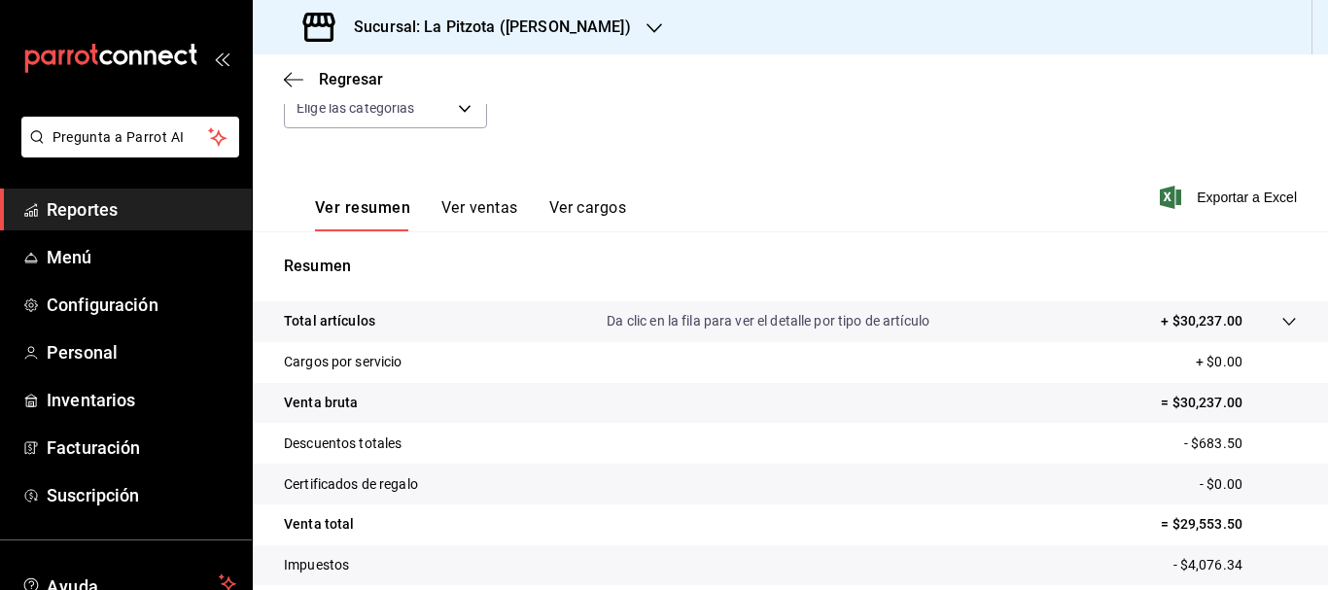
click at [481, 208] on button "Ver ventas" at bounding box center [479, 214] width 77 height 33
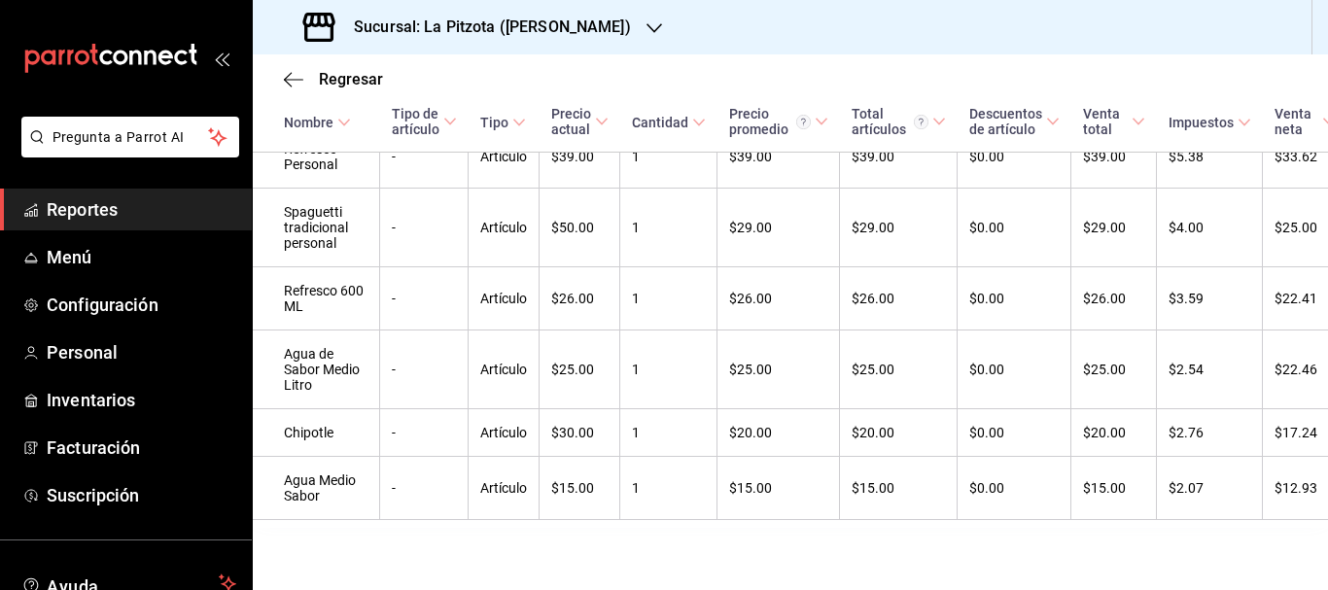
scroll to position [4024, 0]
